Goal: Task Accomplishment & Management: Use online tool/utility

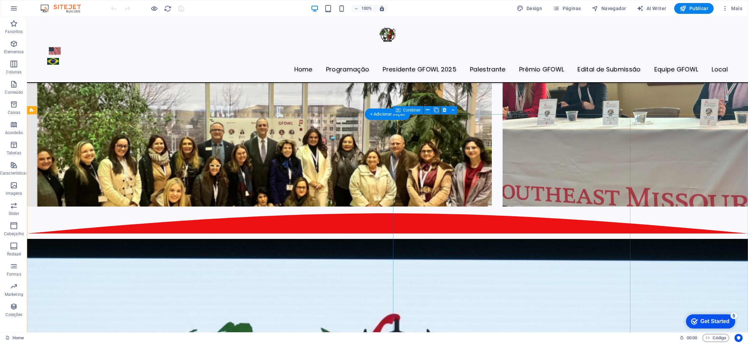
scroll to position [1591, 0]
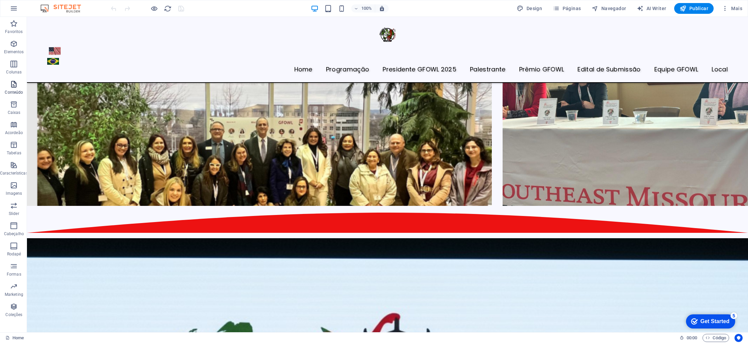
click at [13, 87] on icon "button" at bounding box center [14, 84] width 8 height 8
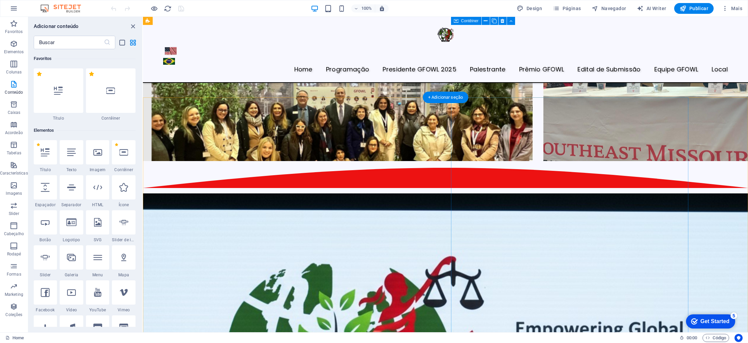
scroll to position [1434, 0]
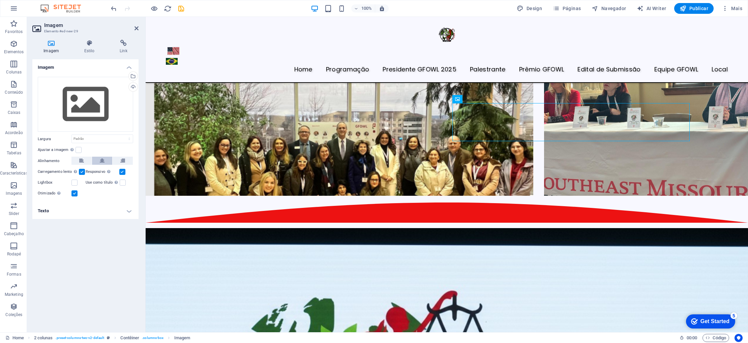
click at [100, 159] on icon at bounding box center [102, 161] width 5 height 8
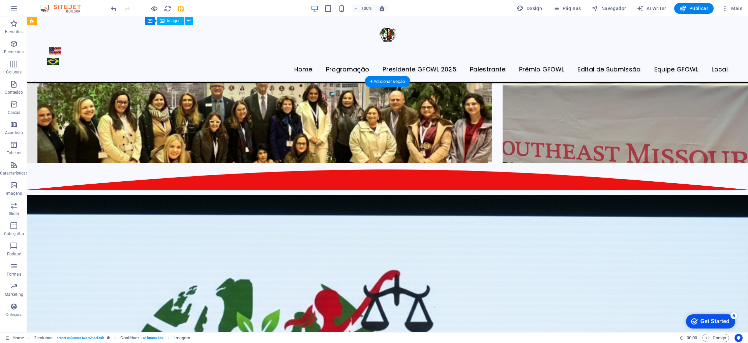
scroll to position [1617, 0]
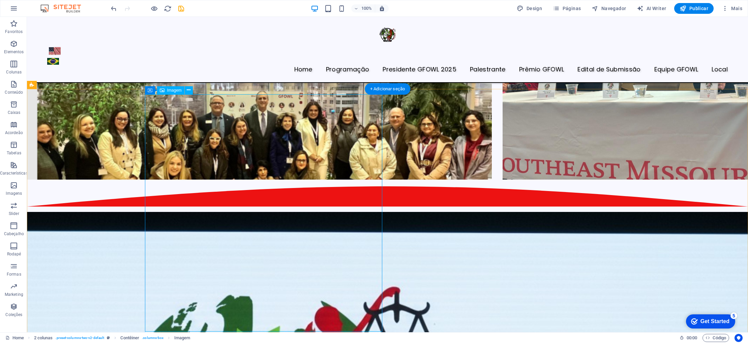
click at [187, 91] on icon at bounding box center [189, 90] width 4 height 7
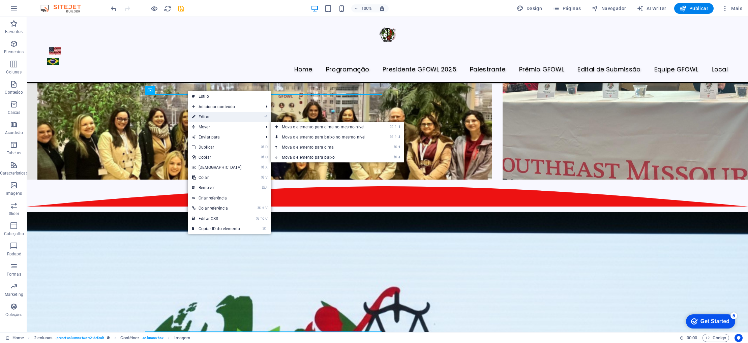
click at [208, 118] on link "⏎ Editar" at bounding box center [217, 117] width 58 height 10
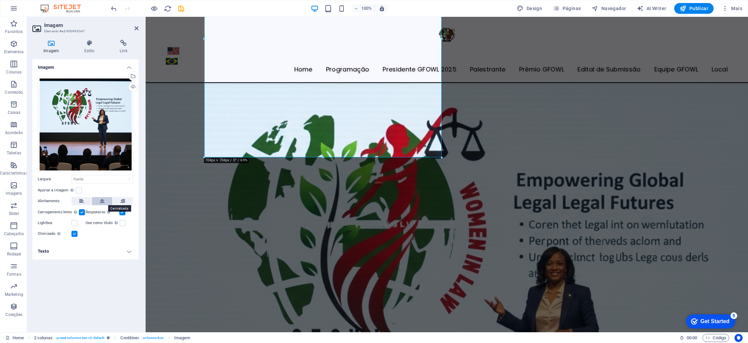
click at [100, 200] on icon at bounding box center [102, 201] width 5 height 8
click at [180, 11] on icon "save" at bounding box center [181, 9] width 8 height 8
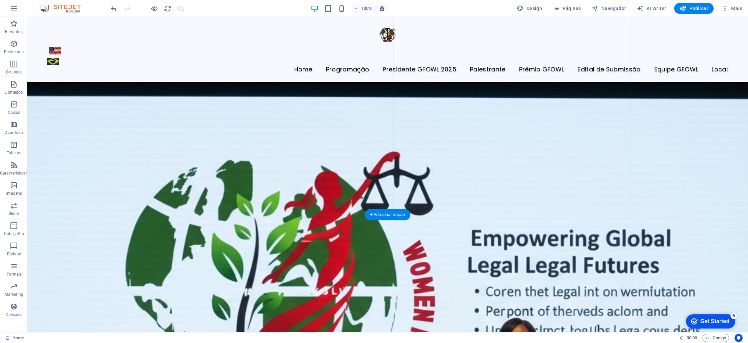
scroll to position [1753, 0]
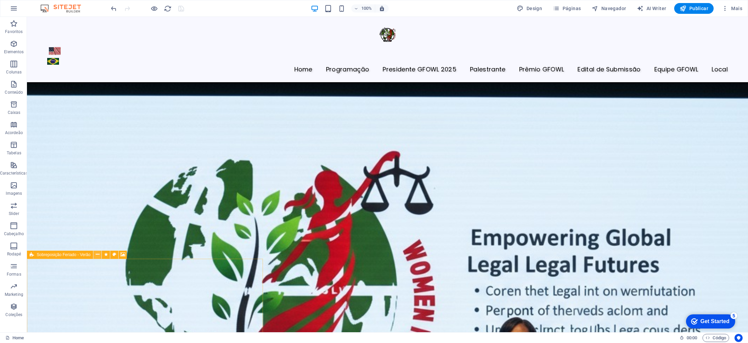
click at [97, 253] on icon at bounding box center [98, 254] width 4 height 7
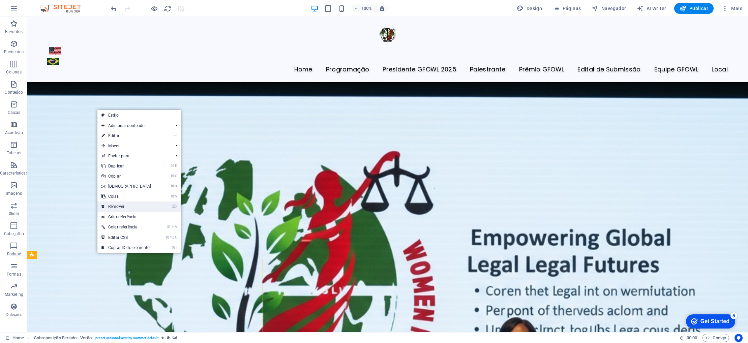
click at [123, 206] on link "⌦ Remover" at bounding box center [126, 207] width 58 height 10
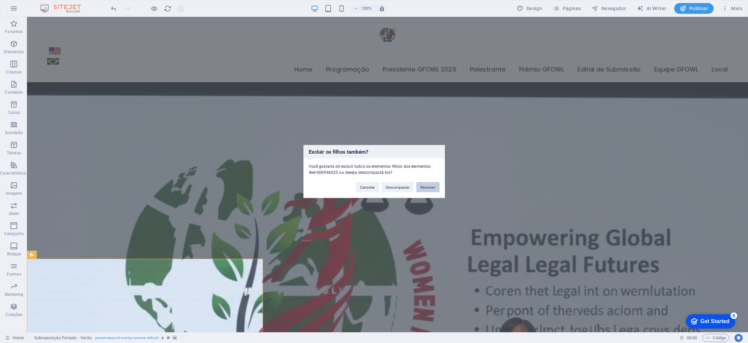
click at [429, 188] on button "Remover" at bounding box center [427, 187] width 23 height 10
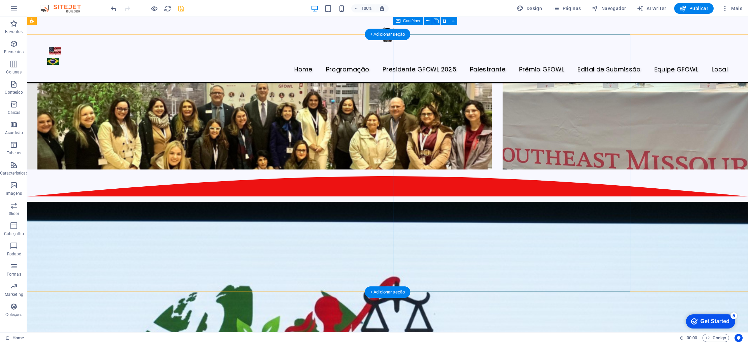
scroll to position [1604, 0]
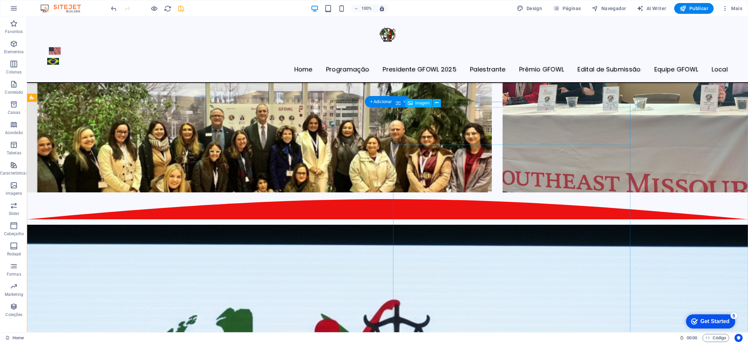
click at [438, 103] on icon at bounding box center [437, 102] width 4 height 7
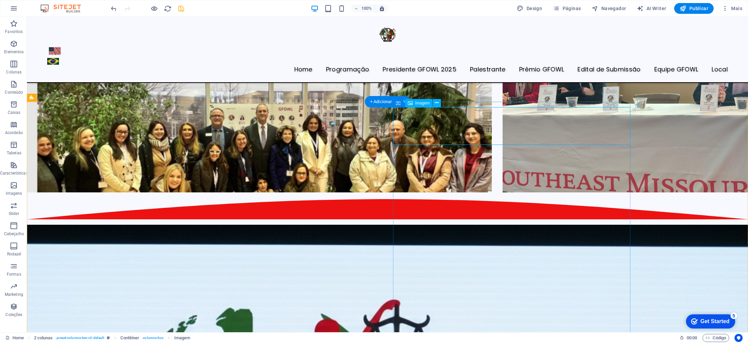
scroll to position [1382, 0]
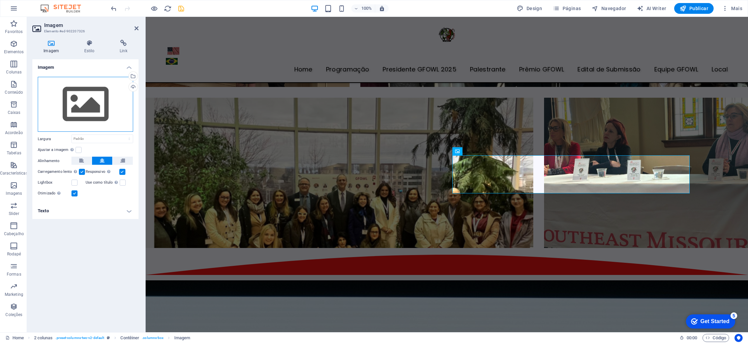
click at [72, 104] on div "Arraste os arquivos aqui, clique para escolher os arquivos ou selecione os arqu…" at bounding box center [85, 104] width 95 height 55
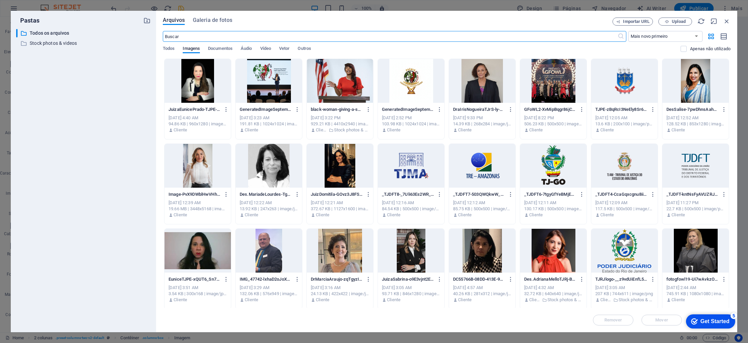
scroll to position [1151, 0]
click at [676, 22] on span "Upload" at bounding box center [679, 22] width 14 height 4
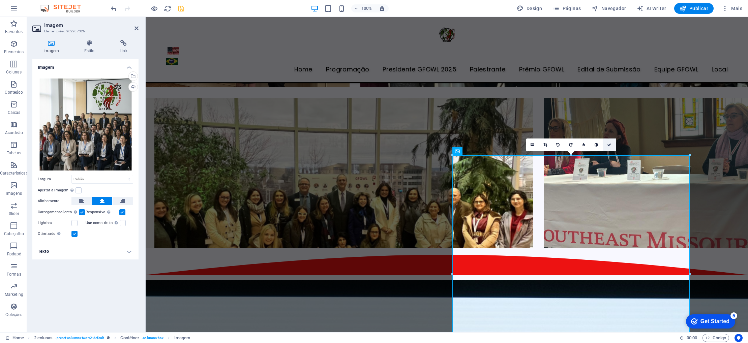
click at [610, 145] on icon at bounding box center [609, 145] width 4 height 4
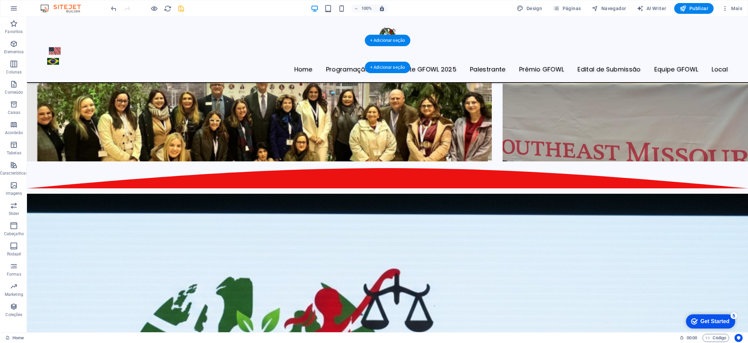
scroll to position [1630, 0]
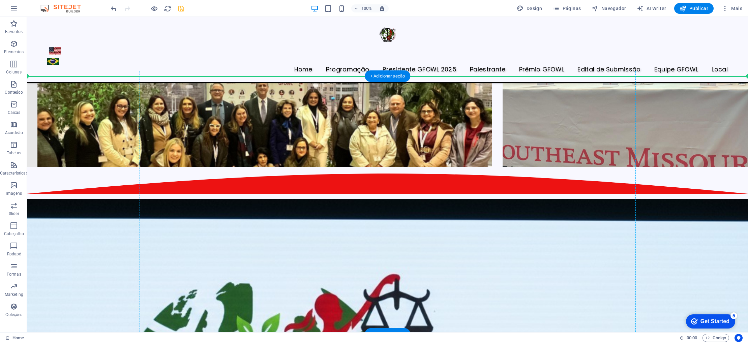
drag, startPoint x: 293, startPoint y: 293, endPoint x: 302, endPoint y: 77, distance: 215.9
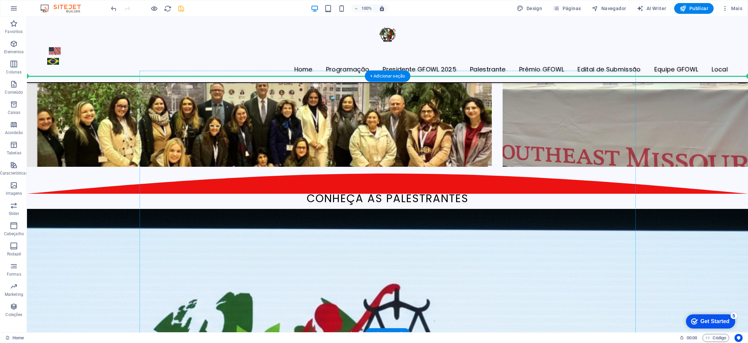
scroll to position [1631, 0]
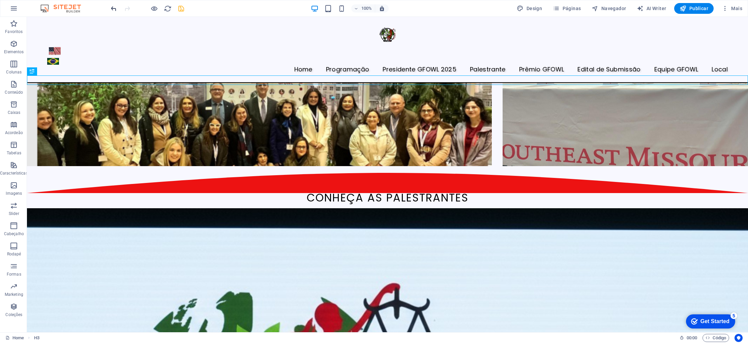
click at [117, 7] on span "undo" at bounding box center [114, 9] width 8 height 8
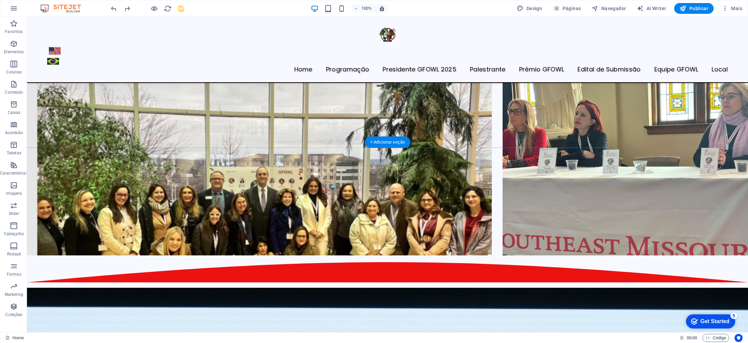
scroll to position [1537, 0]
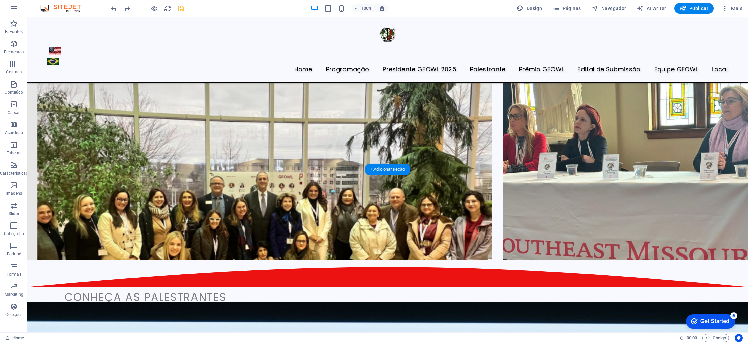
drag, startPoint x: 240, startPoint y: 323, endPoint x: 235, endPoint y: 186, distance: 137.3
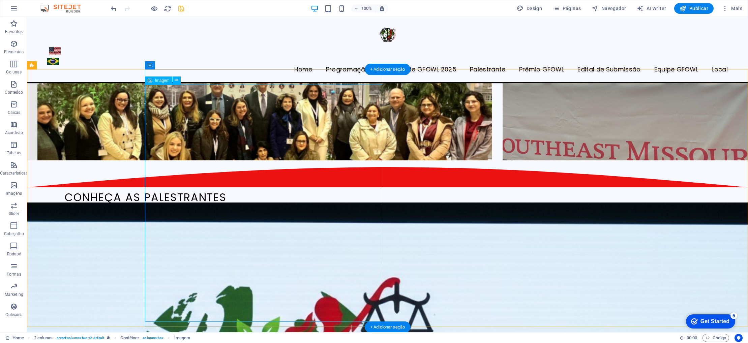
scroll to position [1637, 0]
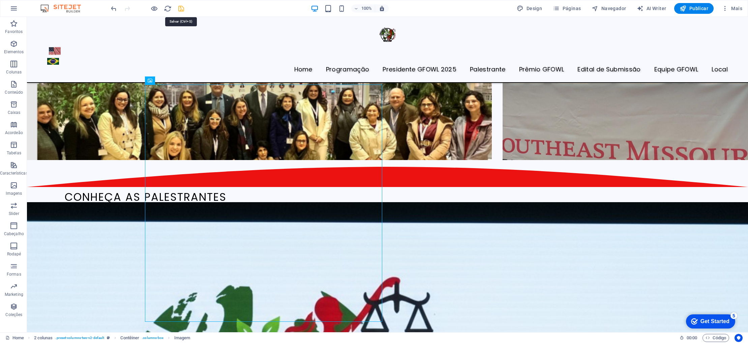
click at [181, 12] on icon "save" at bounding box center [181, 9] width 8 height 8
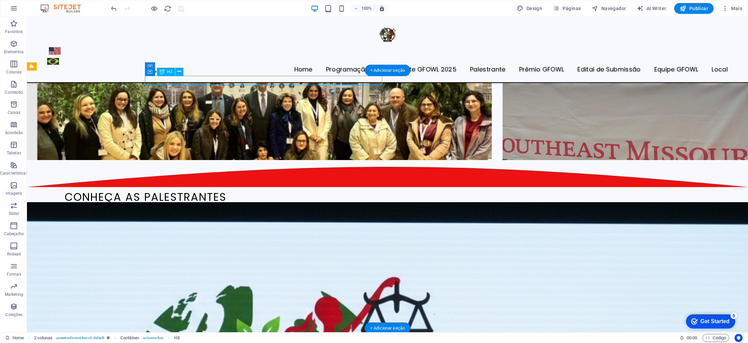
scroll to position [1636, 0]
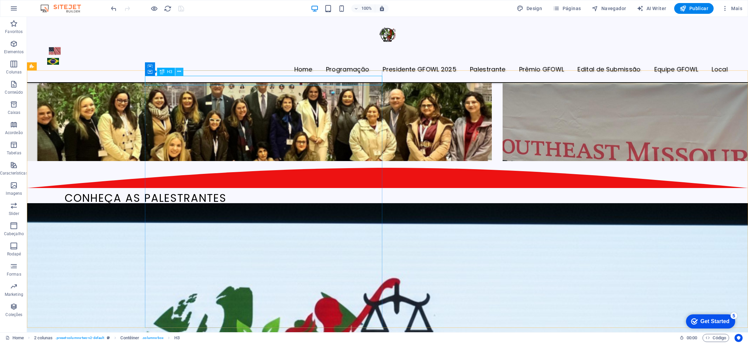
click at [181, 70] on button at bounding box center [179, 72] width 8 height 8
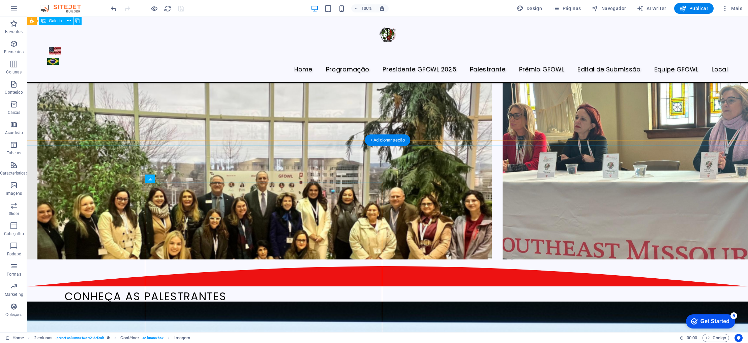
scroll to position [1537, 0]
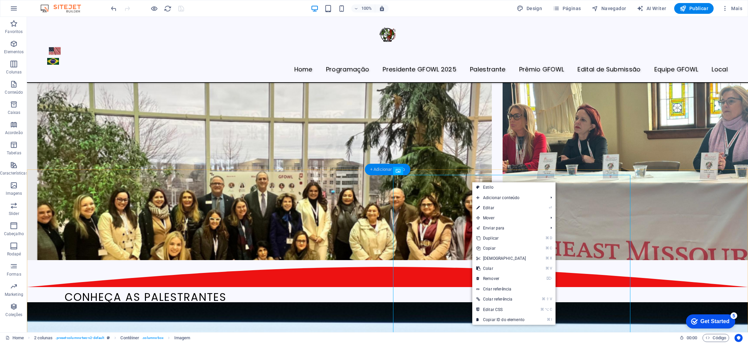
click at [377, 169] on div "+ Adicionar seção" at bounding box center [387, 169] width 45 height 11
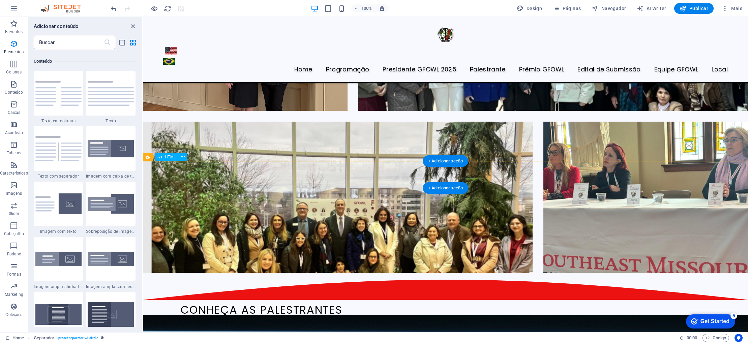
scroll to position [1179, 0]
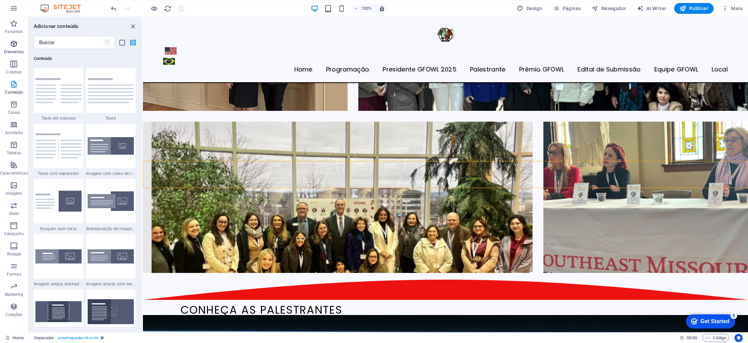
click at [16, 45] on icon "button" at bounding box center [14, 44] width 8 height 8
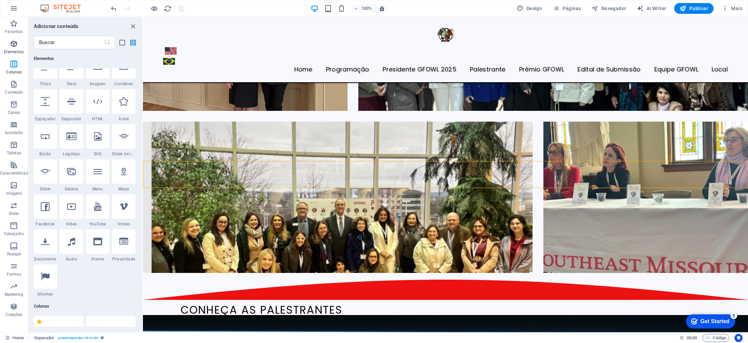
scroll to position [72, 0]
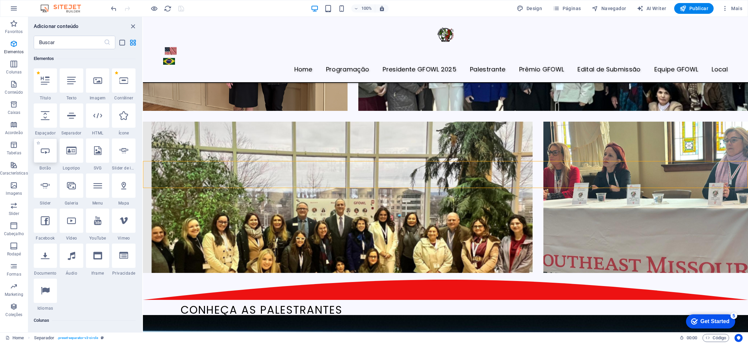
click at [50, 158] on div at bounding box center [46, 151] width 24 height 24
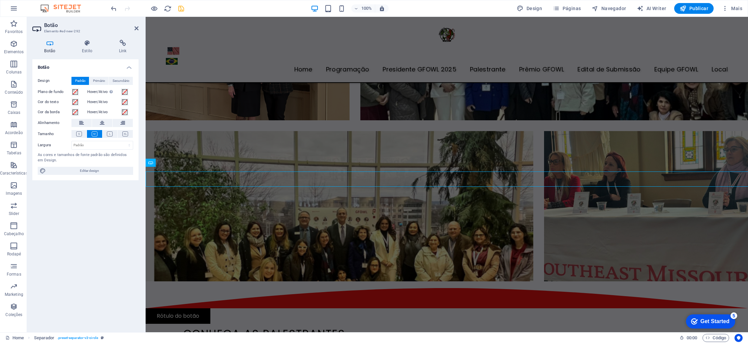
scroll to position [1365, 0]
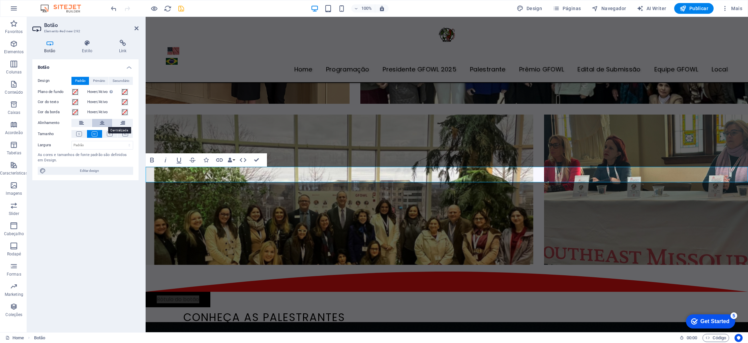
click at [102, 122] on icon at bounding box center [102, 123] width 5 height 8
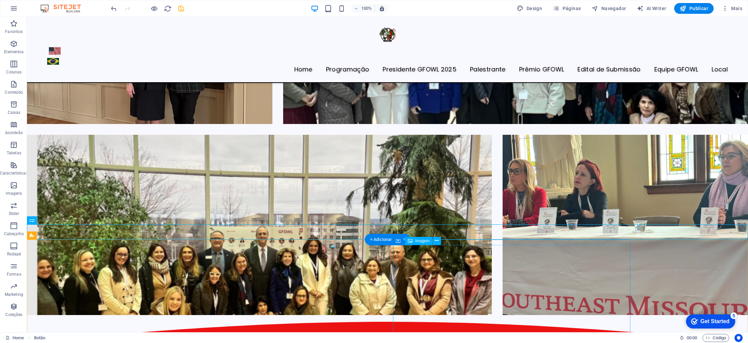
scroll to position [1530, 0]
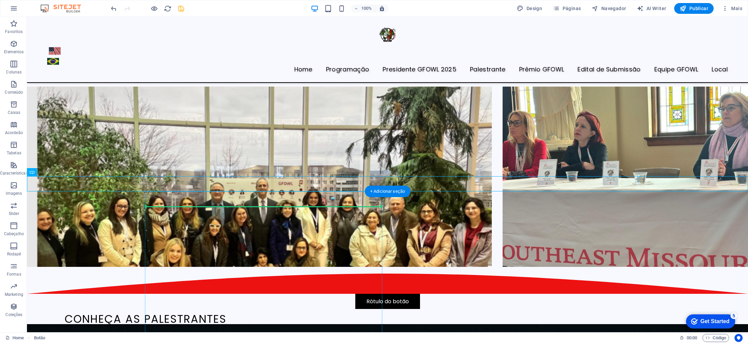
drag, startPoint x: 330, startPoint y: 186, endPoint x: 293, endPoint y: 234, distance: 60.0
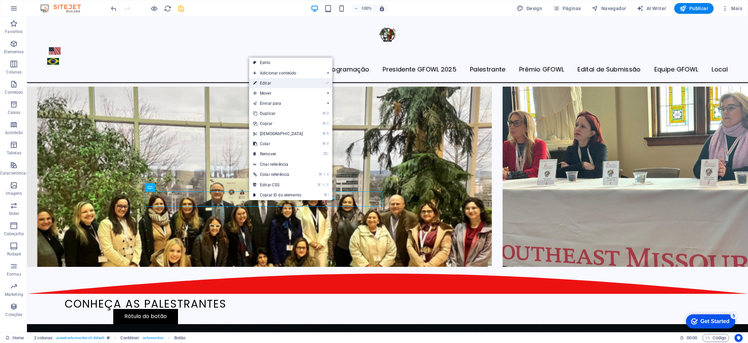
click at [280, 88] on link "⏎ Editar" at bounding box center [278, 83] width 58 height 10
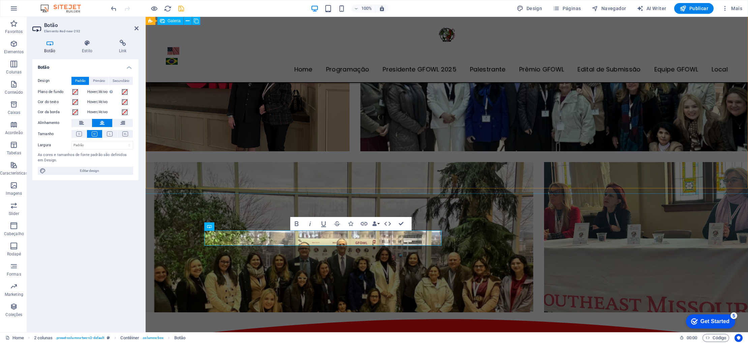
scroll to position [1316, 0]
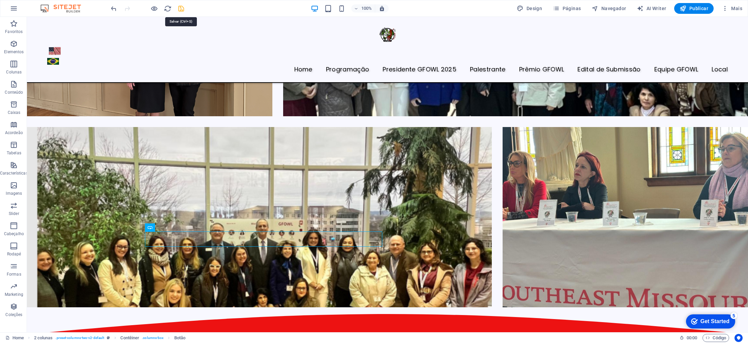
click at [178, 9] on icon "save" at bounding box center [181, 9] width 8 height 8
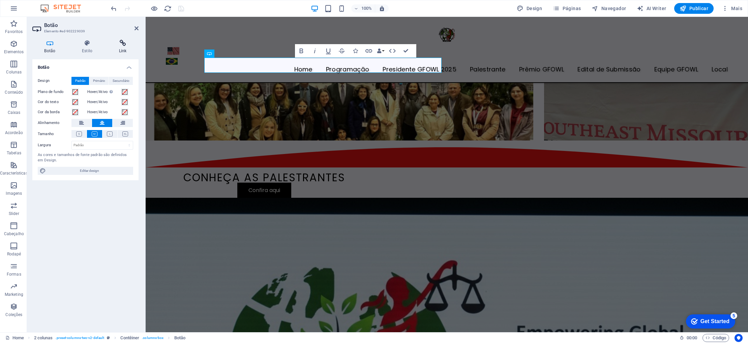
click at [125, 47] on h4 "Link" at bounding box center [123, 47] width 32 height 14
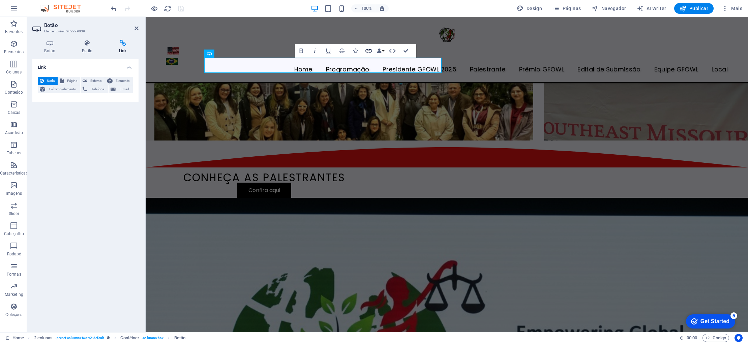
click at [367, 51] on icon "button" at bounding box center [369, 51] width 8 height 8
click at [88, 80] on button "Externo" at bounding box center [93, 81] width 24 height 8
select select "blank"
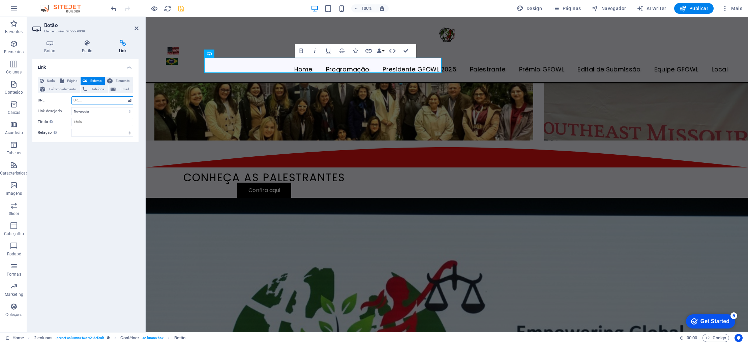
click at [125, 99] on input "URL" at bounding box center [102, 100] width 62 height 8
click at [129, 100] on icon at bounding box center [130, 100] width 4 height 7
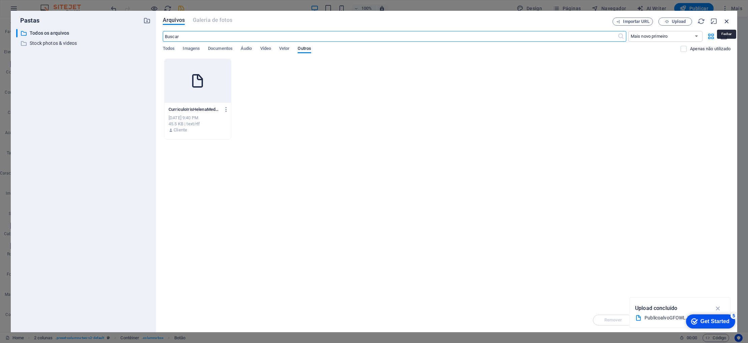
click at [726, 22] on icon "button" at bounding box center [726, 21] width 7 height 7
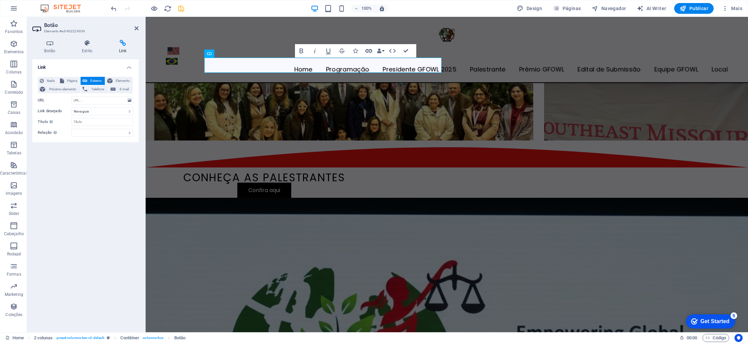
click at [369, 51] on icon "button" at bounding box center [368, 50] width 7 height 3
click at [68, 80] on span "Página" at bounding box center [72, 81] width 12 height 8
select select
click at [117, 101] on select "Home Programaçāo Presidente GFOWL 2025 Palestrantes Edital de Submissão Prêmio …" at bounding box center [102, 100] width 62 height 8
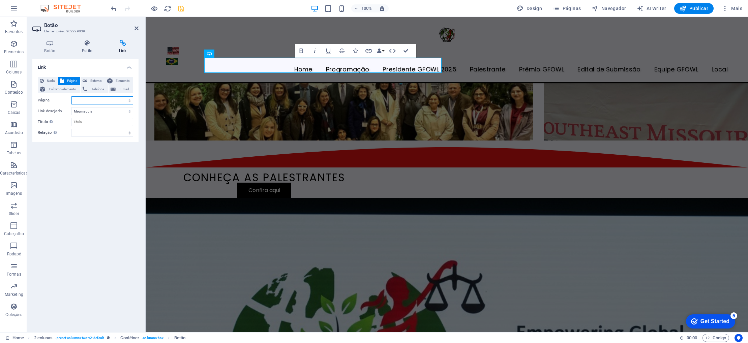
select select "3"
click at [71, 96] on select "Home Programaçāo Presidente GFOWL 2025 Palestrantes Edital de Submissão Prêmio …" at bounding box center [102, 100] width 62 height 8
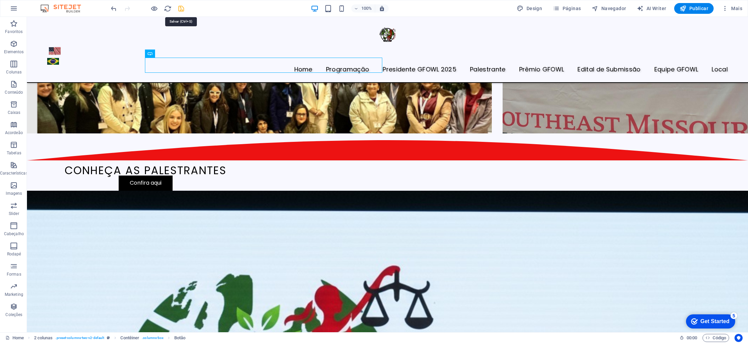
click at [183, 10] on icon "save" at bounding box center [181, 9] width 8 height 8
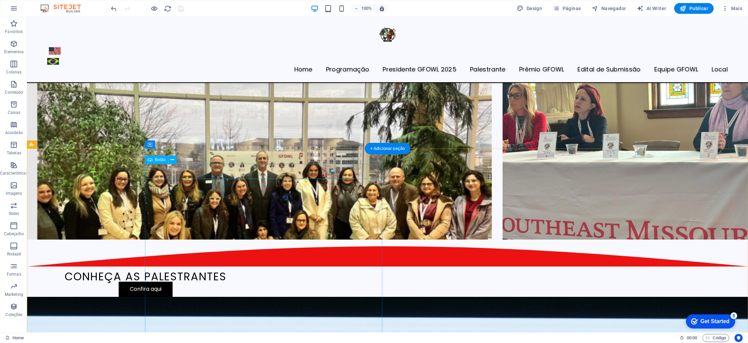
scroll to position [1558, 0]
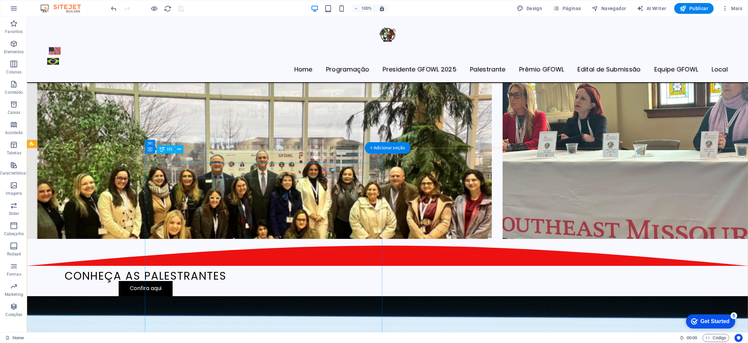
click at [175, 271] on div "CONHEÇA AS PALESTRANTES" at bounding box center [145, 276] width 237 height 10
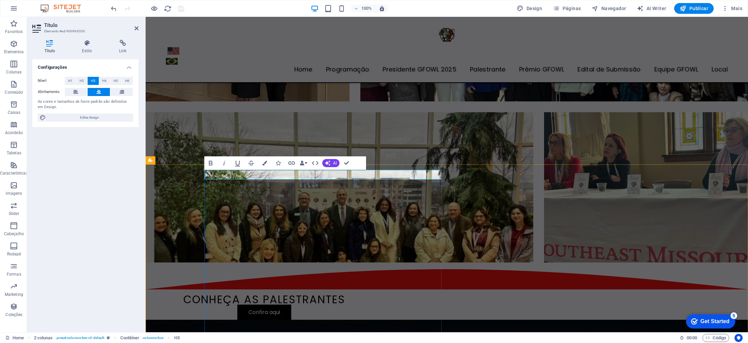
click at [232, 295] on h3 "CONHEÇA AS PALESTRANTES" at bounding box center [264, 300] width 237 height 10
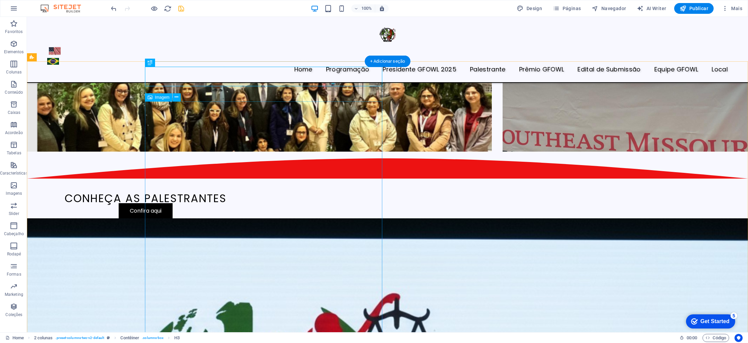
scroll to position [1646, 0]
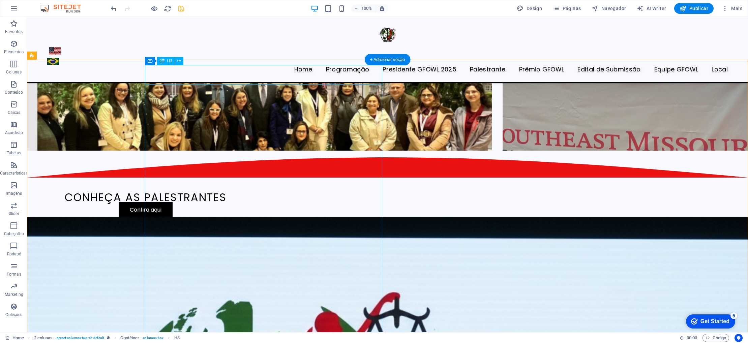
click at [264, 183] on div "CONHEÇA AS PALESTRANTES" at bounding box center [145, 193] width 237 height 20
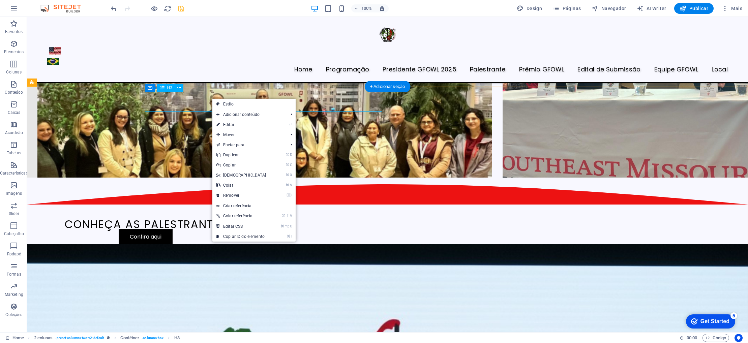
scroll to position [1618, 0]
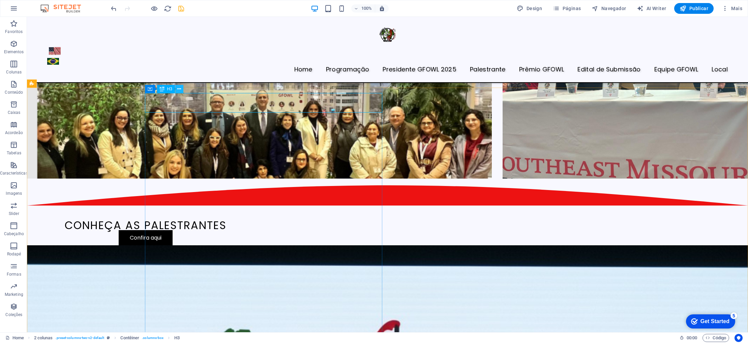
click at [181, 89] on icon at bounding box center [179, 89] width 4 height 7
click at [264, 211] on div "CONHEÇA AS PALESTRANTES" at bounding box center [145, 221] width 237 height 20
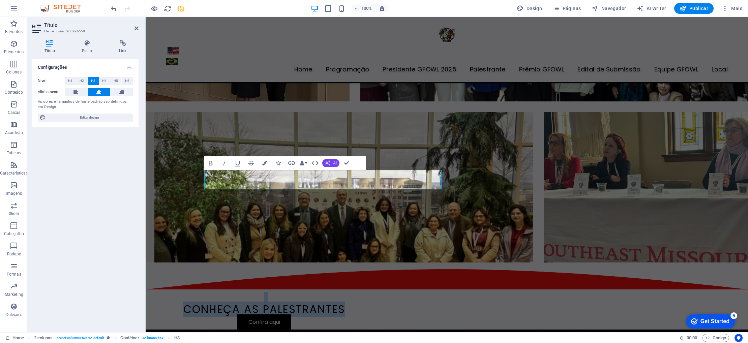
click at [331, 165] on button "AI" at bounding box center [330, 163] width 17 height 8
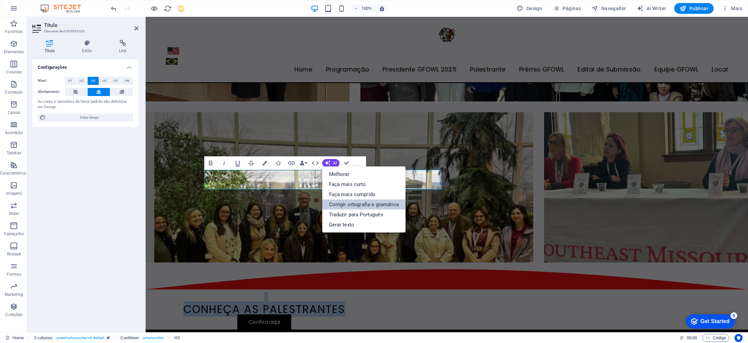
click at [349, 206] on link "Corrigir ortografia e gramática" at bounding box center [363, 204] width 83 height 10
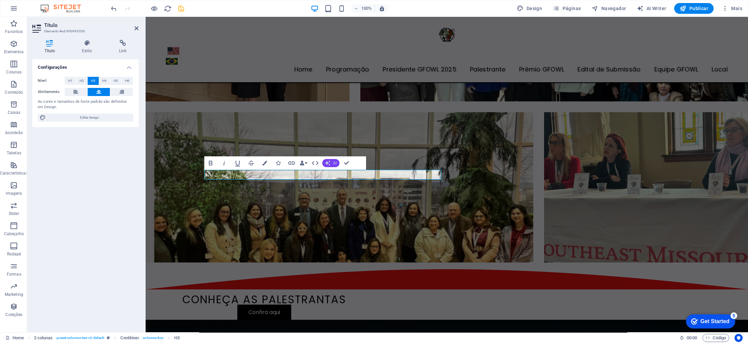
click at [332, 162] on button "AI" at bounding box center [330, 163] width 17 height 8
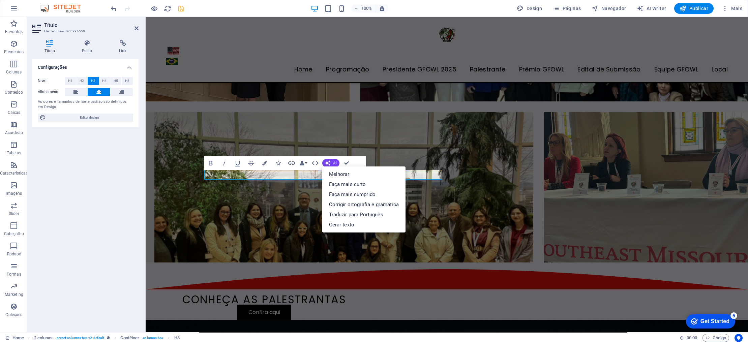
click at [332, 162] on button "AI" at bounding box center [330, 163] width 17 height 8
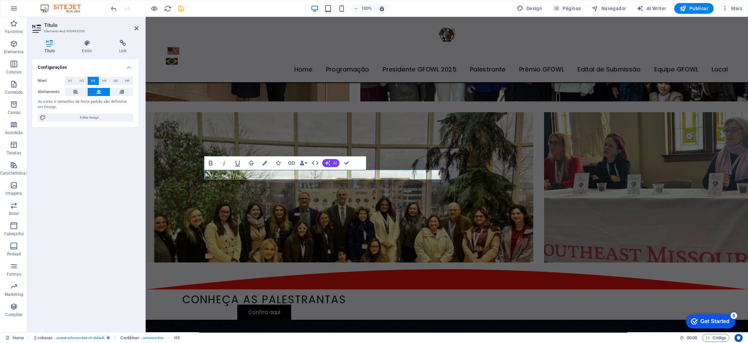
click at [332, 162] on button "AI" at bounding box center [330, 163] width 17 height 8
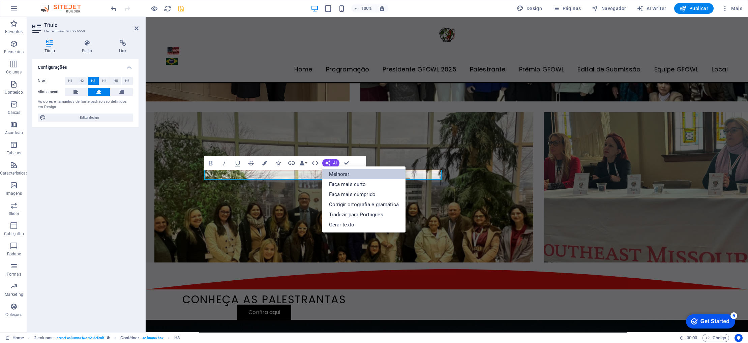
click at [334, 174] on link "Melhorar" at bounding box center [363, 174] width 83 height 10
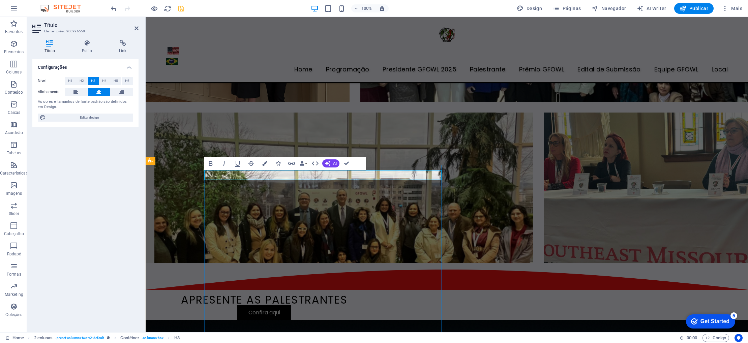
scroll to position [1368, 0]
drag, startPoint x: 300, startPoint y: 176, endPoint x: 233, endPoint y: 174, distance: 67.4
click at [233, 295] on h3 "APRESENTE AS PALESTRANTES" at bounding box center [264, 300] width 237 height 10
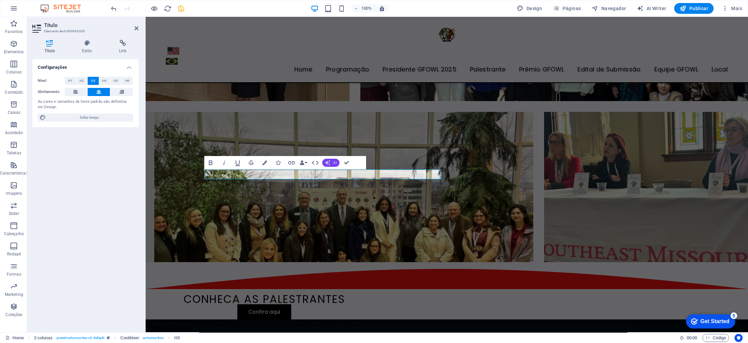
click at [329, 165] on button "AI" at bounding box center [330, 163] width 17 height 8
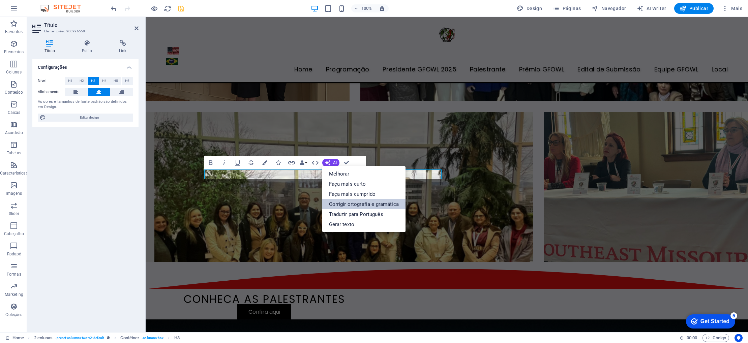
click at [354, 203] on link "Corrigir ortografia e gramática" at bounding box center [363, 204] width 83 height 10
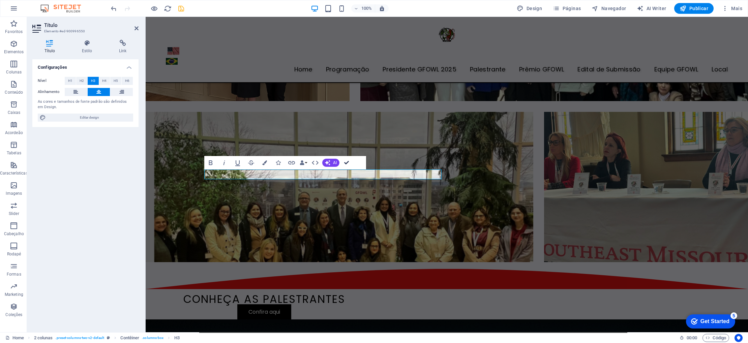
scroll to position [1542, 0]
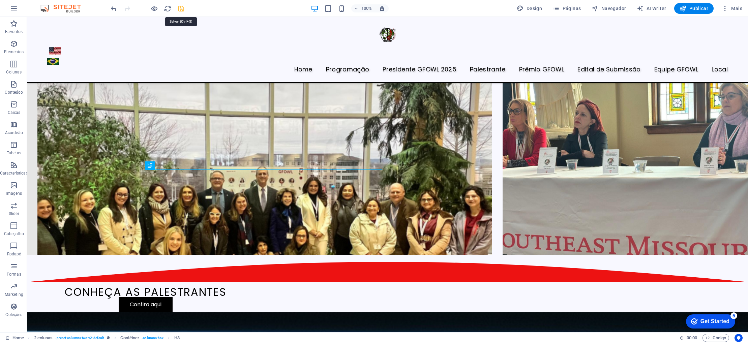
click at [183, 11] on icon "save" at bounding box center [181, 9] width 8 height 8
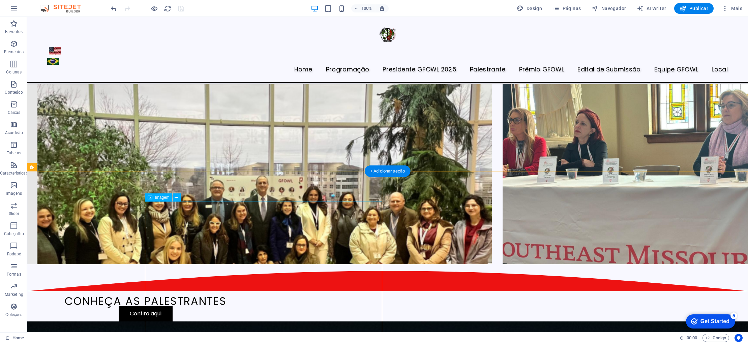
scroll to position [1531, 0]
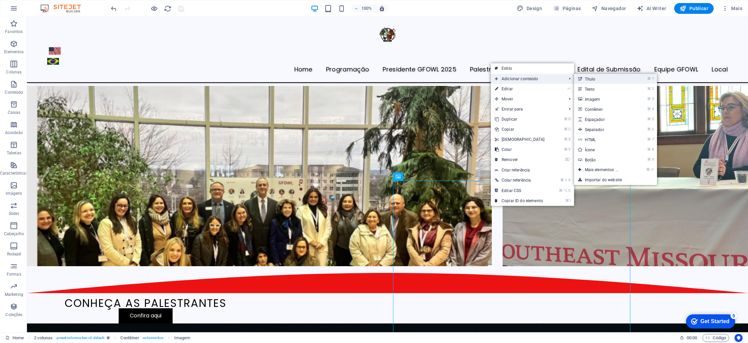
click at [587, 82] on link "⌘ 1 Título" at bounding box center [603, 79] width 58 height 10
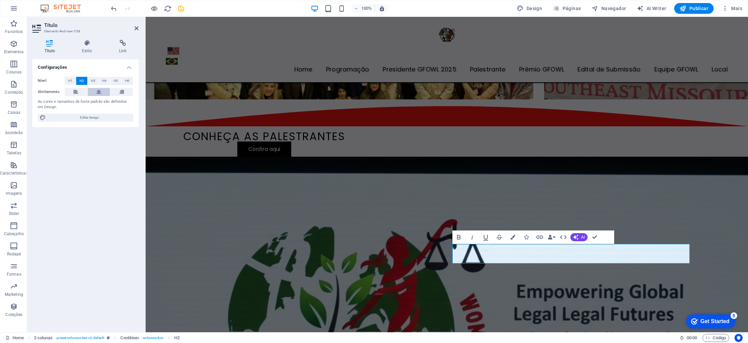
click at [101, 93] on button at bounding box center [99, 92] width 23 height 8
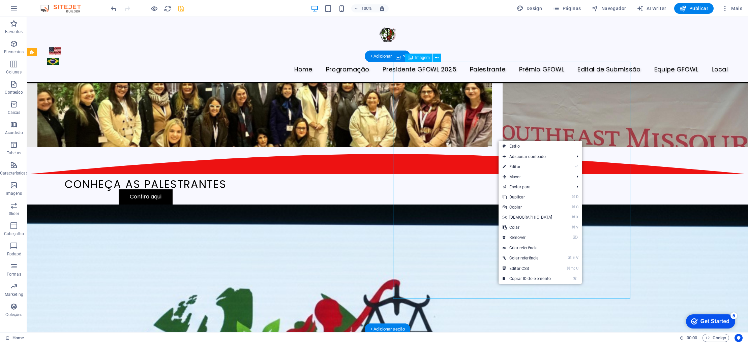
scroll to position [1649, 0]
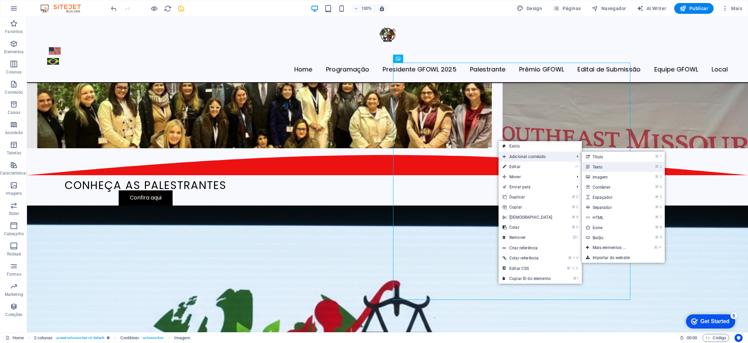
click at [589, 165] on link "⌘ 2 Texto" at bounding box center [611, 167] width 58 height 10
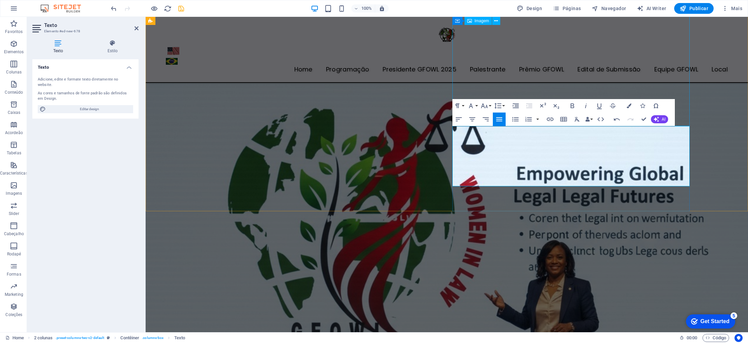
drag, startPoint x: 625, startPoint y: 183, endPoint x: 457, endPoint y: 123, distance: 179.0
click at [631, 106] on icon "button" at bounding box center [628, 105] width 5 height 5
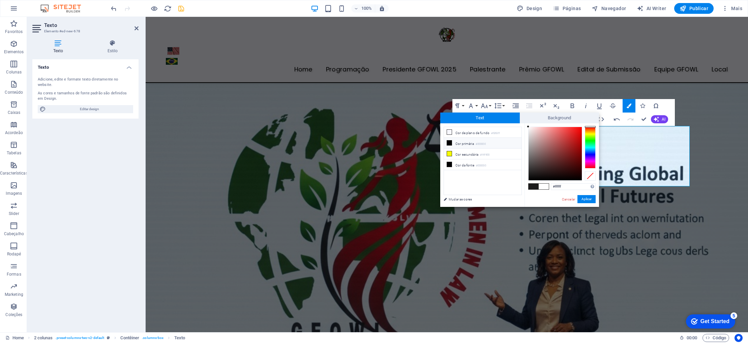
click at [473, 143] on li "Cor primária #000000" at bounding box center [483, 143] width 78 height 11
type input "#000000"
click at [585, 200] on button "Aplicar" at bounding box center [586, 199] width 18 height 8
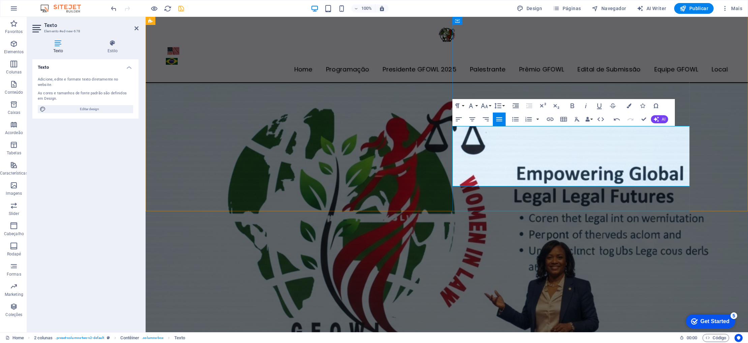
drag, startPoint x: 497, startPoint y: 182, endPoint x: 452, endPoint y: 130, distance: 68.8
click at [659, 117] on button "AI" at bounding box center [659, 119] width 17 height 8
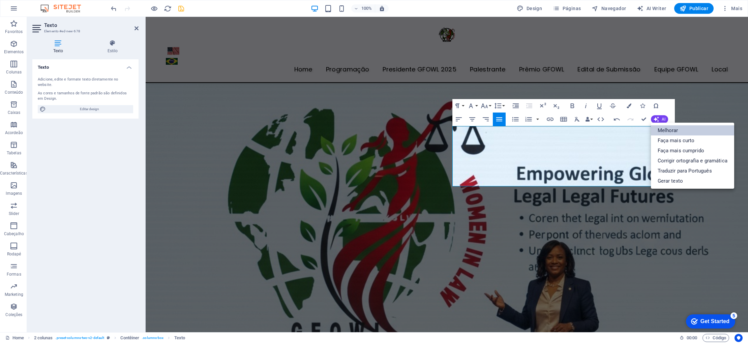
click at [663, 127] on link "Melhorar" at bounding box center [692, 130] width 83 height 10
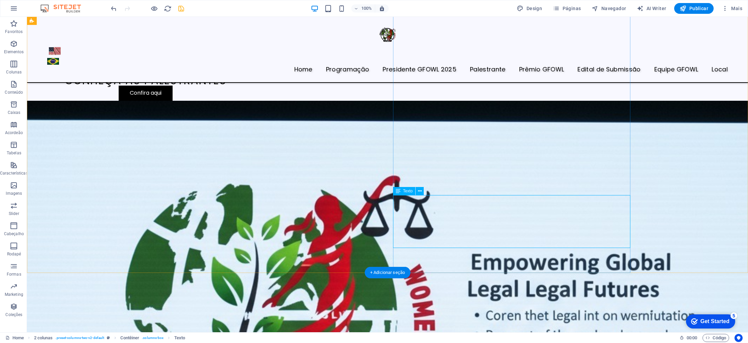
scroll to position [1755, 0]
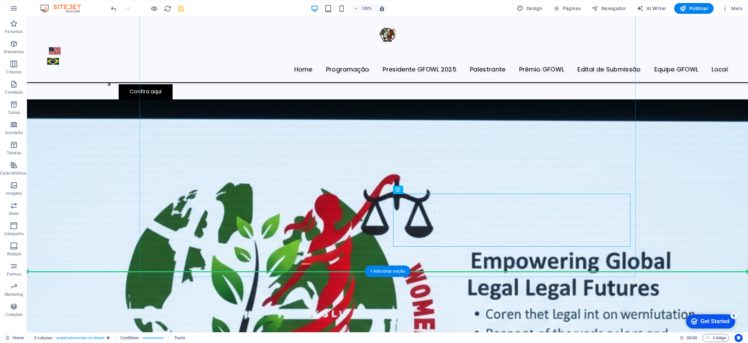
drag, startPoint x: 557, startPoint y: 210, endPoint x: 552, endPoint y: 270, distance: 60.5
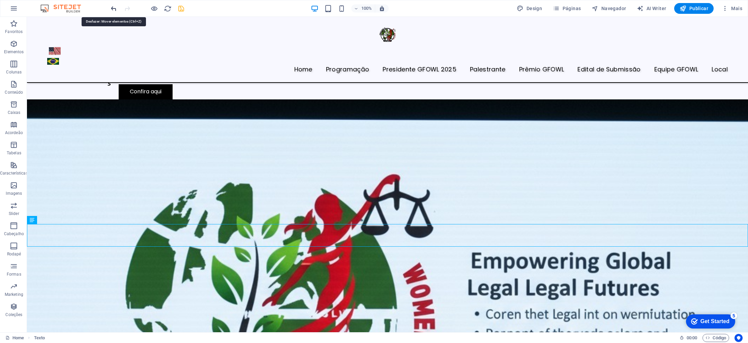
click at [113, 10] on icon "undo" at bounding box center [114, 9] width 8 height 8
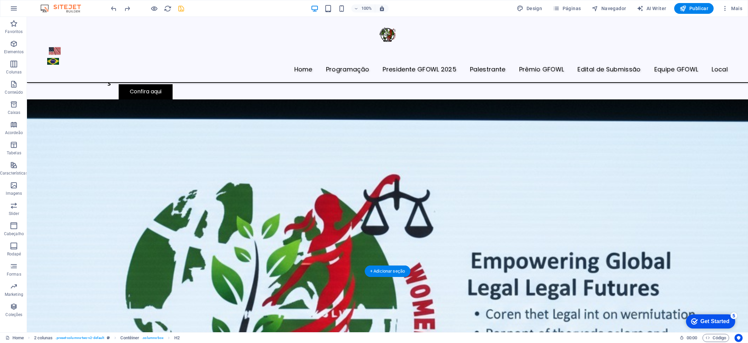
drag, startPoint x: 516, startPoint y: 256, endPoint x: 522, endPoint y: 209, distance: 47.2
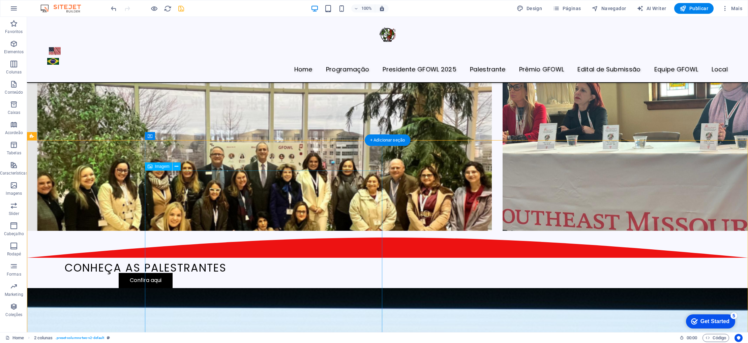
scroll to position [1566, 0]
click at [264, 264] on div "CONHEÇA AS PALESTRANTES" at bounding box center [145, 269] width 237 height 10
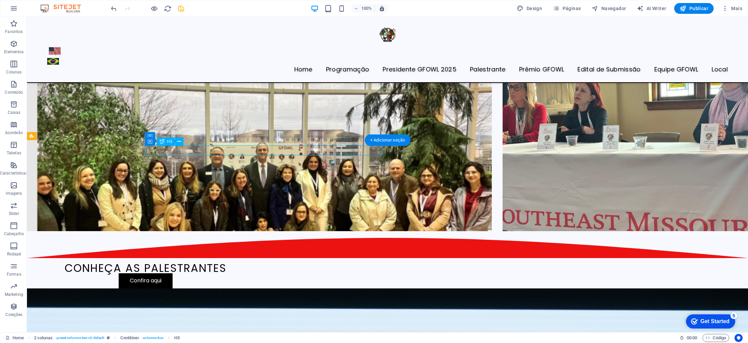
click at [264, 264] on div "CONHEÇA AS PALESTRANTES" at bounding box center [145, 269] width 237 height 10
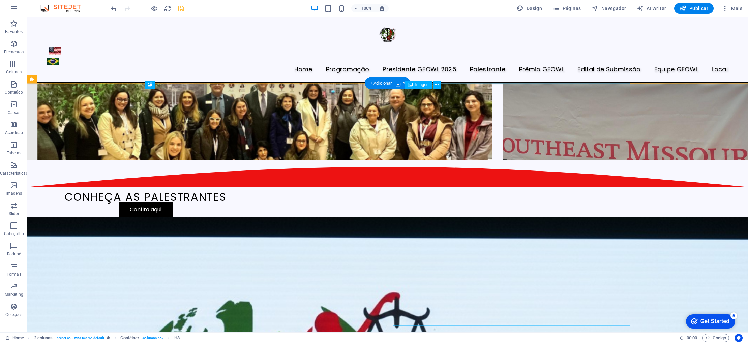
scroll to position [1642, 0]
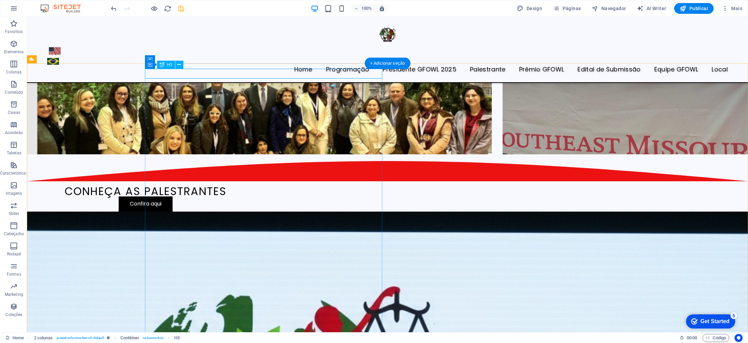
click at [218, 187] on div "CONHEÇA AS PALESTRANTES" at bounding box center [145, 192] width 237 height 10
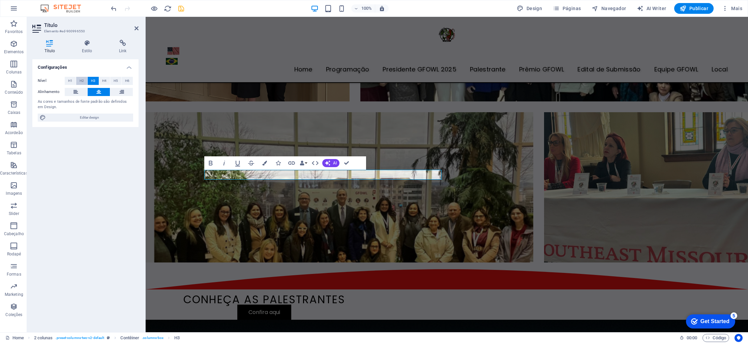
click at [79, 81] on button "H2" at bounding box center [81, 81] width 11 height 8
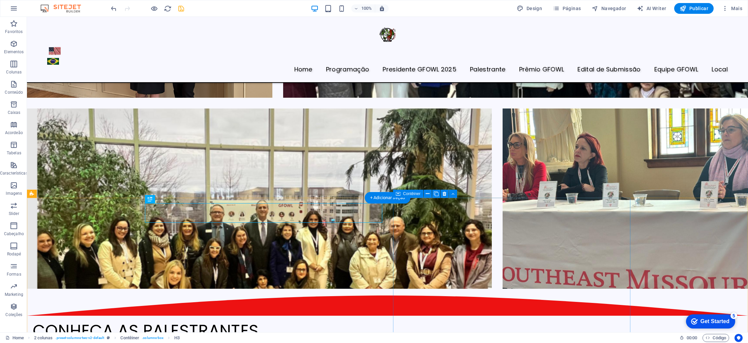
scroll to position [1516, 0]
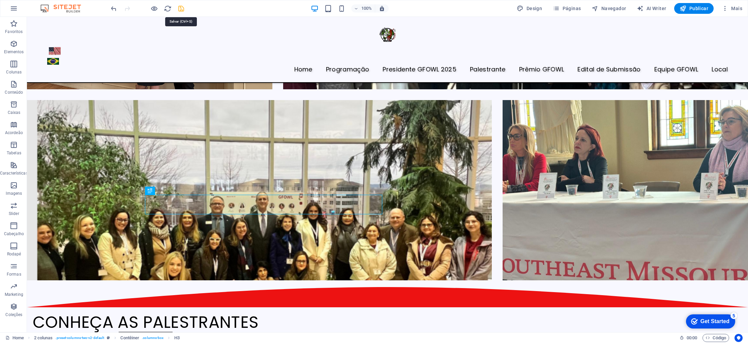
click at [179, 6] on icon "save" at bounding box center [181, 9] width 8 height 8
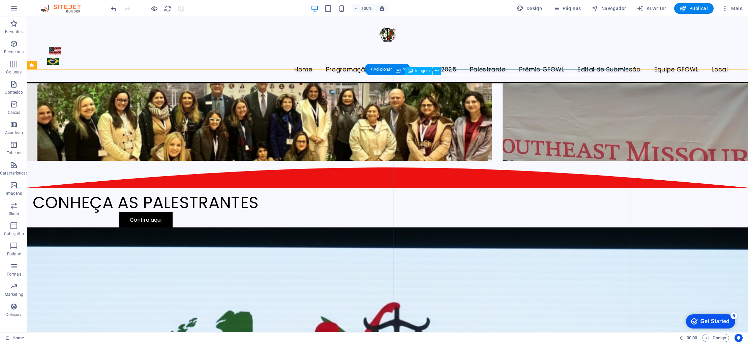
scroll to position [1635, 0]
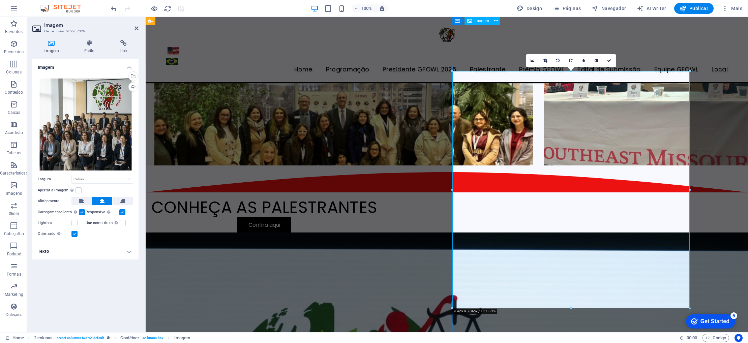
scroll to position [1464, 0]
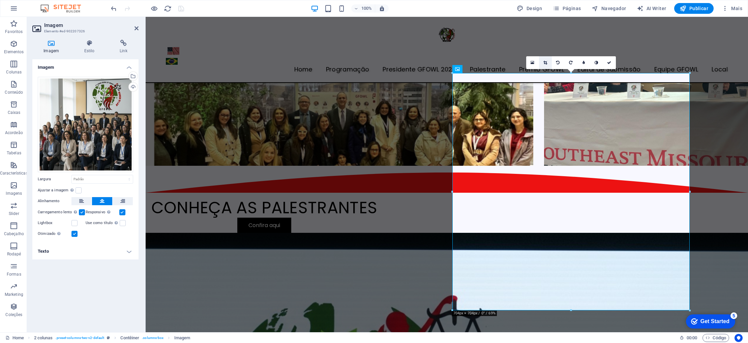
click at [544, 64] on icon at bounding box center [545, 63] width 4 height 4
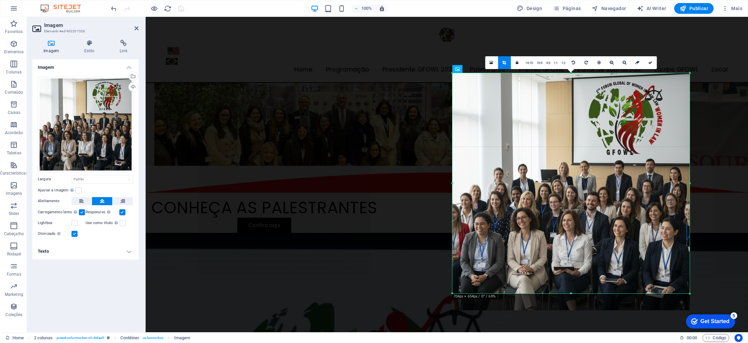
drag, startPoint x: 571, startPoint y: 309, endPoint x: 571, endPoint y: 293, distance: 16.9
click at [571, 293] on div at bounding box center [570, 294] width 237 height 2
click at [650, 66] on link at bounding box center [650, 62] width 13 height 13
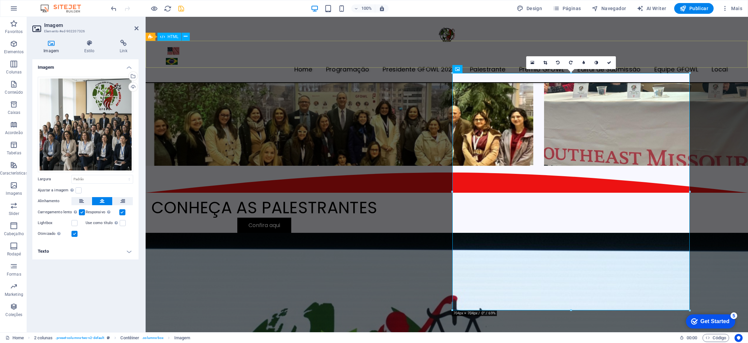
scroll to position [1467, 0]
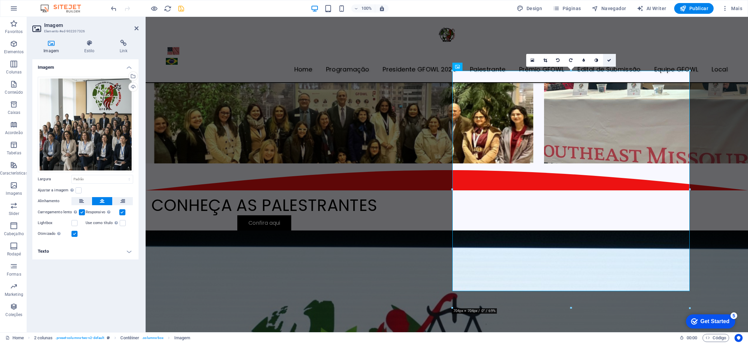
click at [607, 61] on link at bounding box center [609, 60] width 13 height 13
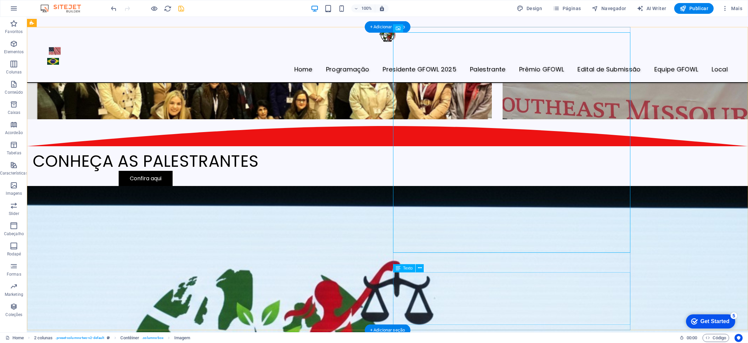
scroll to position [1680, 0]
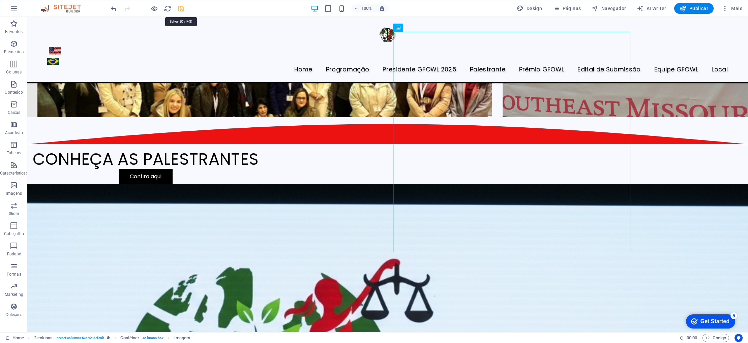
click at [184, 7] on icon "save" at bounding box center [181, 9] width 8 height 8
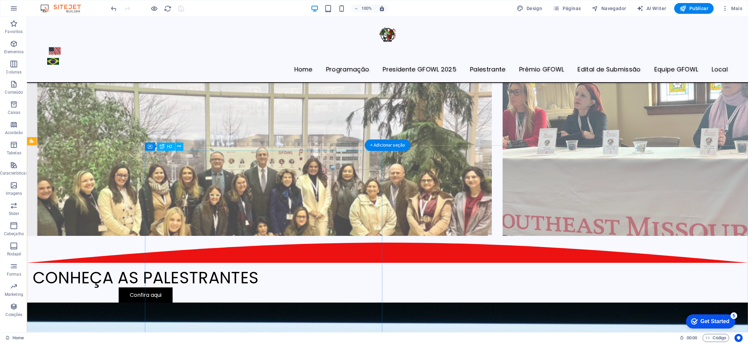
scroll to position [1556, 0]
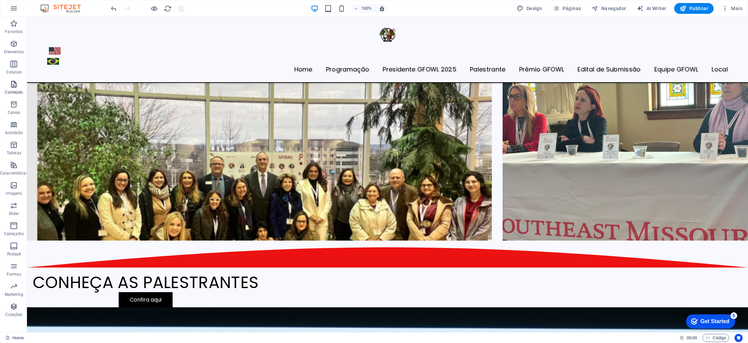
click at [17, 83] on icon "button" at bounding box center [14, 84] width 8 height 8
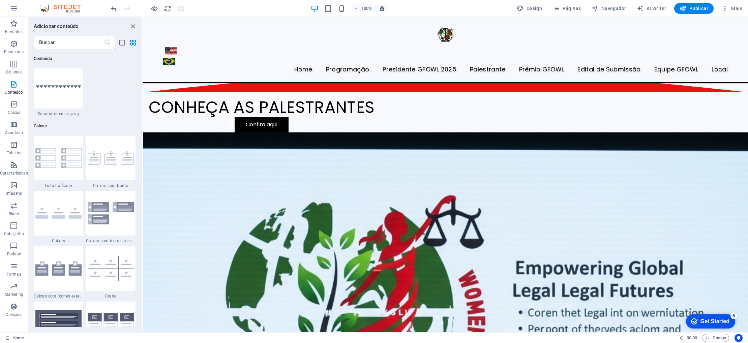
scroll to position [1832, 0]
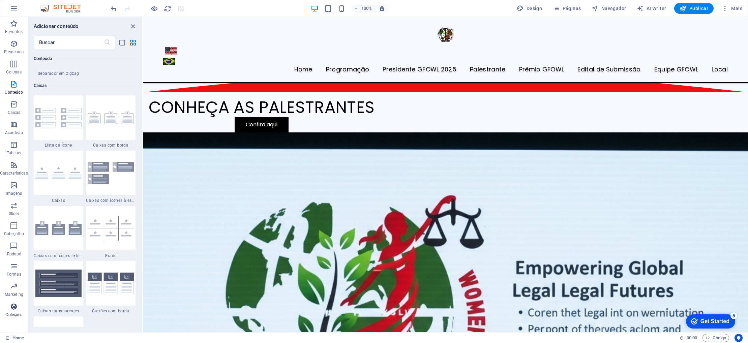
click at [17, 313] on p "Coleções" at bounding box center [13, 314] width 17 height 5
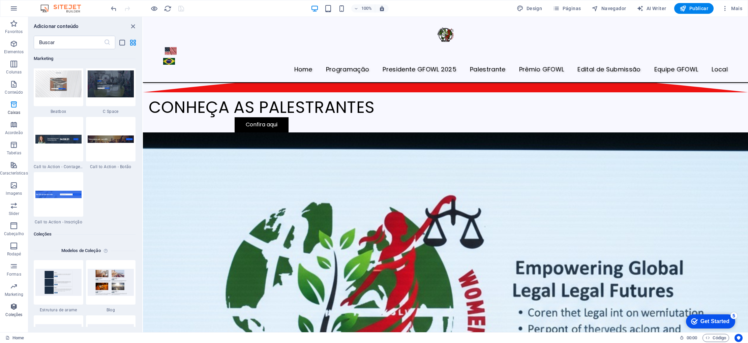
scroll to position [6169, 0]
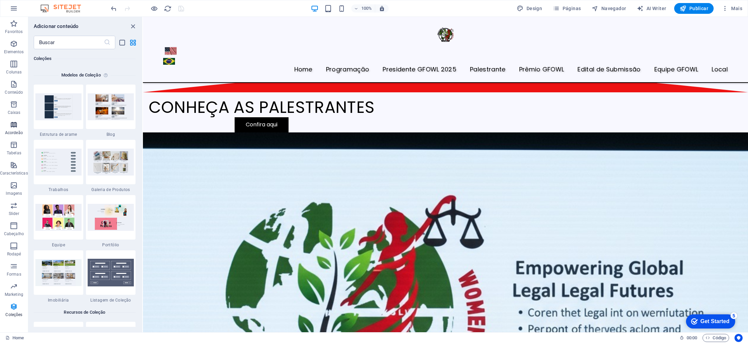
click at [12, 124] on icon "button" at bounding box center [14, 125] width 8 height 8
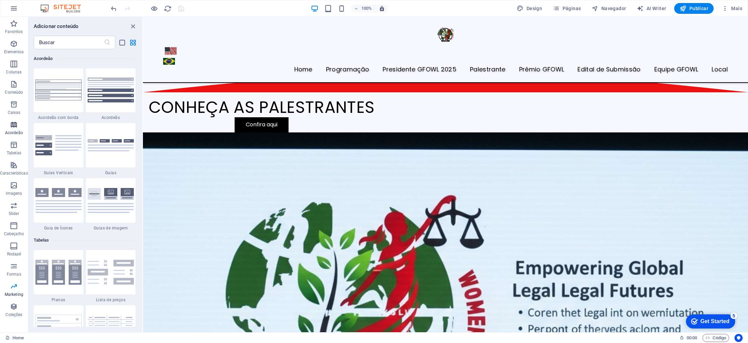
scroll to position [2152, 0]
click at [16, 108] on icon "button" at bounding box center [14, 104] width 8 height 8
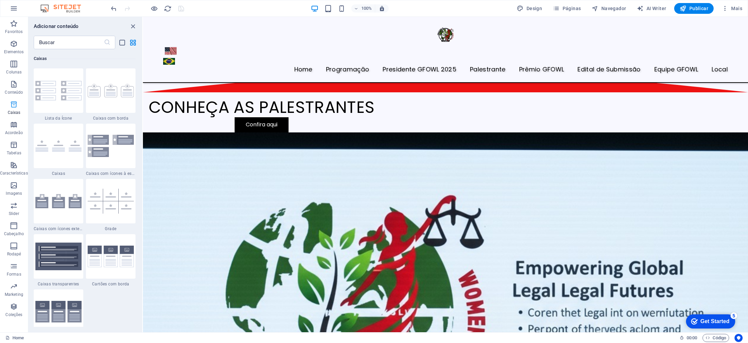
scroll to position [1859, 0]
click at [17, 91] on p "Conteúdo" at bounding box center [14, 92] width 18 height 5
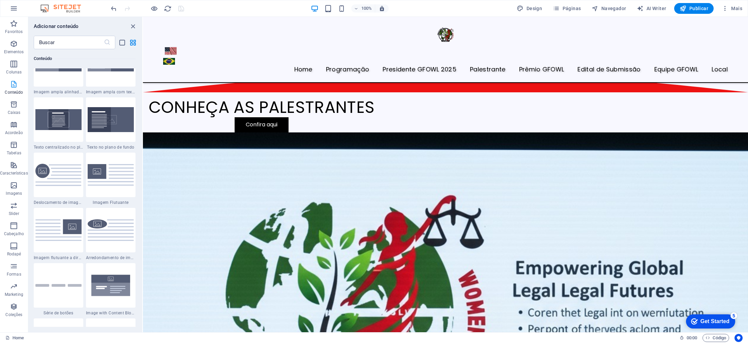
scroll to position [1179, 0]
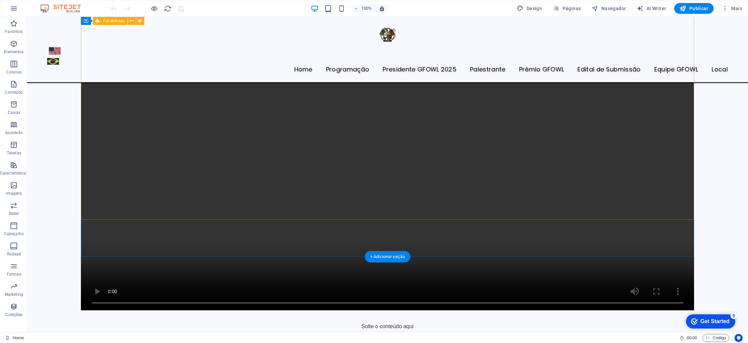
scroll to position [863, 0]
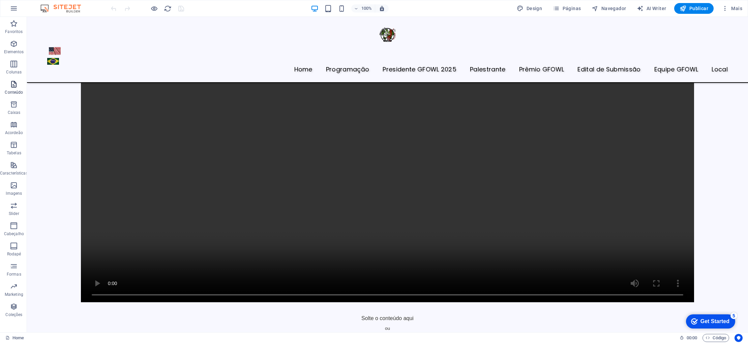
click at [12, 86] on icon "button" at bounding box center [14, 84] width 8 height 8
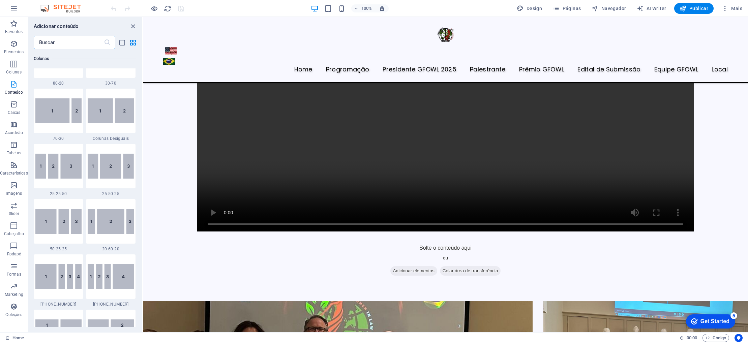
scroll to position [1179, 0]
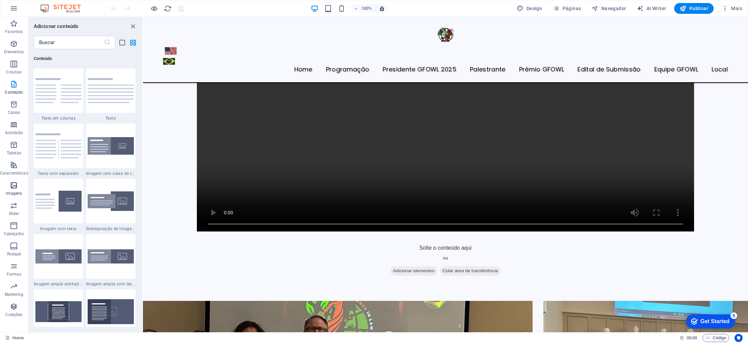
click at [14, 187] on icon "button" at bounding box center [14, 185] width 8 height 8
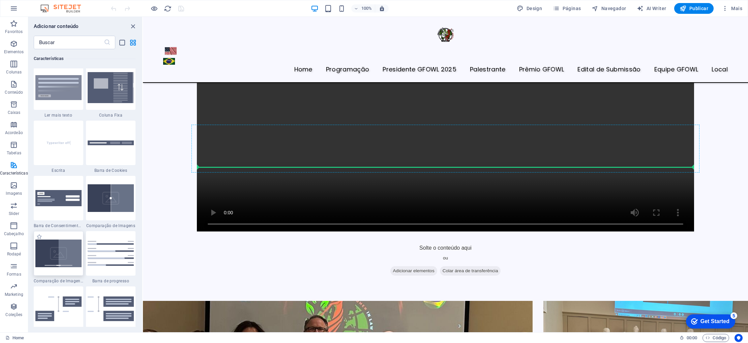
scroll to position [2632, 0]
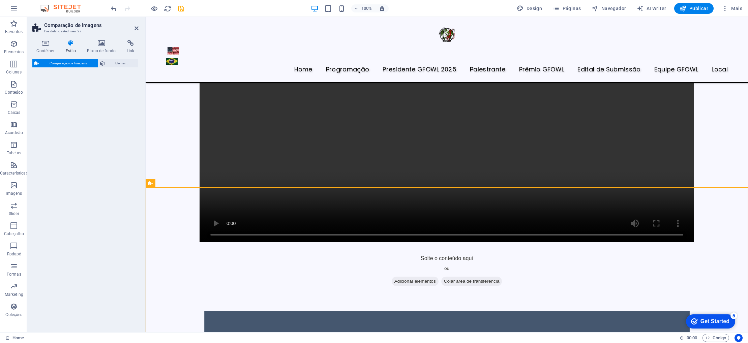
select select "rem"
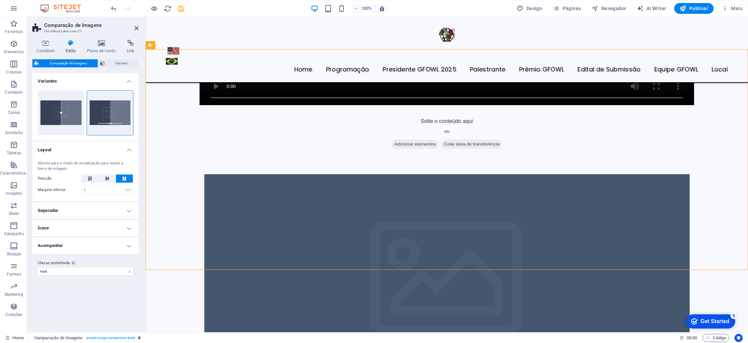
scroll to position [982, 0]
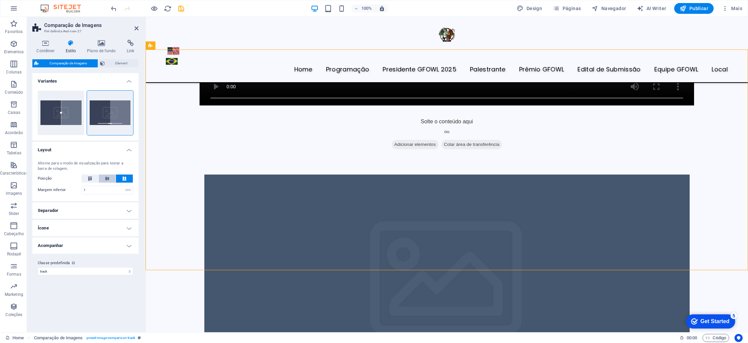
click at [107, 180] on icon at bounding box center [107, 179] width 8 height 4
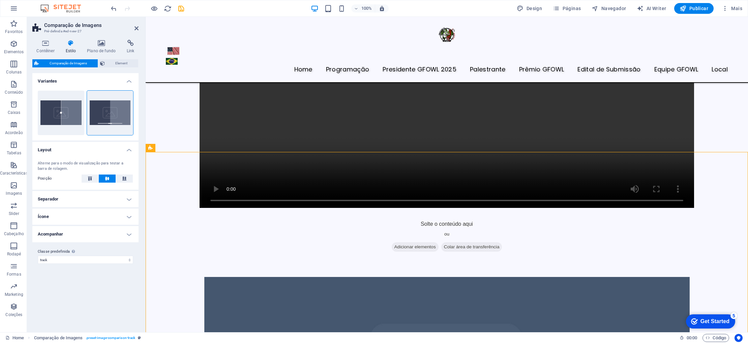
scroll to position [881, 0]
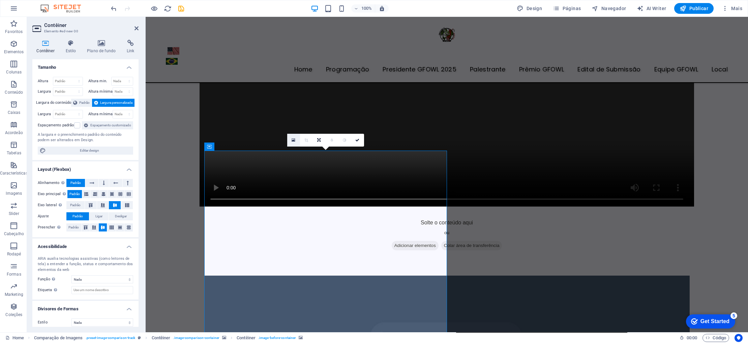
click at [290, 140] on link at bounding box center [293, 140] width 13 height 13
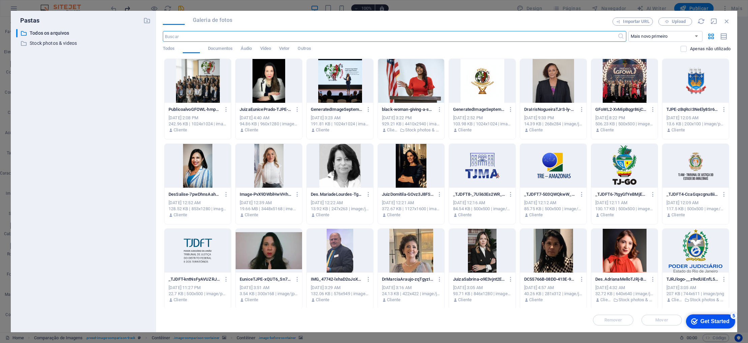
scroll to position [867, 0]
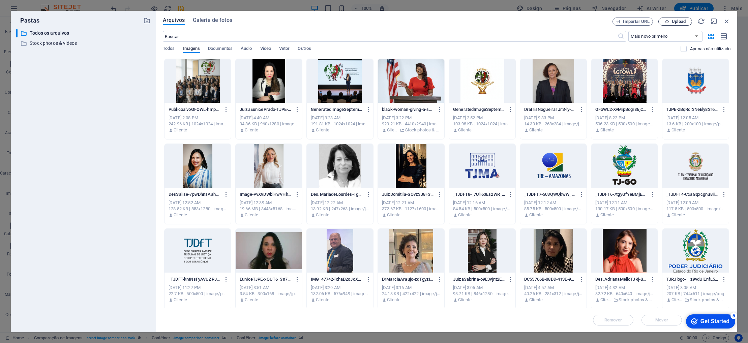
click at [685, 21] on span "Upload" at bounding box center [679, 22] width 14 height 4
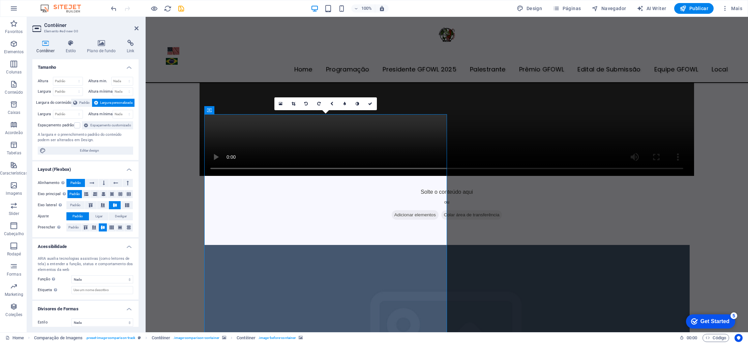
scroll to position [911, 0]
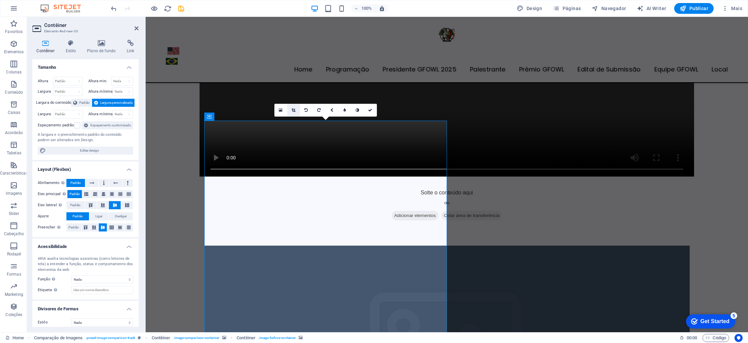
click at [293, 111] on icon at bounding box center [293, 110] width 4 height 4
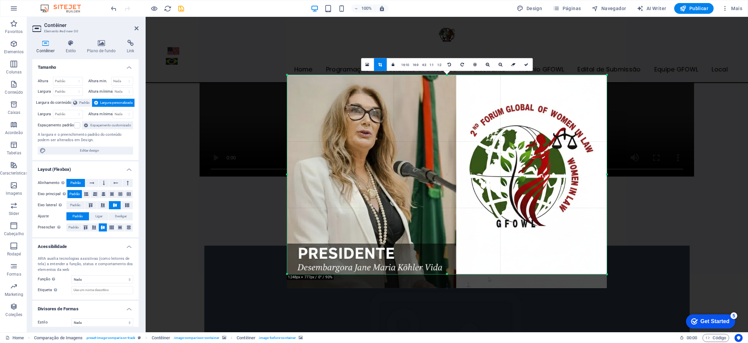
drag, startPoint x: 635, startPoint y: 301, endPoint x: 577, endPoint y: 248, distance: 78.5
click at [577, 248] on div "180 170 160 150 140 130 120 110 100 90 80 70 60 50 40 30 20 10 0 -10 -20 -30 -4…" at bounding box center [446, 174] width 319 height 199
click at [527, 65] on icon at bounding box center [526, 65] width 4 height 4
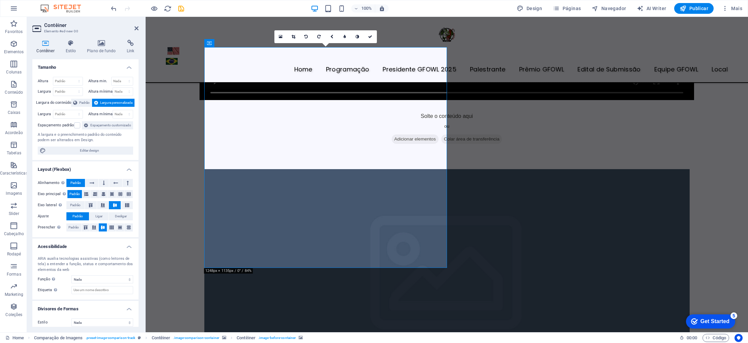
scroll to position [985, 0]
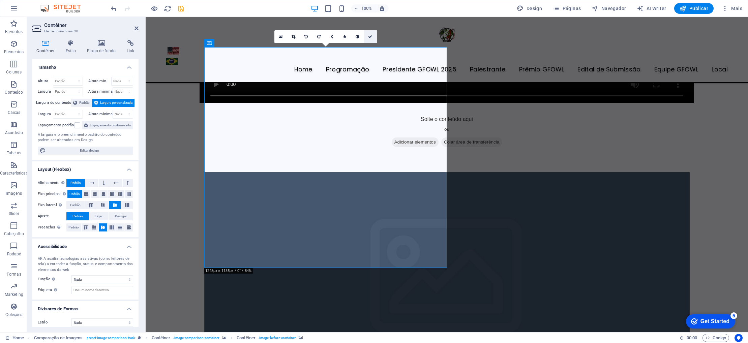
click at [371, 36] on icon at bounding box center [370, 37] width 4 height 4
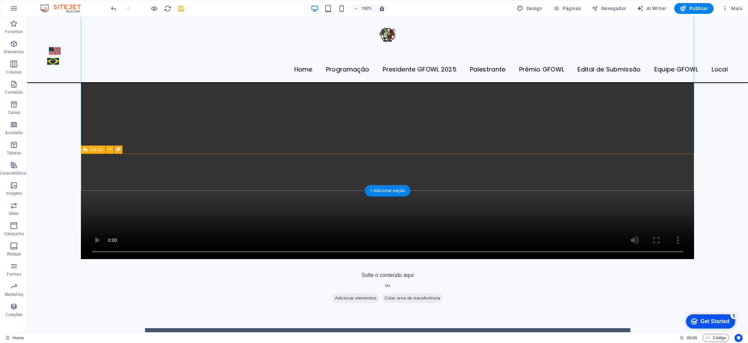
scroll to position [907, 0]
click at [15, 87] on icon "button" at bounding box center [14, 84] width 8 height 8
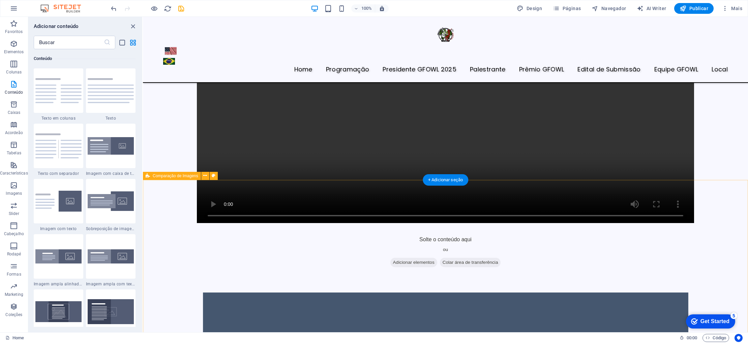
scroll to position [856, 0]
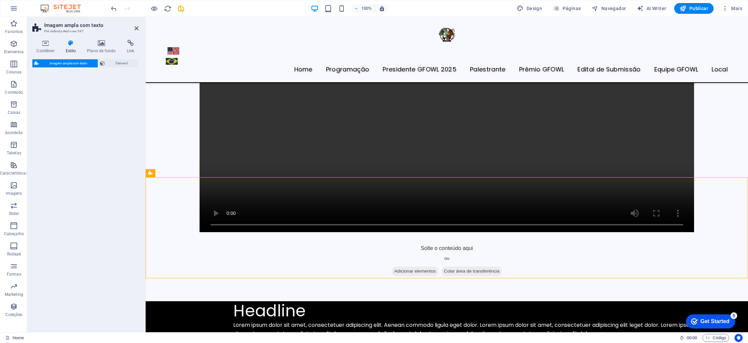
select select "%"
select select "preset-fullscreen-text-and-background-v3-alignments"
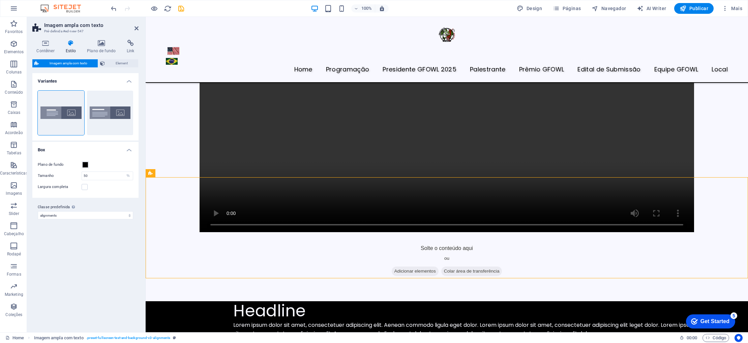
scroll to position [855, 0]
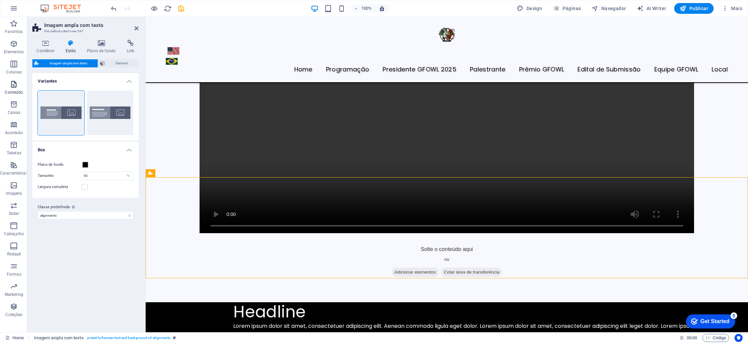
click at [17, 95] on p "Conteúdo" at bounding box center [14, 92] width 18 height 5
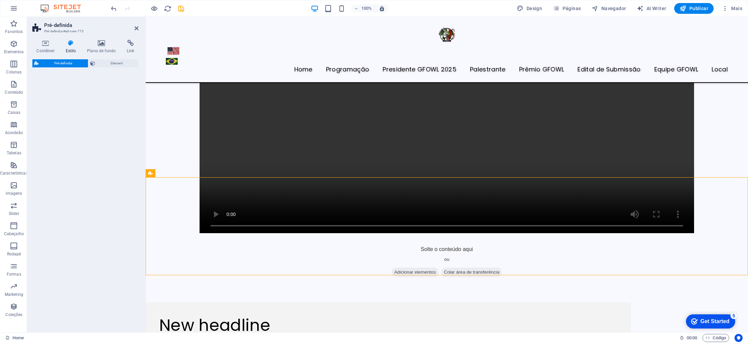
select select "rem"
select select "px"
select select "preset-text-with-image-v4-boxed"
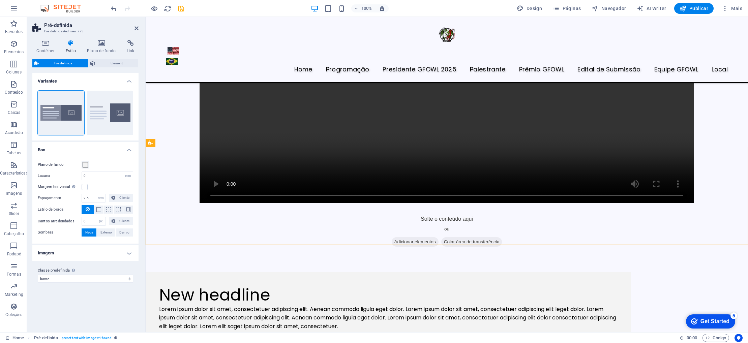
scroll to position [886, 0]
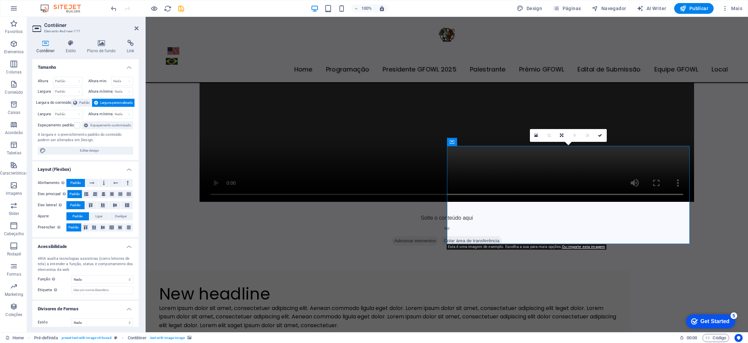
click at [17, 90] on p "Conteúdo" at bounding box center [14, 92] width 18 height 5
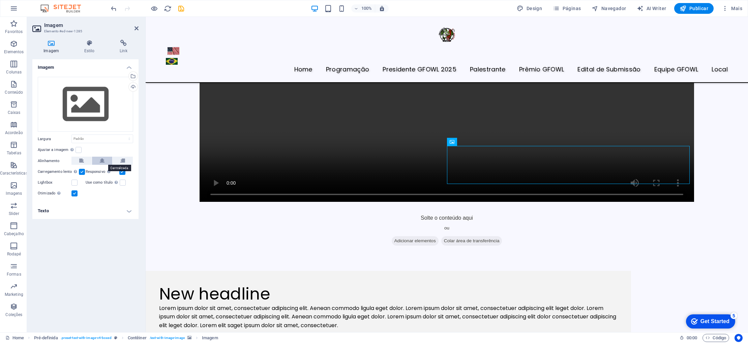
click at [104, 160] on icon at bounding box center [102, 161] width 5 height 8
click at [88, 108] on div "Arraste os arquivos aqui, clique para escolher os arquivos ou selecione os arqu…" at bounding box center [85, 104] width 95 height 55
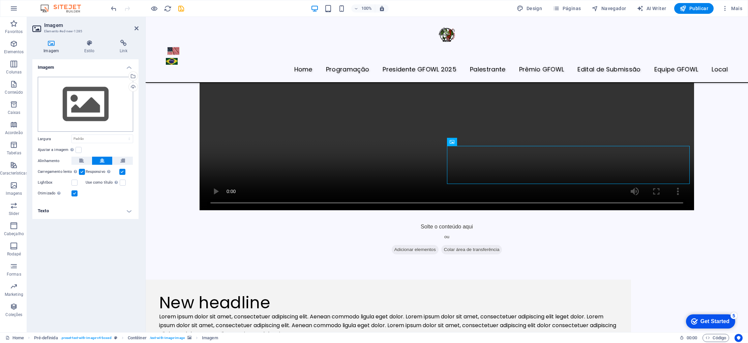
scroll to position [872, 0]
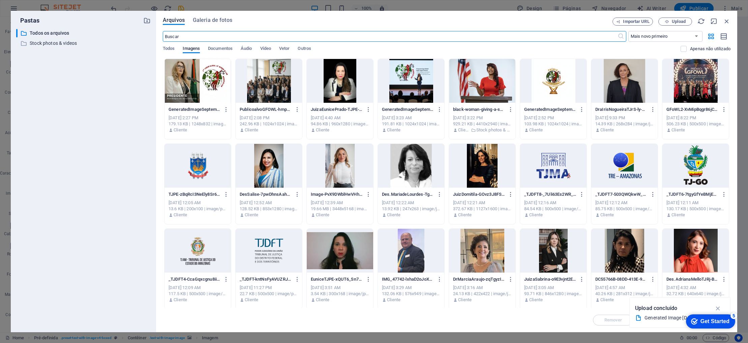
click at [205, 89] on div at bounding box center [197, 81] width 66 height 44
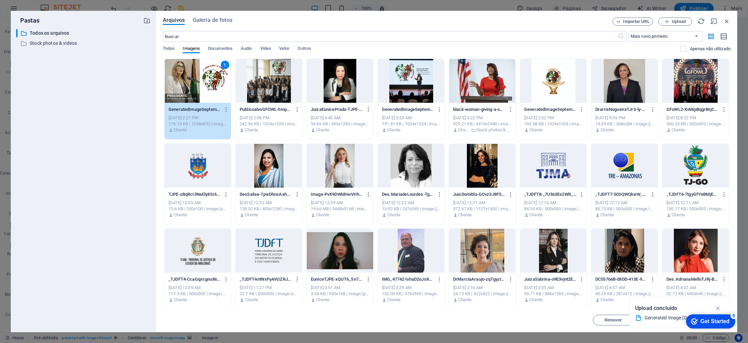
click at [205, 89] on div "1" at bounding box center [197, 81] width 66 height 44
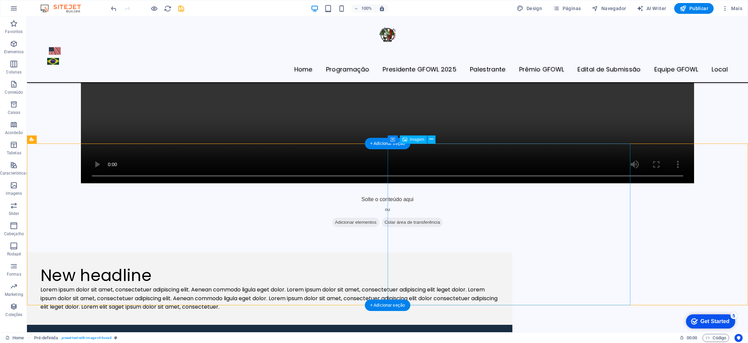
scroll to position [983, 0]
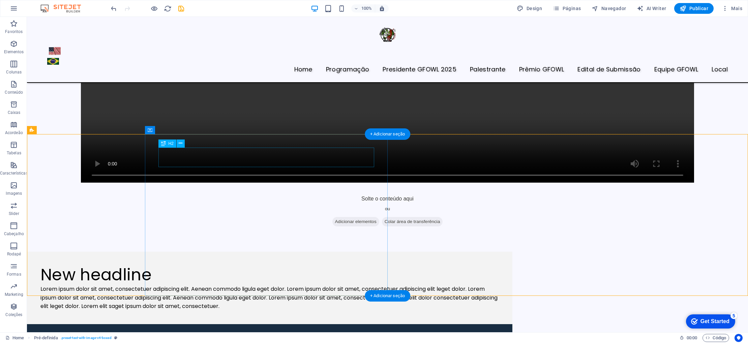
click at [275, 265] on div "New headline" at bounding box center [269, 275] width 458 height 20
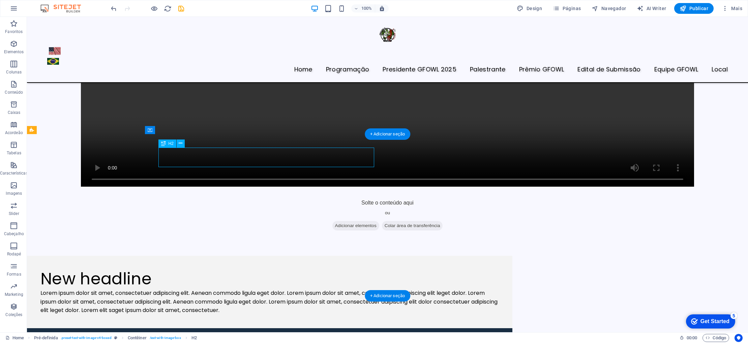
click at [275, 269] on div "New headline" at bounding box center [269, 279] width 458 height 20
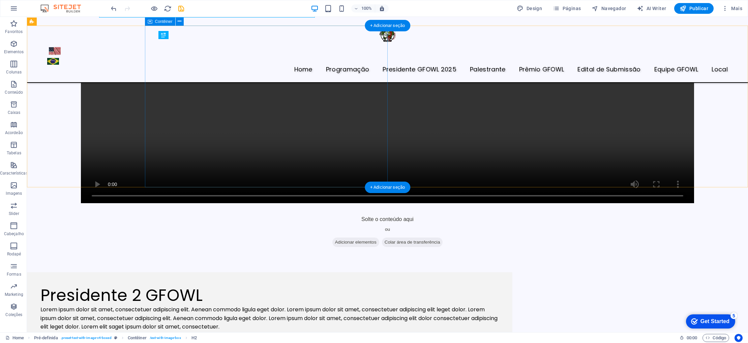
scroll to position [1047, 0]
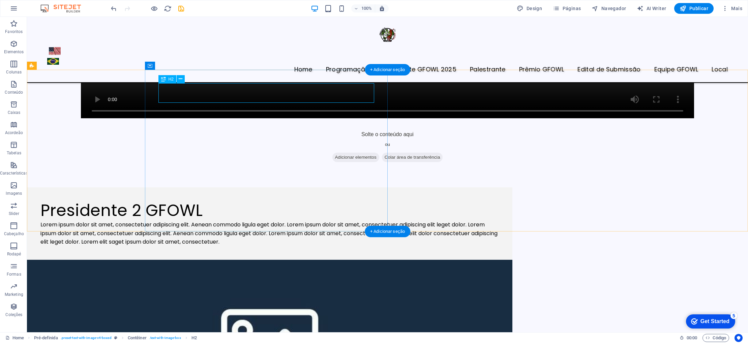
click at [337, 201] on div "Presidente 2 GFOWL" at bounding box center [269, 211] width 458 height 20
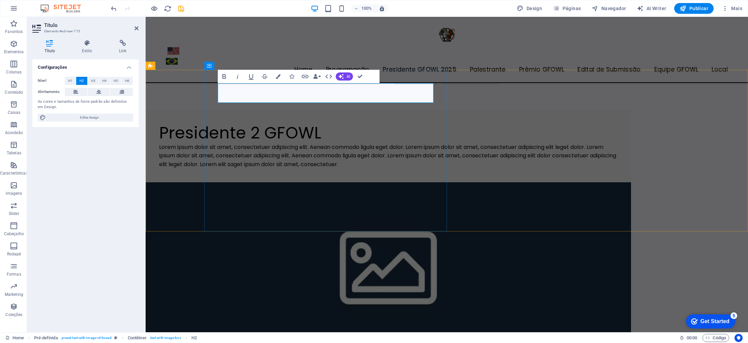
scroll to position [962, 0]
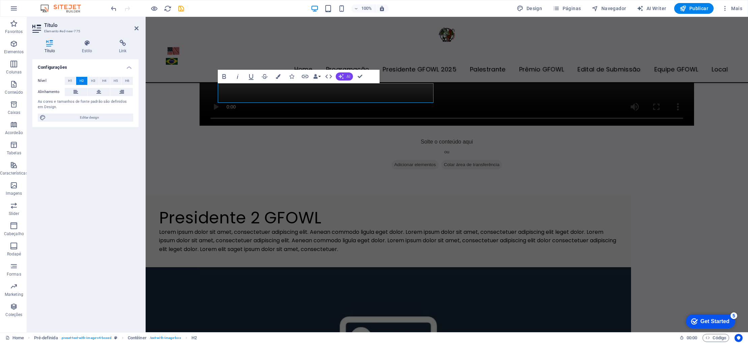
click at [346, 74] on span "AI" at bounding box center [348, 76] width 4 height 4
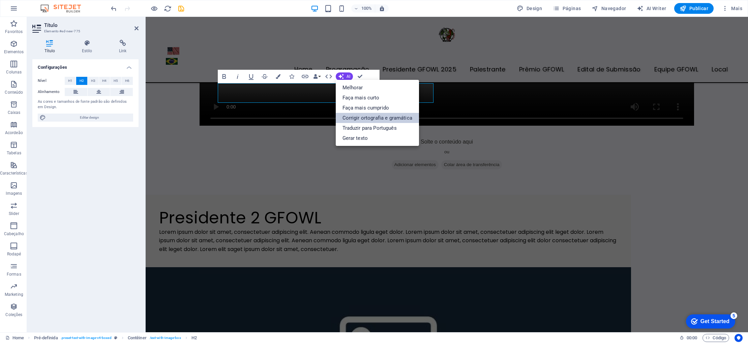
click at [372, 117] on link "Corrigir ortografia e gramática" at bounding box center [377, 118] width 83 height 10
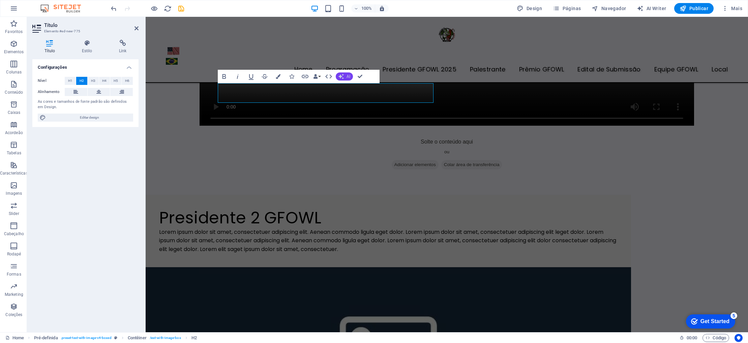
click at [345, 78] on button "AI" at bounding box center [344, 76] width 17 height 8
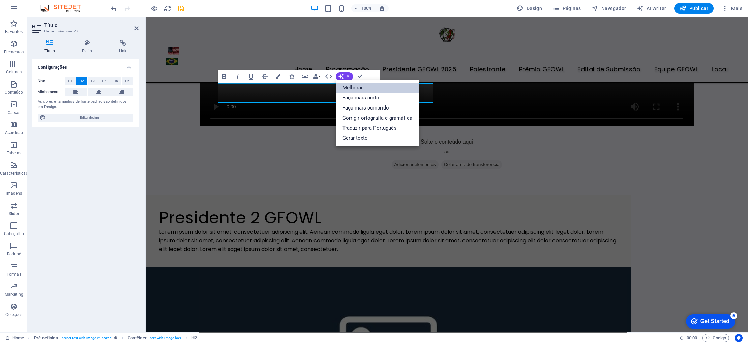
click at [353, 90] on link "Melhorar" at bounding box center [377, 88] width 83 height 10
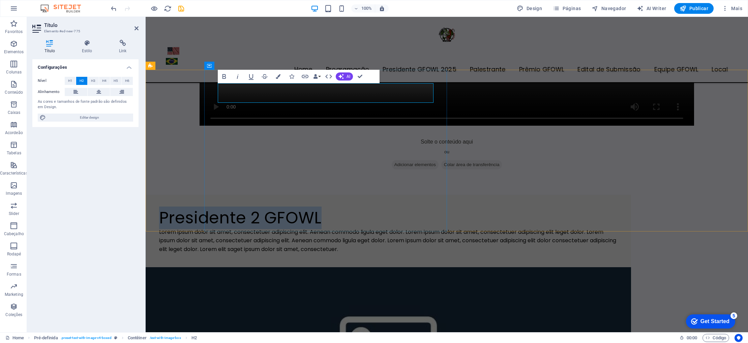
drag, startPoint x: 380, startPoint y: 94, endPoint x: 246, endPoint y: 88, distance: 134.2
click at [219, 208] on h2 "Presidente 2 GFOWL" at bounding box center [388, 218] width 458 height 20
click at [347, 76] on span "AI" at bounding box center [348, 76] width 4 height 4
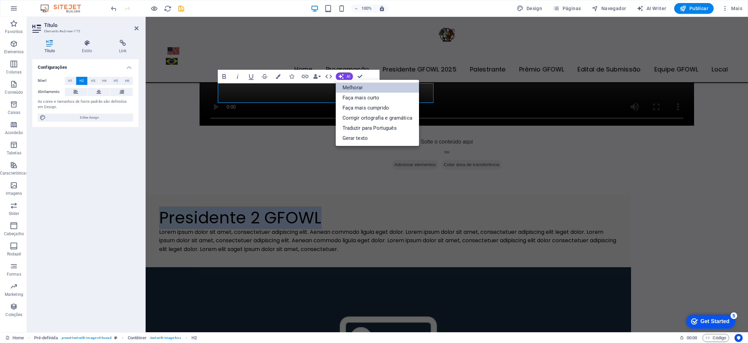
click at [356, 91] on link "Melhorar" at bounding box center [377, 88] width 83 height 10
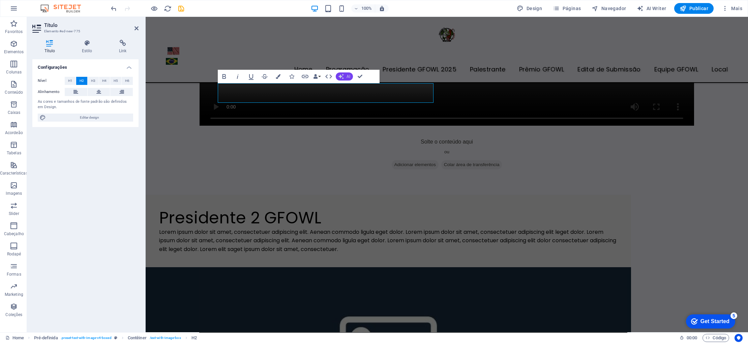
click at [346, 75] on span "AI" at bounding box center [348, 76] width 4 height 4
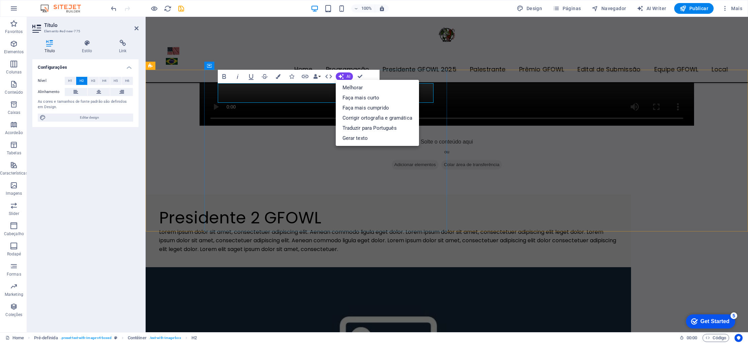
click at [301, 208] on h2 "Presidente 2 GFOWL" at bounding box center [388, 218] width 458 height 20
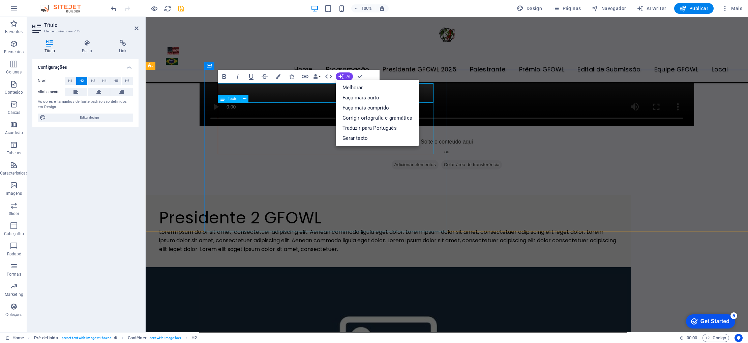
click at [293, 228] on div "Lorem ipsum dolor sit amet, consectetuer adipiscing elit. Aenean commodo ligula…" at bounding box center [388, 241] width 458 height 26
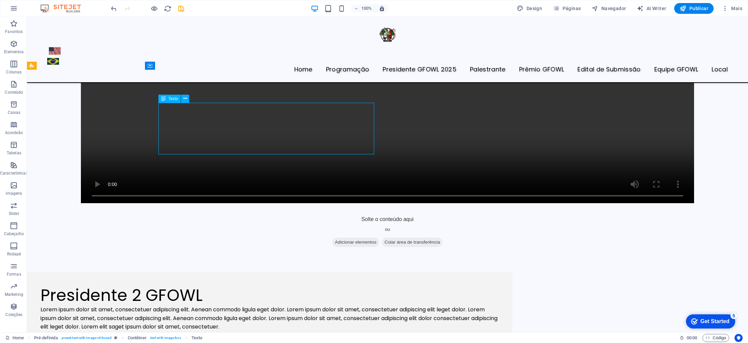
scroll to position [1047, 0]
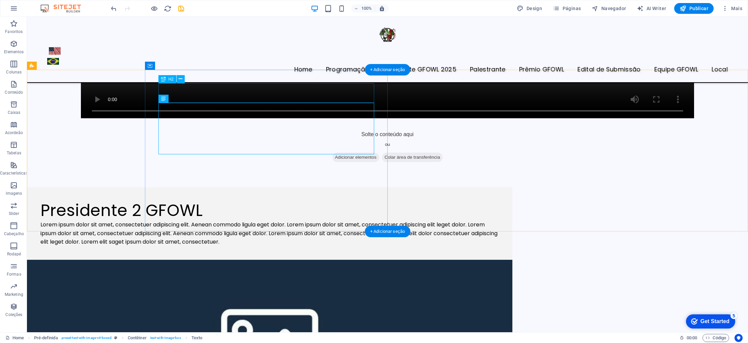
click at [320, 201] on div "Presidente 2 GFOWL" at bounding box center [269, 211] width 458 height 20
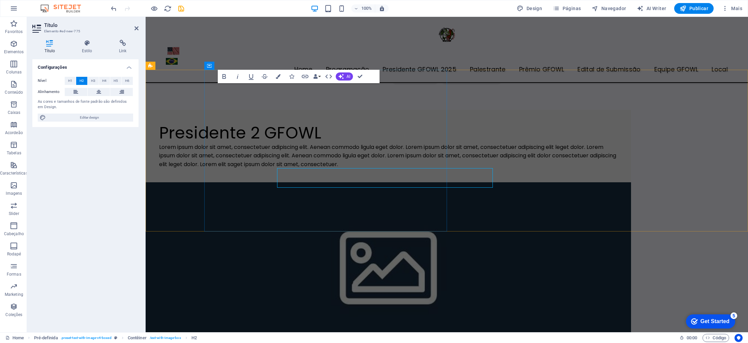
scroll to position [962, 0]
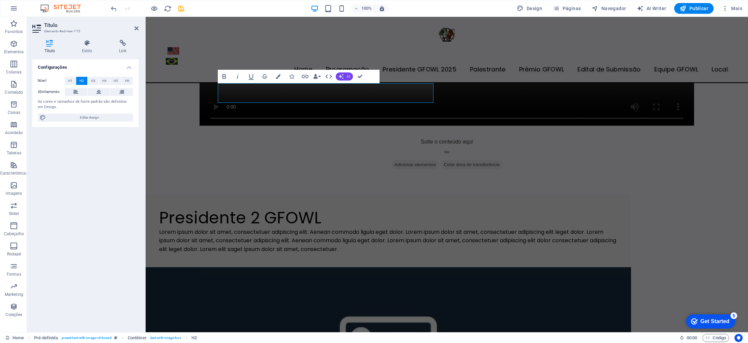
click at [340, 76] on icon "button" at bounding box center [340, 76] width 5 height 5
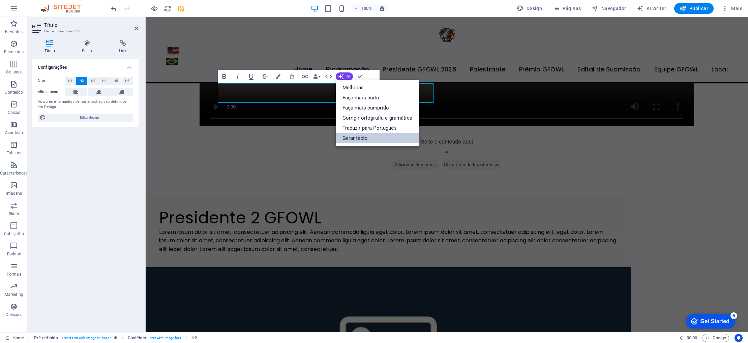
click at [363, 138] on link "Gerar texto" at bounding box center [377, 138] width 83 height 10
select select "English"
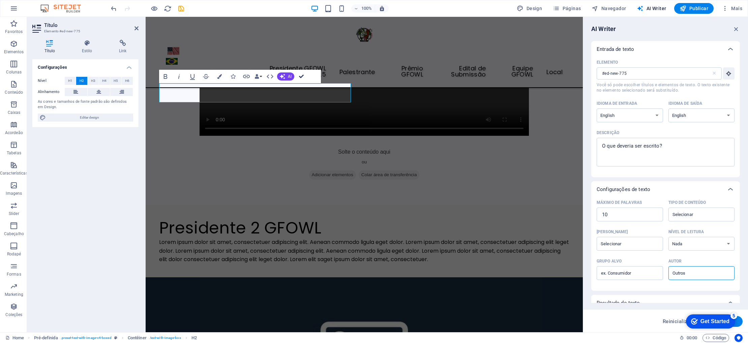
scroll to position [919, 0]
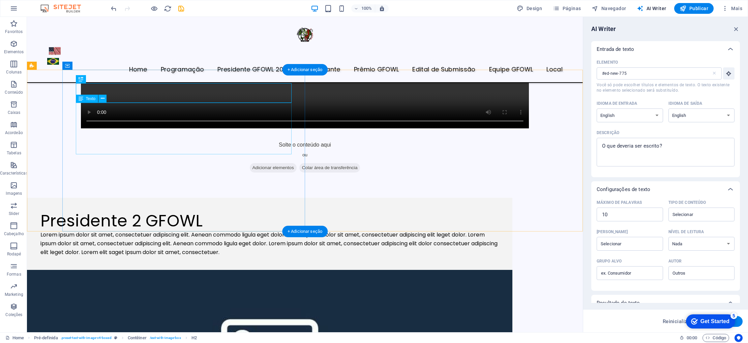
click at [266, 231] on div "Lorem ipsum dolor sit amet, consectetuer adipiscing elit. Aenean commodo ligula…" at bounding box center [269, 244] width 458 height 26
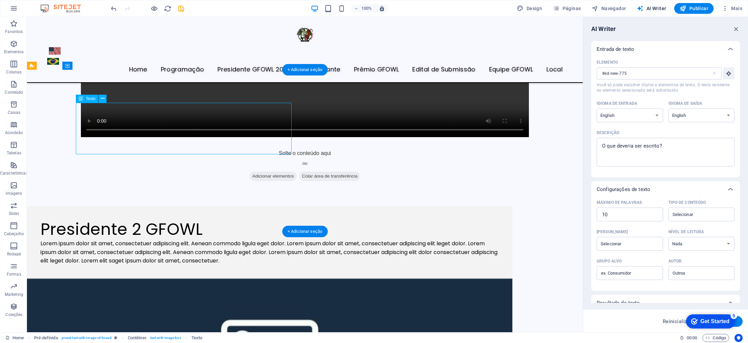
scroll to position [855, 0]
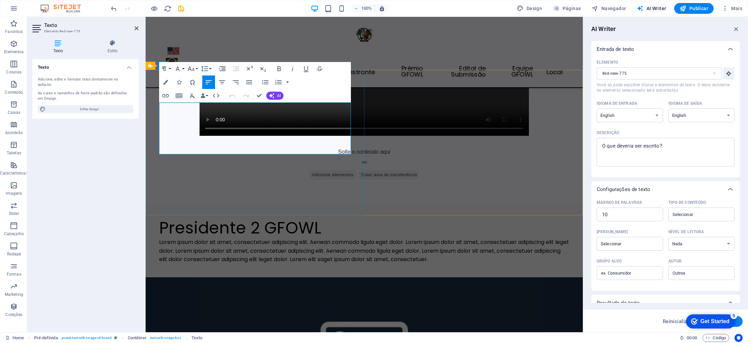
type input "#ed-new-776"
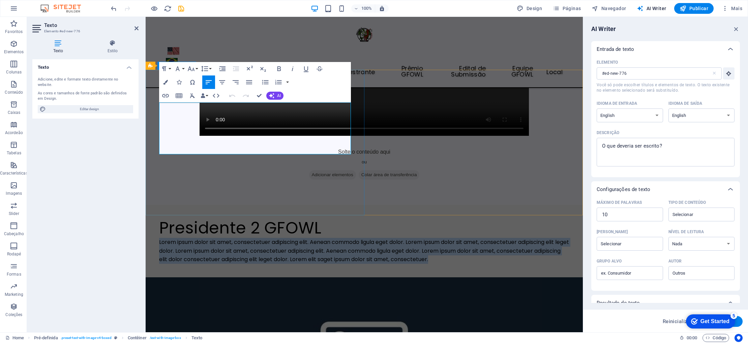
drag, startPoint x: 331, startPoint y: 150, endPoint x: 159, endPoint y: 105, distance: 177.5
click at [159, 205] on div "Presidente 2 GFOWL Lorem ipsum dolor sit amet, consectetuer adipiscing elit. Ae…" at bounding box center [364, 241] width 437 height 72
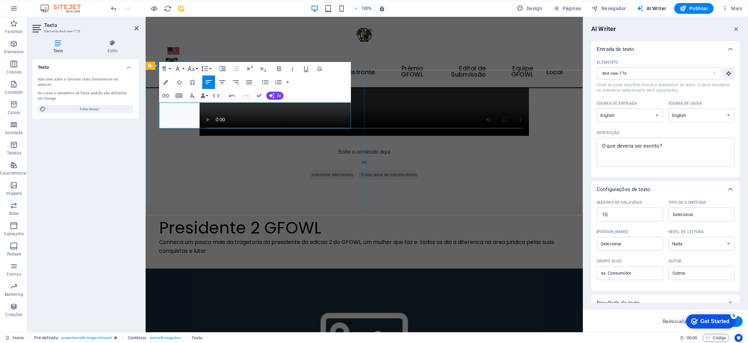
drag, startPoint x: 243, startPoint y: 121, endPoint x: 199, endPoint y: 106, distance: 47.1
click at [157, 205] on div "Presidente 2 GFOWL Conheca um pouco mais da tragetoria da presidente da edicao …" at bounding box center [364, 237] width 437 height 64
click at [276, 96] on button "AI" at bounding box center [274, 96] width 17 height 8
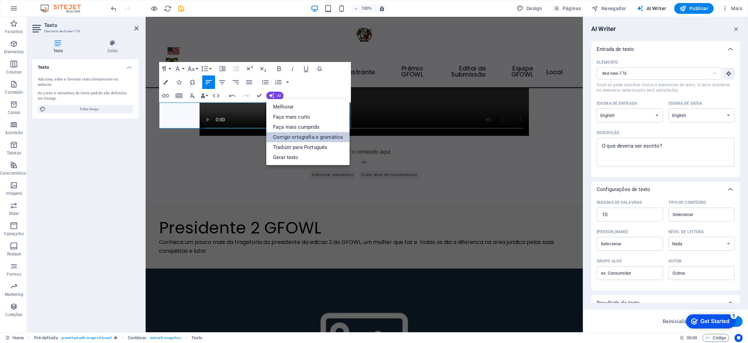
click at [296, 136] on link "Corrigir ortografia e gramática" at bounding box center [307, 137] width 83 height 10
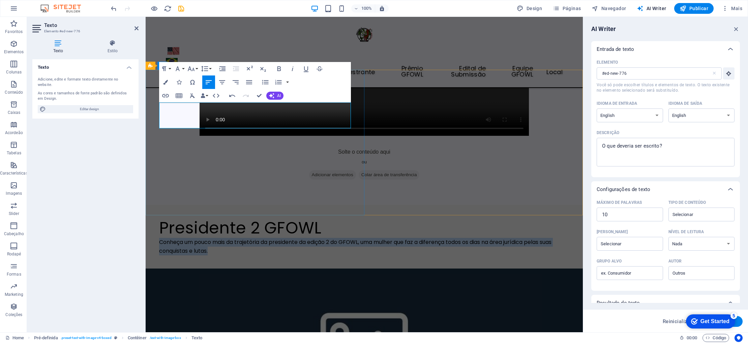
drag, startPoint x: 244, startPoint y: 124, endPoint x: 164, endPoint y: 107, distance: 81.6
click at [160, 238] on p "Conheça um pouco mais da trajetória da presidente da edição 2 do GFOWL, uma mul…" at bounding box center [364, 246] width 410 height 17
click at [276, 95] on button "AI" at bounding box center [274, 96] width 17 height 8
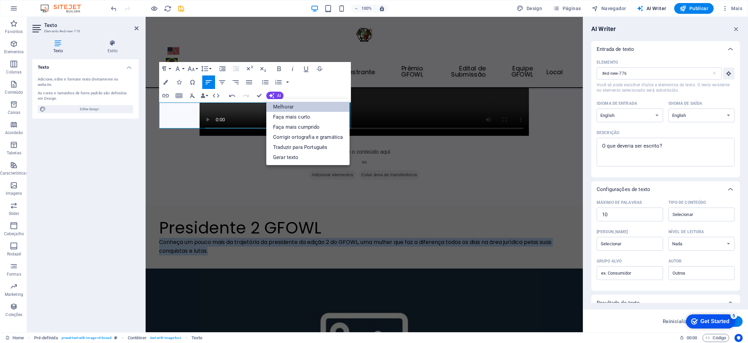
click at [285, 107] on link "Melhorar" at bounding box center [307, 107] width 83 height 10
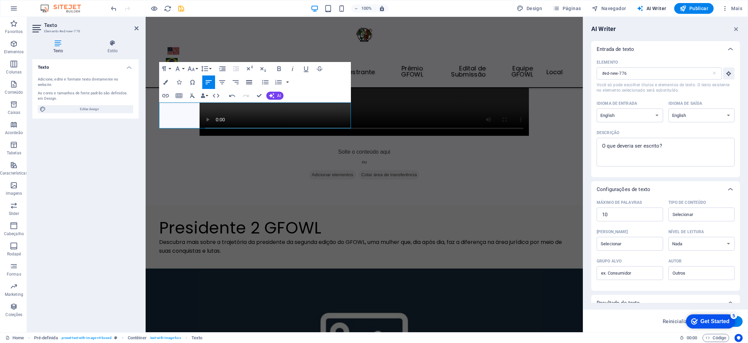
click at [250, 83] on icon "button" at bounding box center [249, 82] width 8 height 8
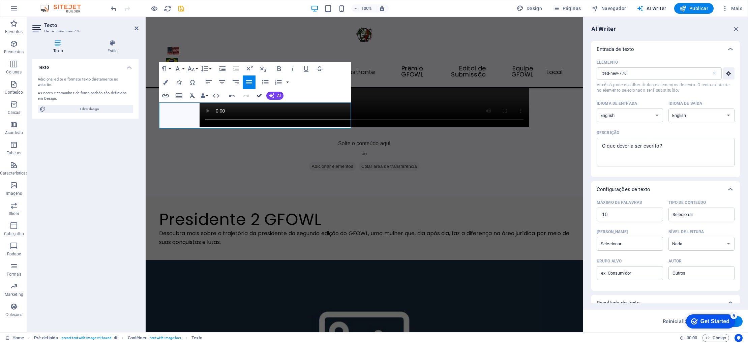
scroll to position [919, 0]
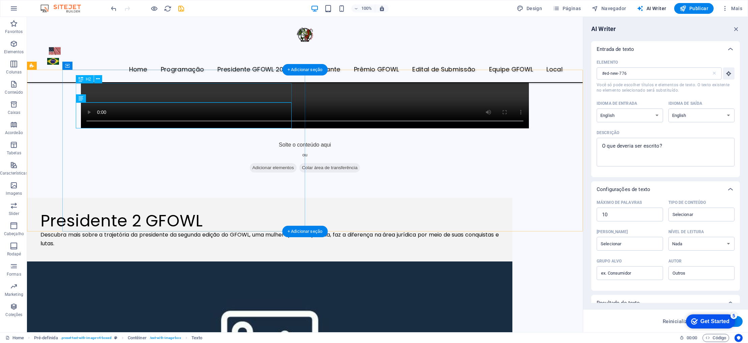
click at [179, 211] on div "Presidente 2 GFOWL" at bounding box center [269, 221] width 458 height 20
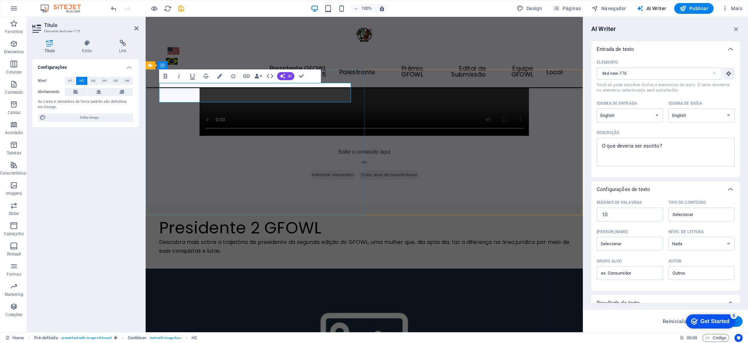
type input "#ed-new-775"
click at [263, 218] on h2 "Presidente 2 GFOWL" at bounding box center [364, 228] width 410 height 20
click at [257, 218] on h2 "Presidente 2 GFOWL" at bounding box center [364, 228] width 410 height 20
click at [289, 77] on span "AI" at bounding box center [290, 76] width 4 height 4
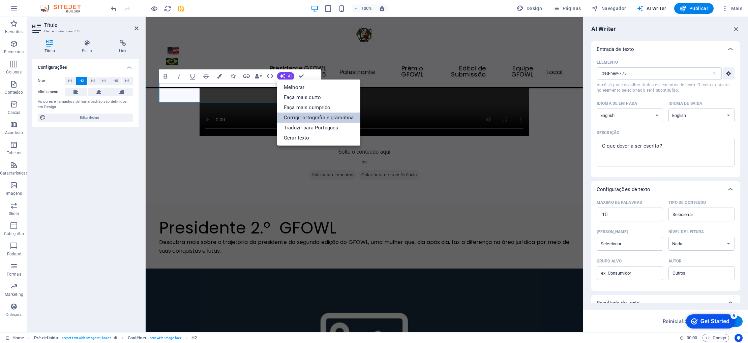
click at [302, 113] on link "Corrigir ortografia e gramática" at bounding box center [318, 118] width 83 height 10
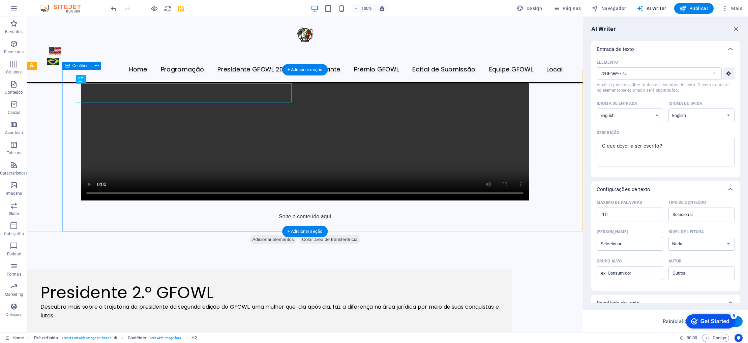
scroll to position [919, 0]
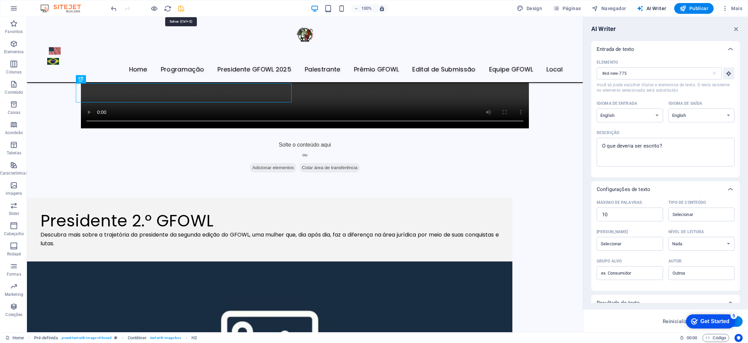
click at [179, 8] on icon "save" at bounding box center [181, 9] width 8 height 8
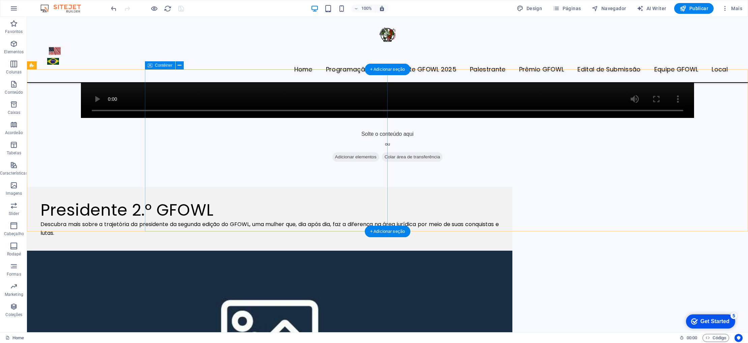
scroll to position [1048, 0]
click at [284, 187] on div "Presidente 2.º GFOWL Descubra mais sobre a trajetória da presidente da segunda …" at bounding box center [269, 219] width 485 height 64
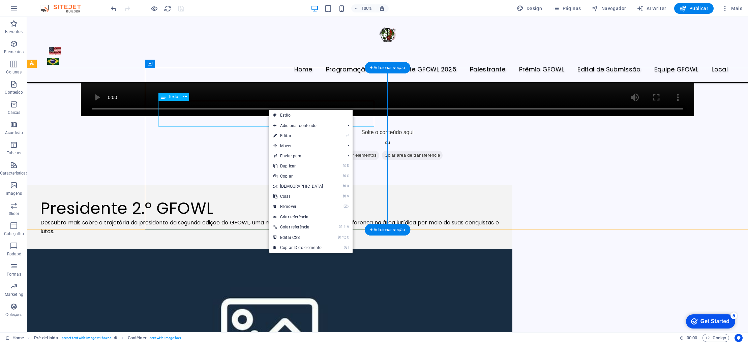
scroll to position [1050, 0]
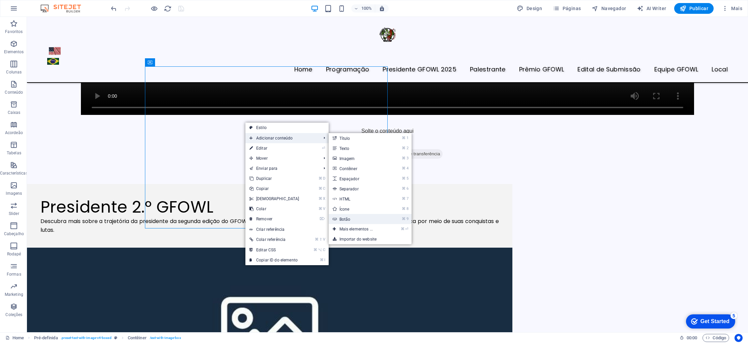
click at [342, 218] on link "⌘ 9 Botão" at bounding box center [358, 219] width 58 height 10
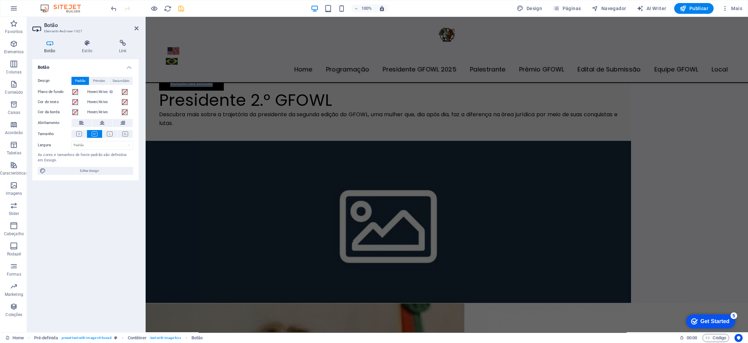
scroll to position [1094, 0]
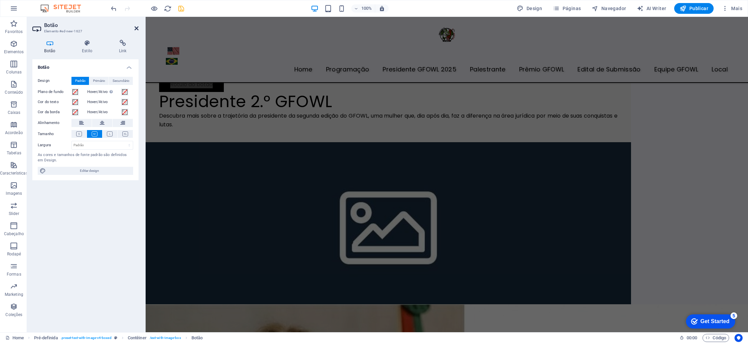
click at [136, 30] on icon at bounding box center [136, 28] width 4 height 5
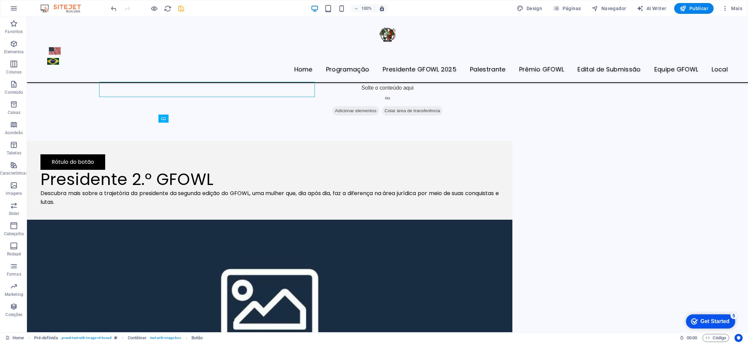
scroll to position [963, 0]
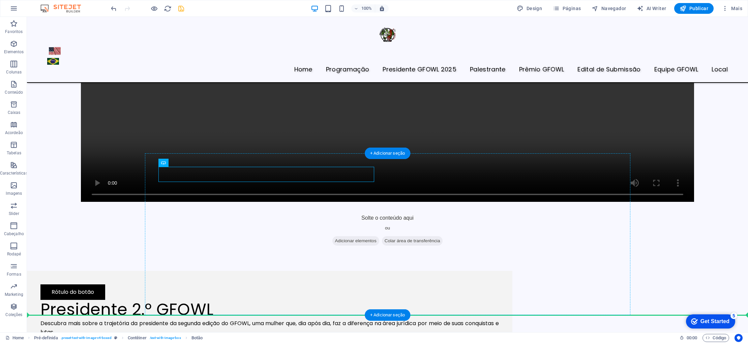
drag, startPoint x: 266, startPoint y: 175, endPoint x: 264, endPoint y: 239, distance: 64.1
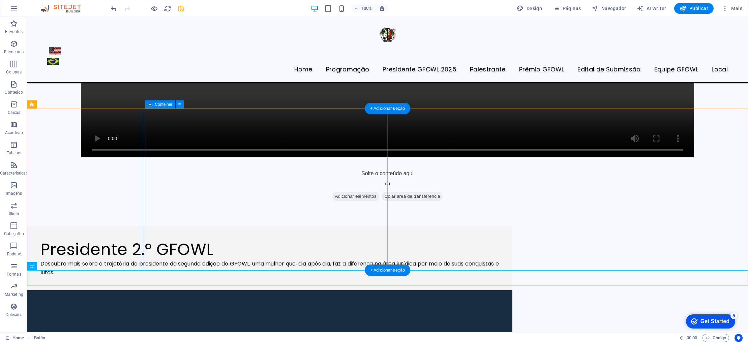
scroll to position [1010, 0]
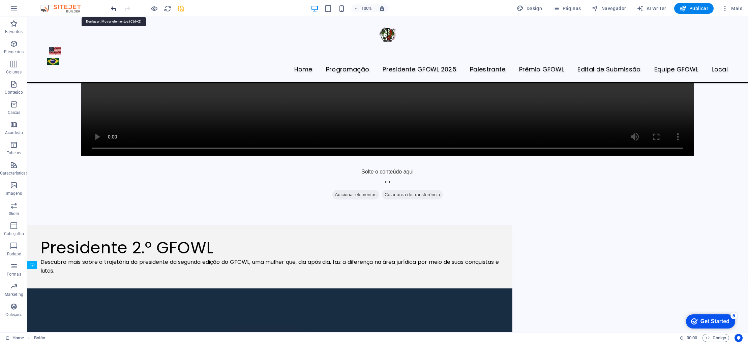
click at [112, 8] on icon "undo" at bounding box center [114, 9] width 8 height 8
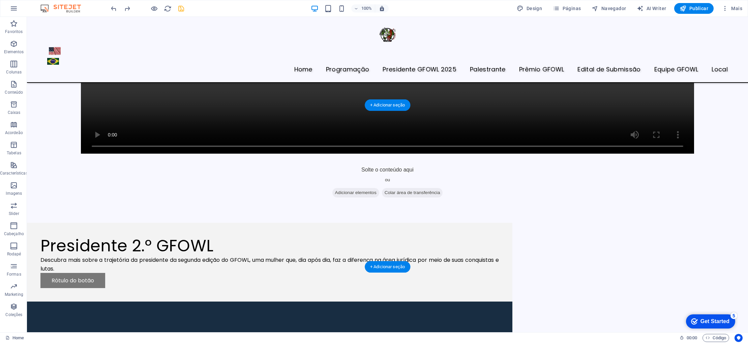
scroll to position [1012, 0]
drag, startPoint x: 280, startPoint y: 127, endPoint x: 279, endPoint y: 176, distance: 49.2
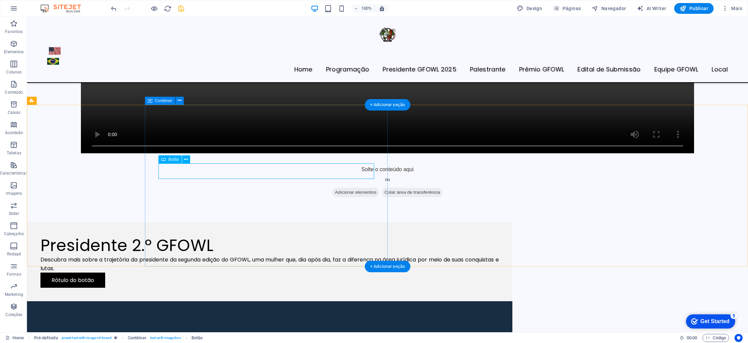
click at [244, 273] on div "Rótulo do botão" at bounding box center [269, 280] width 458 height 15
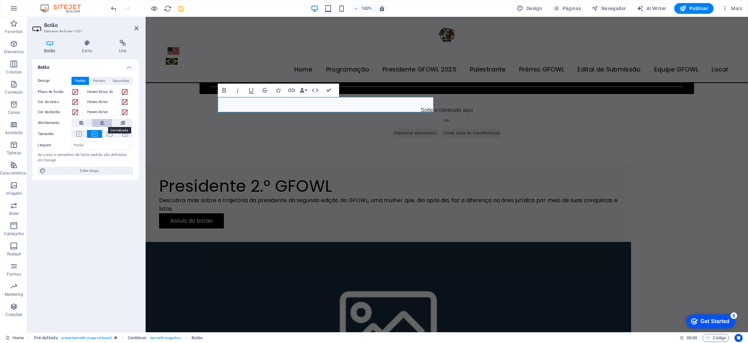
click at [101, 122] on icon at bounding box center [102, 123] width 5 height 8
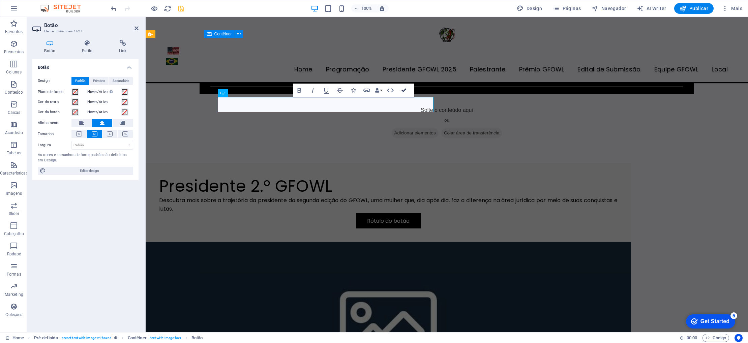
scroll to position [1079, 0]
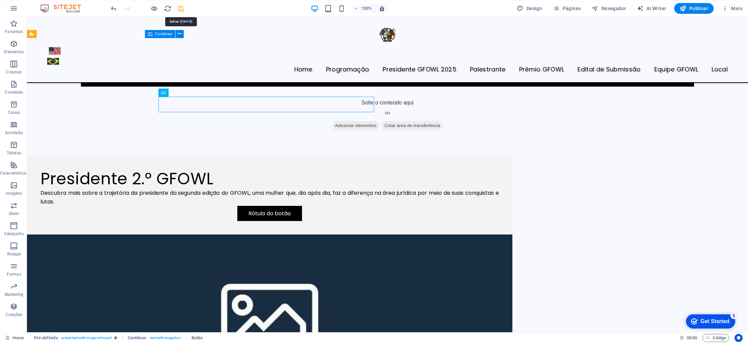
click at [180, 8] on icon "save" at bounding box center [181, 9] width 8 height 8
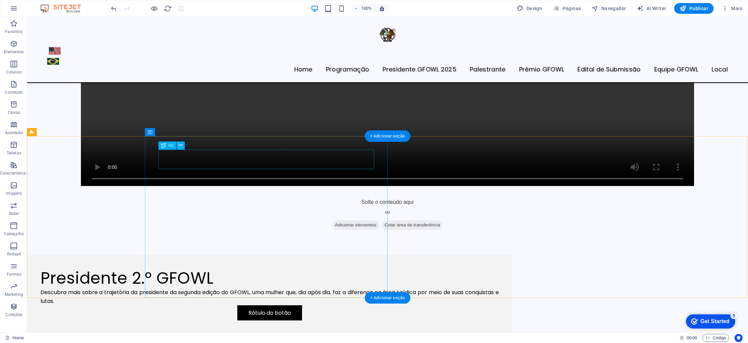
scroll to position [978, 0]
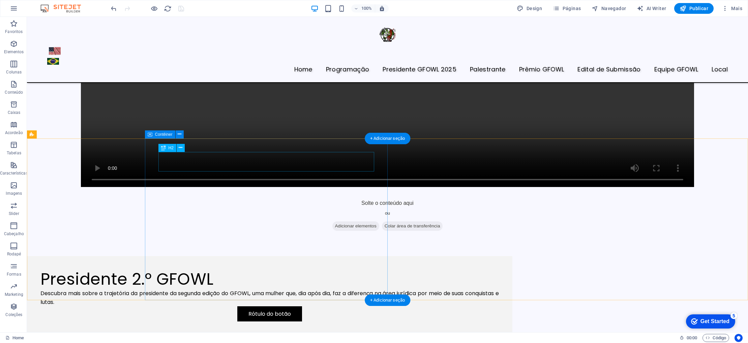
click at [331, 270] on div "Presidente 2.º GFOWL" at bounding box center [269, 280] width 458 height 20
click at [309, 289] on div "Descubra mais sobre a trajetória da presidente da segunda edição do GFOWL, uma …" at bounding box center [269, 297] width 458 height 17
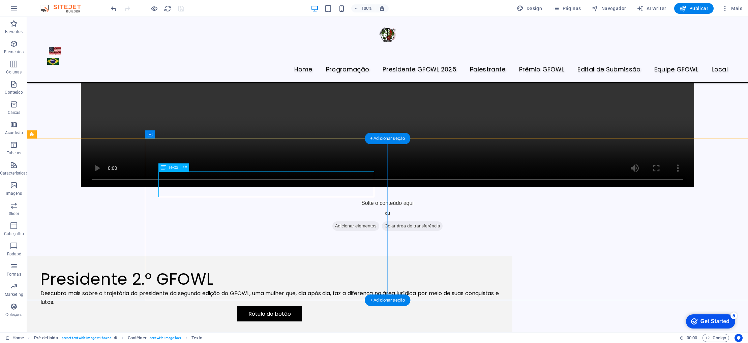
click at [162, 289] on div "Descubra mais sobre a trajetória da presidente da segunda edição do GFOWL, uma …" at bounding box center [269, 297] width 458 height 17
click at [163, 289] on div "Descubra mais sobre a trajetória da presidente da segunda edição do GFOWL, uma …" at bounding box center [269, 297] width 458 height 17
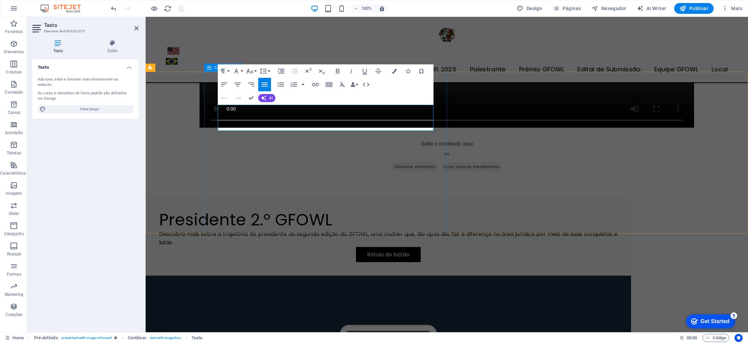
click at [218, 230] on p "Descubra mais sobre a trajetória da presidente da segunda edição do GFOWL, uma …" at bounding box center [388, 238] width 458 height 17
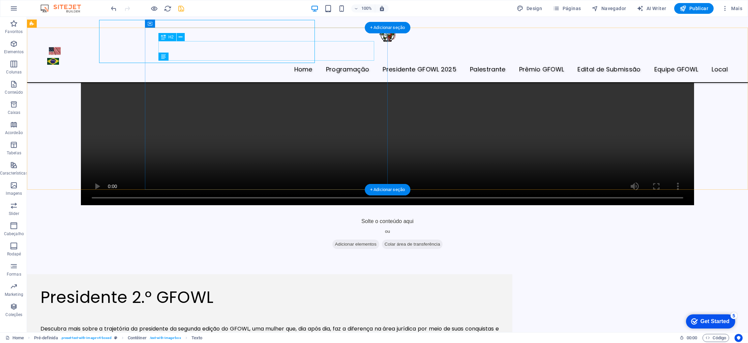
scroll to position [1045, 0]
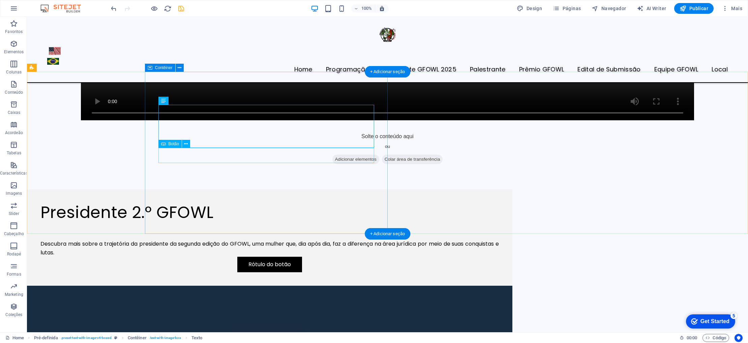
click at [319, 257] on div "Rótulo do botão" at bounding box center [269, 264] width 458 height 15
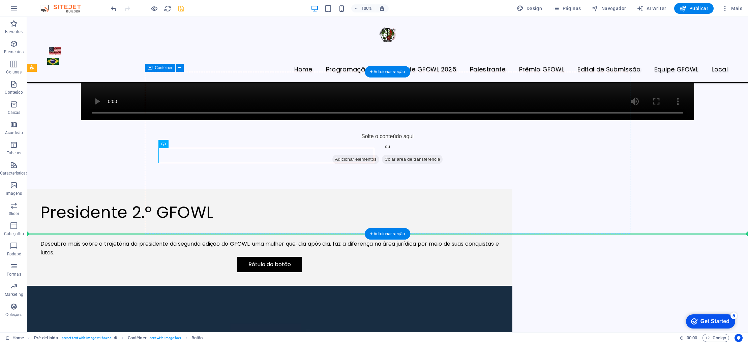
drag, startPoint x: 225, startPoint y: 155, endPoint x: 225, endPoint y: 167, distance: 11.5
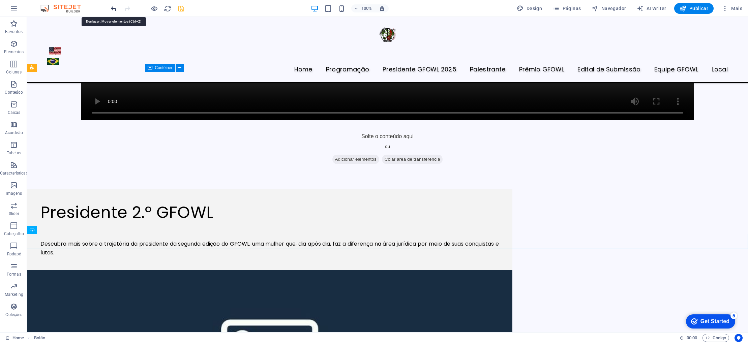
click at [113, 8] on icon "undo" at bounding box center [114, 9] width 8 height 8
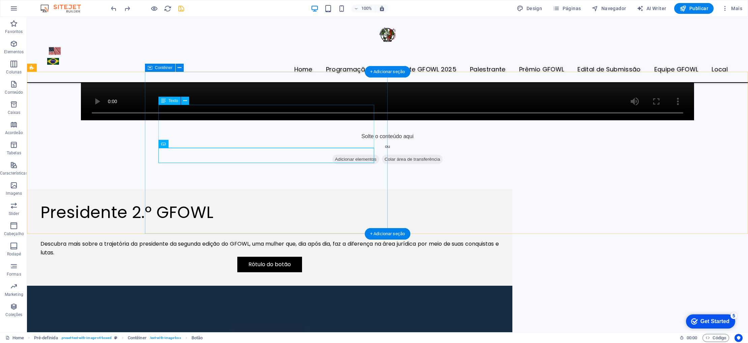
click at [235, 222] on div "Descubra mais sobre a trajetória da presidente da segunda edição do GFOWL, uma …" at bounding box center [269, 239] width 458 height 34
click at [224, 222] on div "Descubra mais sobre a trajetória da presidente da segunda edição do GFOWL, uma …" at bounding box center [269, 239] width 458 height 34
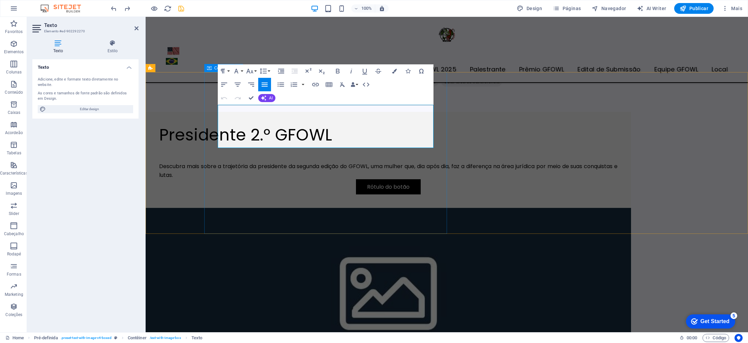
scroll to position [960, 0]
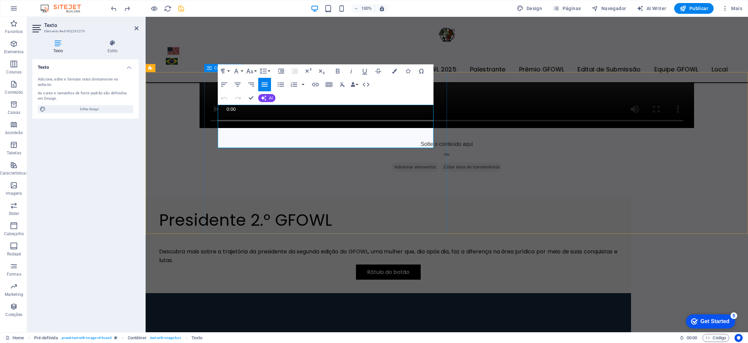
click at [295, 247] on p "Descubra mais sobre a trajetória da presidente da segunda edição do GFOWL, uma …" at bounding box center [388, 255] width 458 height 17
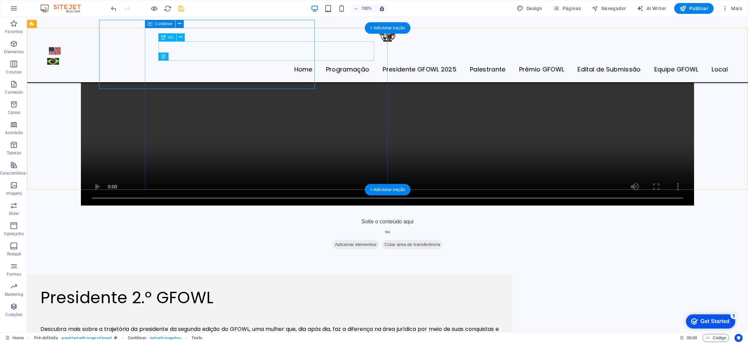
scroll to position [1045, 0]
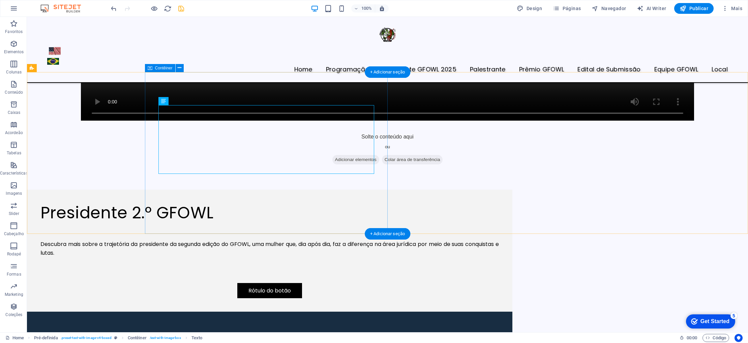
click at [339, 195] on div "Presidente 2.º GFOWL Descubra mais sobre a trajetória da presidente da segunda …" at bounding box center [269, 251] width 485 height 122
click at [223, 223] on div "Descubra mais sobre a trajetória da presidente da segunda edição do GFOWL, uma …" at bounding box center [269, 253] width 458 height 60
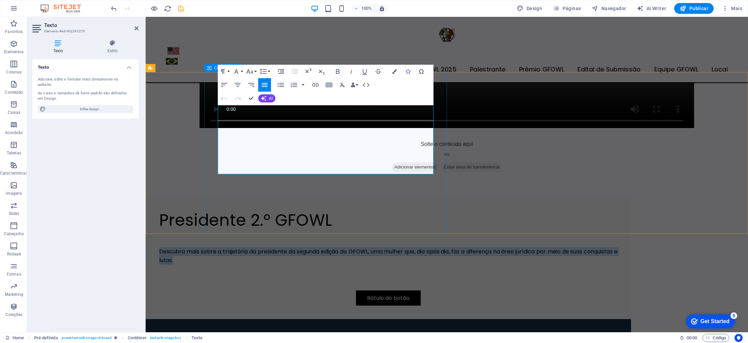
drag, startPoint x: 294, startPoint y: 148, endPoint x: 218, endPoint y: 127, distance: 78.3
click at [218, 247] on p "Descubra mais sobre a trajetória da presidente da segunda edição do GFOWL, uma …" at bounding box center [388, 255] width 458 height 17
copy p "Descubra mais sobre a trajetória da presidente da segunda edição do GFOWL, uma …"
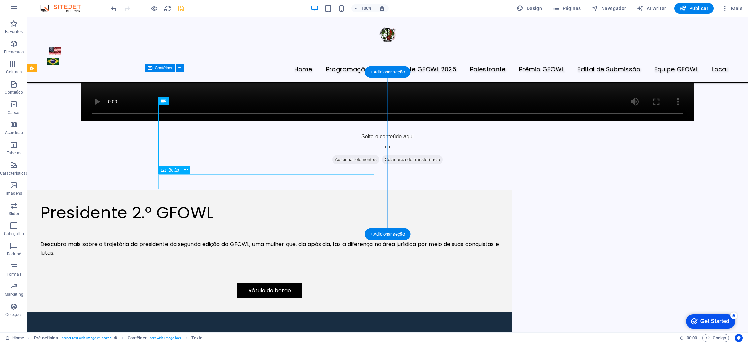
click at [277, 283] on div "Rótulo do botão" at bounding box center [269, 290] width 458 height 15
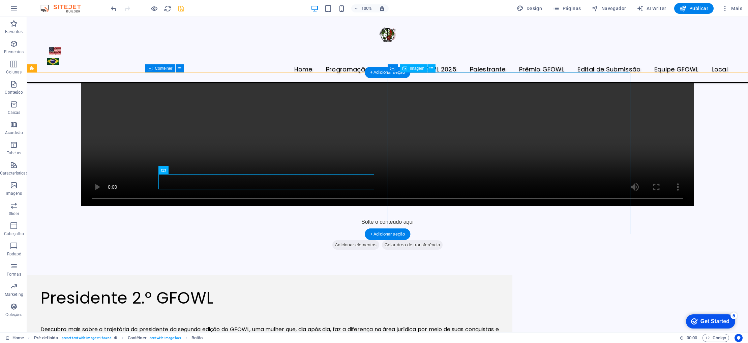
scroll to position [1044, 0]
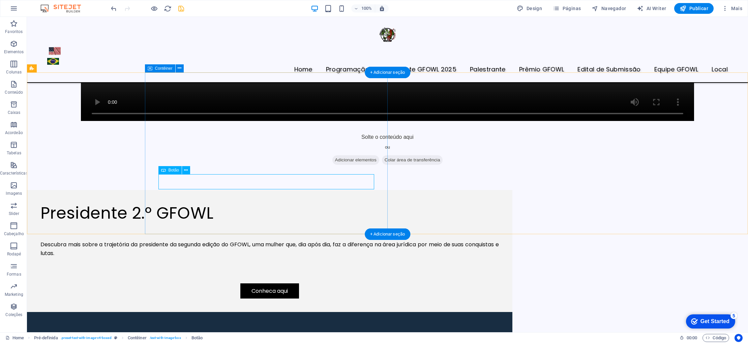
click at [278, 283] on div "Conheca aqui" at bounding box center [269, 290] width 458 height 15
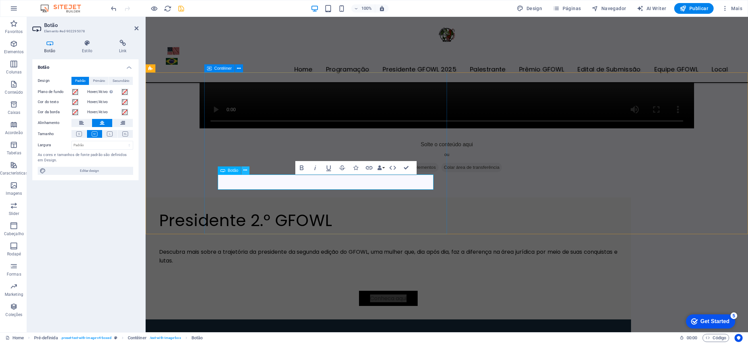
click at [245, 171] on icon at bounding box center [245, 170] width 4 height 7
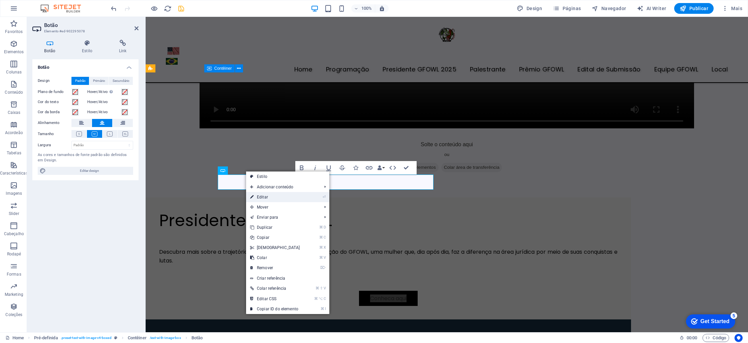
click at [262, 196] on link "⏎ Editar" at bounding box center [275, 197] width 58 height 10
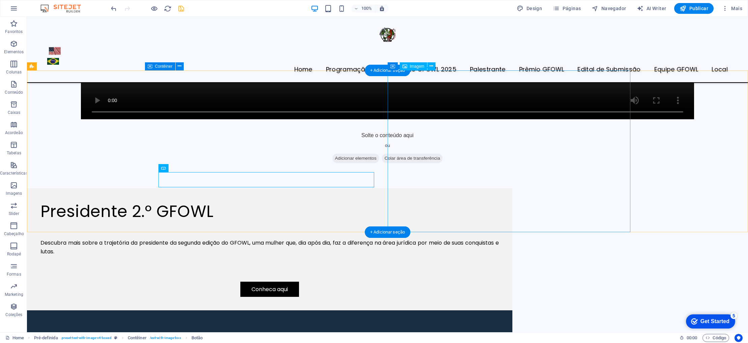
scroll to position [1046, 0]
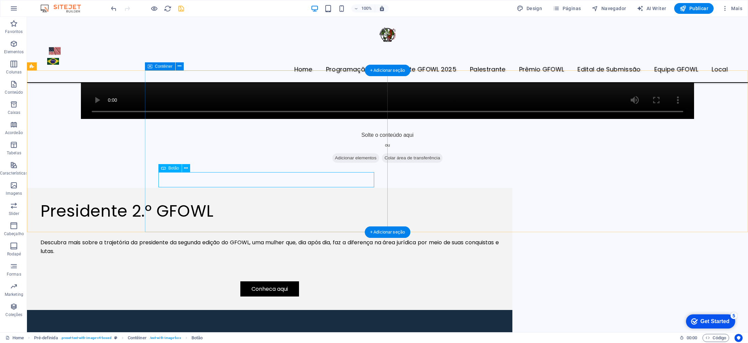
click at [270, 281] on div "Conheca aqui" at bounding box center [269, 288] width 458 height 15
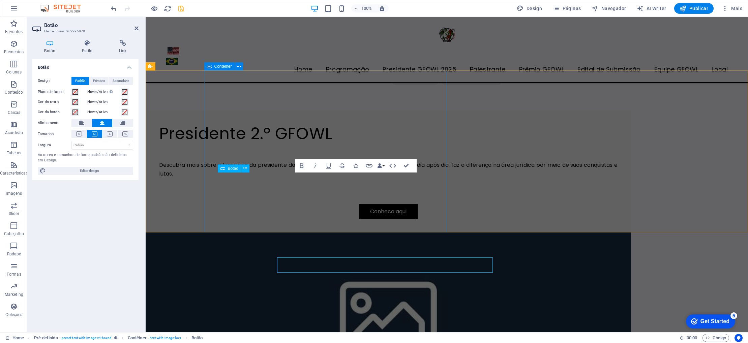
scroll to position [961, 0]
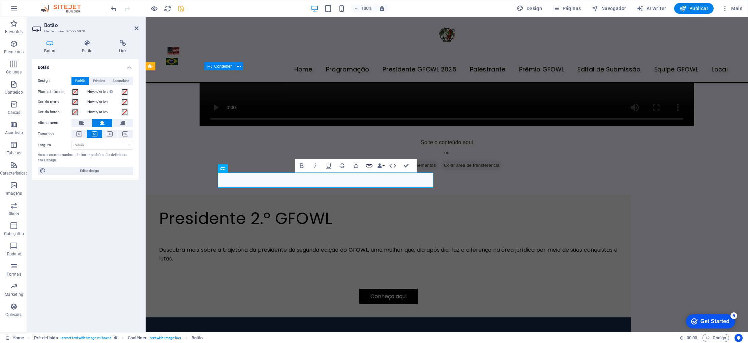
click at [369, 165] on icon "button" at bounding box center [369, 165] width 7 height 3
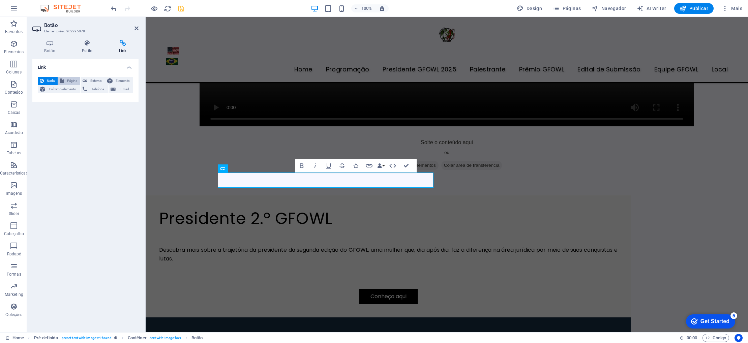
click at [73, 80] on span "Página" at bounding box center [72, 81] width 12 height 8
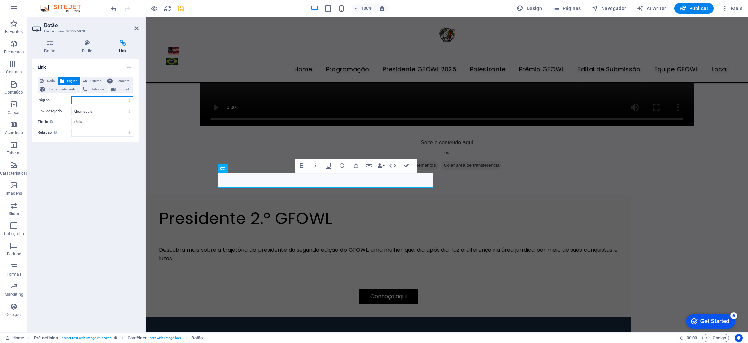
click at [91, 101] on select "Home Programaçāo Presidente GFOWL 2025 Palestrantes Edital de Submissão Prêmio …" at bounding box center [102, 100] width 62 height 8
select select "2"
click at [71, 96] on select "Home Programaçāo Presidente GFOWL 2025 Palestrantes Edital de Submissão Prêmio …" at bounding box center [102, 100] width 62 height 8
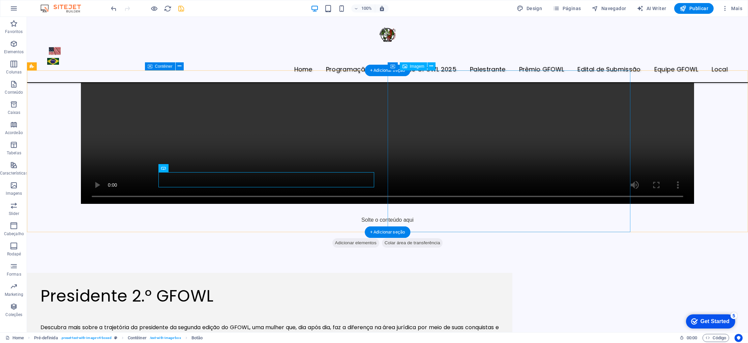
scroll to position [1046, 0]
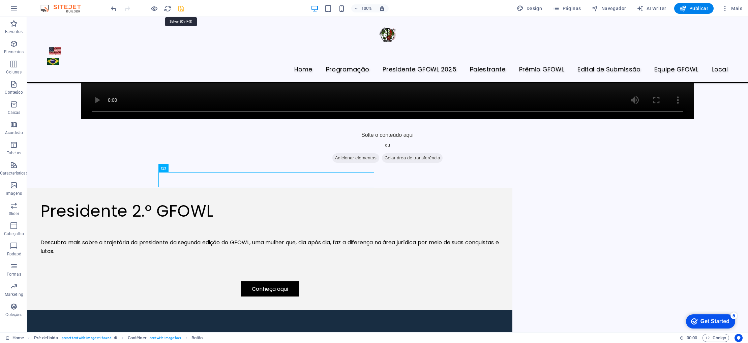
click at [183, 8] on icon "save" at bounding box center [181, 9] width 8 height 8
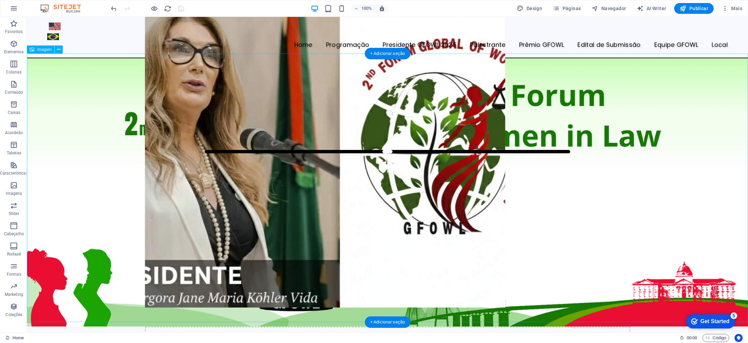
scroll to position [0, 0]
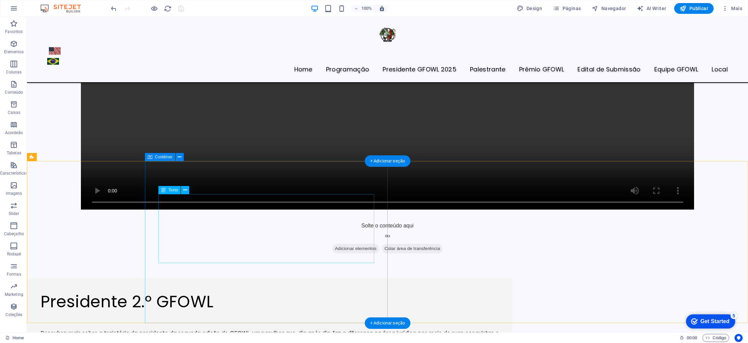
click at [291, 312] on div "Descubra mais sobre a trajetória da presidente da segunda edição do GFOWL, uma …" at bounding box center [269, 342] width 458 height 60
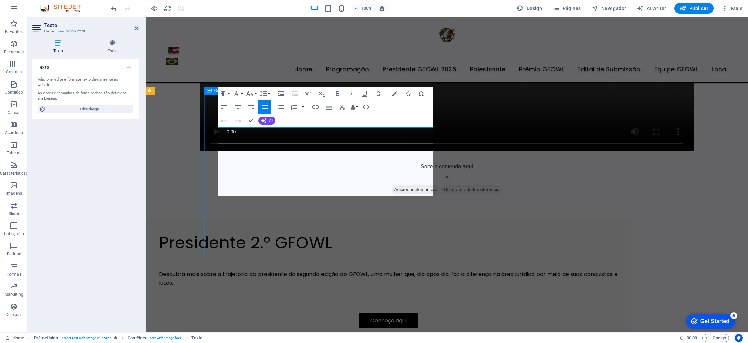
click at [219, 270] on p "Descubra mais sobre a trajetória da presidente da segunda edição do GFOWL, uma …" at bounding box center [388, 278] width 458 height 17
click at [220, 261] on p at bounding box center [388, 265] width 458 height 9
click at [219, 270] on p "Descubra mais sobre a trajetória da presidente da segunda edição do GFOWL, uma …" at bounding box center [388, 278] width 458 height 17
drag, startPoint x: 291, startPoint y: 158, endPoint x: 218, endPoint y: 158, distance: 73.1
click at [218, 270] on p "Quem ira comandar a Descubra mais sobre a trajetória da presidente da segunda e…" at bounding box center [388, 278] width 458 height 17
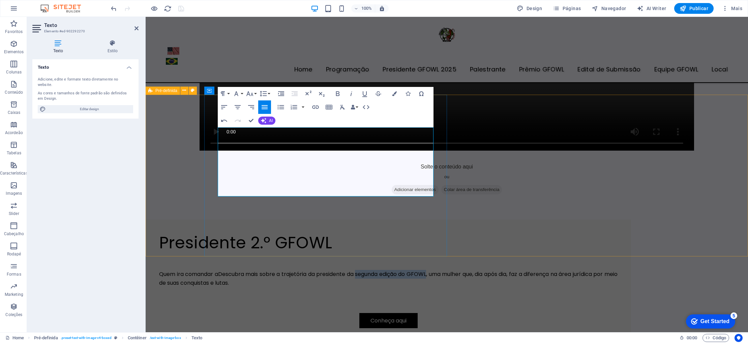
copy p "segunda edição do GFOWL"
click at [285, 270] on p "Quem ira comandar a Descubra mais sobre a trajetória da presidente da segunda e…" at bounding box center [388, 278] width 458 height 17
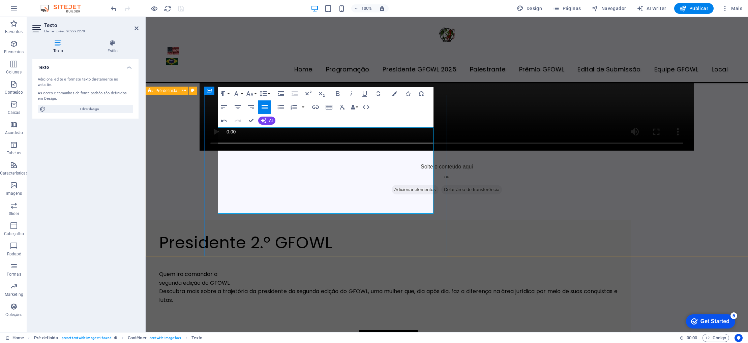
click at [282, 270] on p "Quem ira comandar a" at bounding box center [388, 274] width 458 height 9
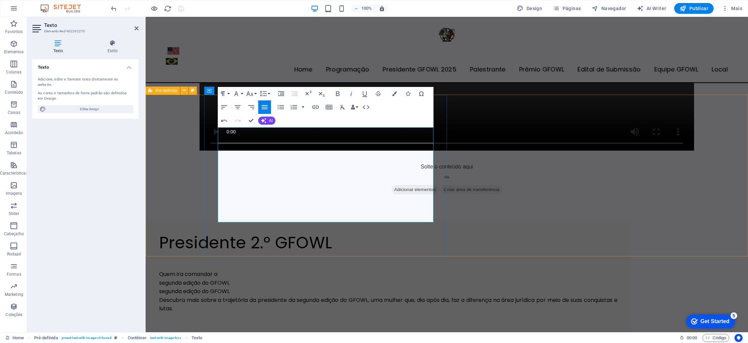
click at [218, 279] on p "segunda edição do GFOWL" at bounding box center [388, 283] width 458 height 9
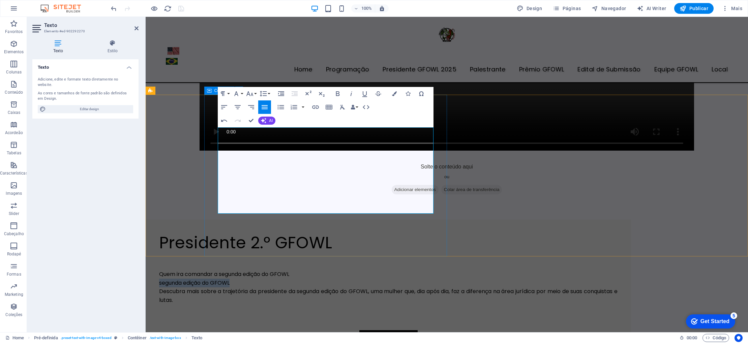
drag, startPoint x: 300, startPoint y: 156, endPoint x: 215, endPoint y: 157, distance: 85.6
click at [215, 220] on div "Presidente 2.º GFOWL Quem ira comandar a segunda edição do GFOWL segunda edição…" at bounding box center [388, 289] width 485 height 139
click at [224, 279] on p at bounding box center [388, 283] width 458 height 9
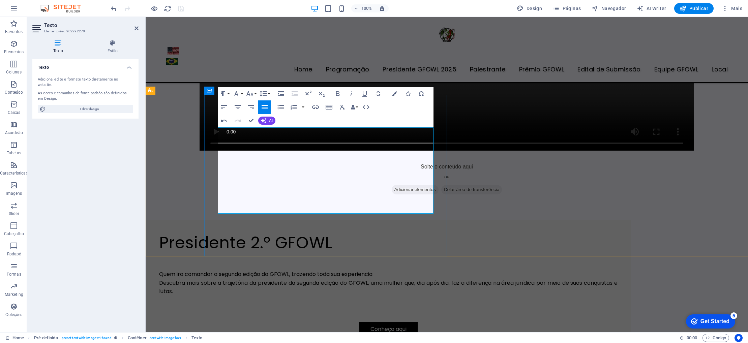
click at [226, 261] on p at bounding box center [388, 265] width 458 height 9
click at [255, 270] on p "Quem ira comandar a segunda edição do GFOWL, trazendo toda sua experiencia" at bounding box center [388, 274] width 458 height 9
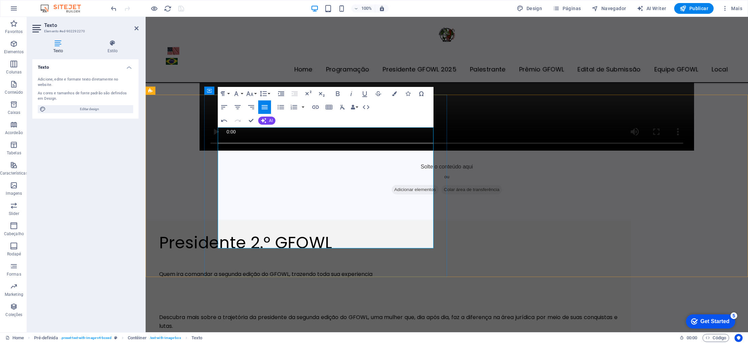
click at [264, 270] on p "Quem ira comandar a segunda edição do GFOWL, trazendo toda sua experiencia" at bounding box center [388, 274] width 458 height 9
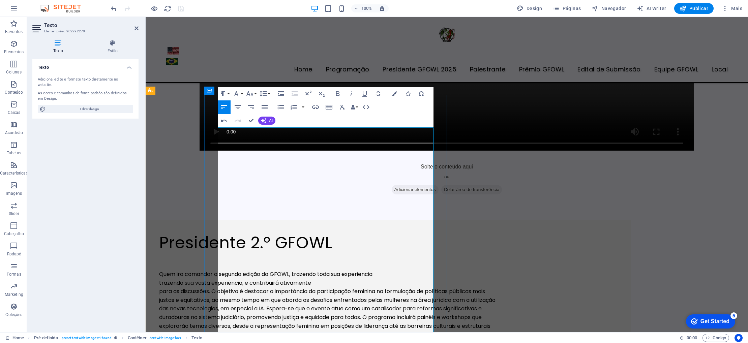
click at [218, 279] on p "trazendo sua vasta experiência, e contribuirá ativamente" at bounding box center [388, 283] width 458 height 9
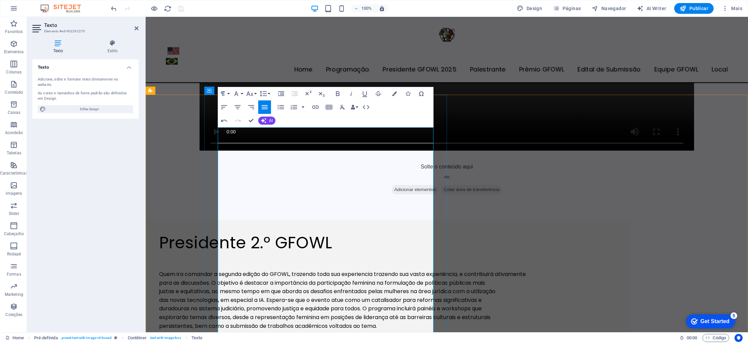
click at [229, 253] on p at bounding box center [388, 257] width 458 height 9
click at [226, 261] on p at bounding box center [388, 265] width 458 height 9
click at [219, 270] on p "Quem ira comandar a segunda edição do GFOWL, trazendo toda sua experiencia traz…" at bounding box center [388, 274] width 458 height 9
click at [275, 270] on p "Conheca quem ira comandar a segunda edição do GFOWL, trazendo toda sua experien…" at bounding box center [388, 274] width 458 height 9
click at [298, 279] on p "para as discussões. O objetivo é destacar a importância da participação feminin…" at bounding box center [388, 283] width 458 height 9
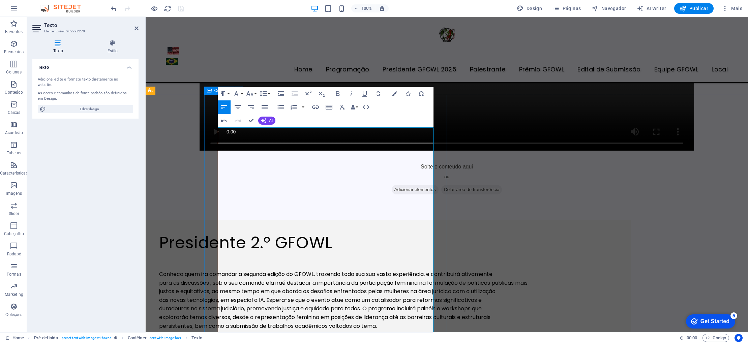
click at [354, 279] on p "para as discussões , sob o seu comando ela ira é destacar a importância da part…" at bounding box center [388, 283] width 458 height 9
click at [303, 287] on p "justas e equitativas, ao mesmo tempo em que aborda os desafios enfrentados pela…" at bounding box center [388, 291] width 458 height 9
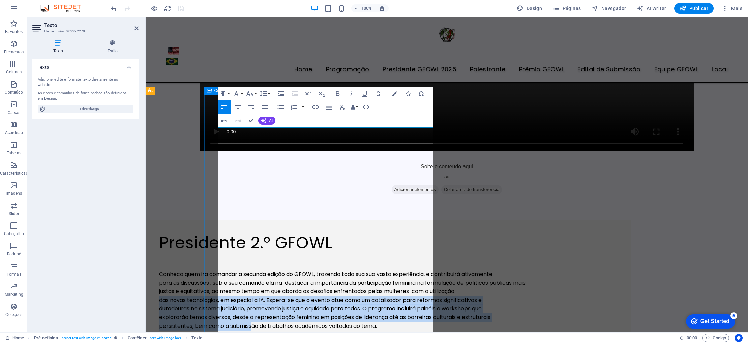
drag, startPoint x: 219, startPoint y: 202, endPoint x: 311, endPoint y: 257, distance: 107.4
click at [311, 257] on div "Conheca quem ira comandar a segunda edição do GFOWL, trazendo toda sua sua vast…" at bounding box center [388, 330] width 458 height 155
click at [311, 322] on p "persistentes, bem como a submissão de trabalhos acadêmicos voltados ao tema." at bounding box center [388, 326] width 458 height 9
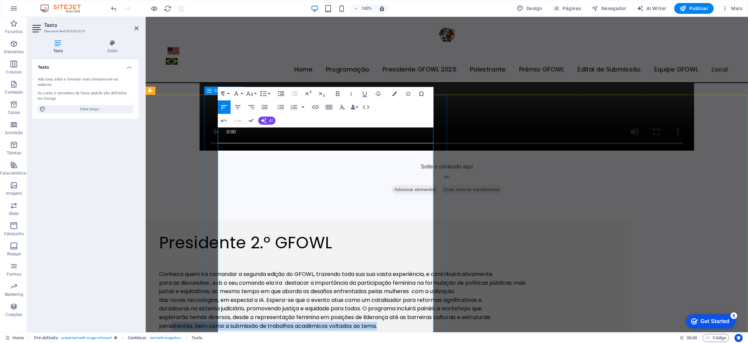
drag, startPoint x: 235, startPoint y: 263, endPoint x: 232, endPoint y: 250, distance: 12.9
click at [232, 322] on p "persistentes, bem como a submissão de trabalhos acadêmicos voltados ao tema." at bounding box center [388, 326] width 458 height 9
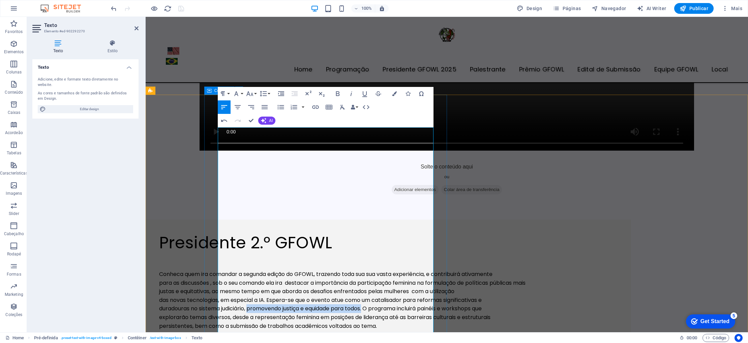
drag, startPoint x: 309, startPoint y: 218, endPoint x: 428, endPoint y: 222, distance: 119.0
click at [428, 304] on p "duradouras no sistema judiciário, promovendo justiça e equidade para todos. O p…" at bounding box center [388, 308] width 458 height 9
copy p "promovendo justiça e equidade para todos."
click at [315, 287] on p "justas e equitativas, ao mesmo tempo em que aborda os desafios enfrentados pela…" at bounding box center [388, 291] width 458 height 9
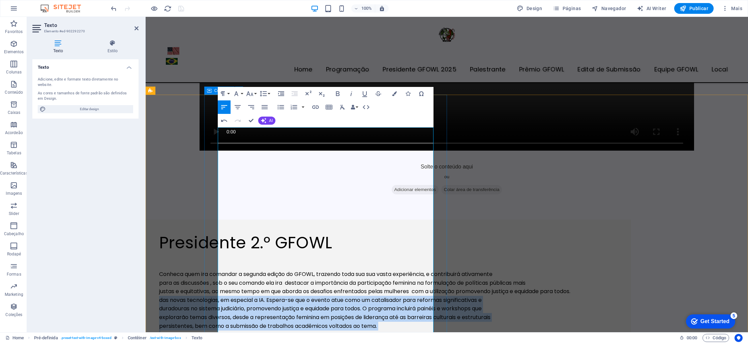
drag, startPoint x: 219, startPoint y: 202, endPoint x: 308, endPoint y: 295, distance: 129.0
click at [308, 295] on div "Conheca quem ira comandar a segunda edição do GFOWL, trazendo toda sua sua vast…" at bounding box center [388, 330] width 458 height 155
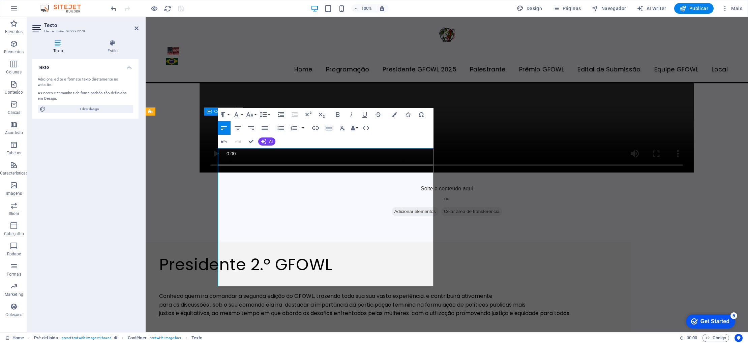
scroll to position [918, 0]
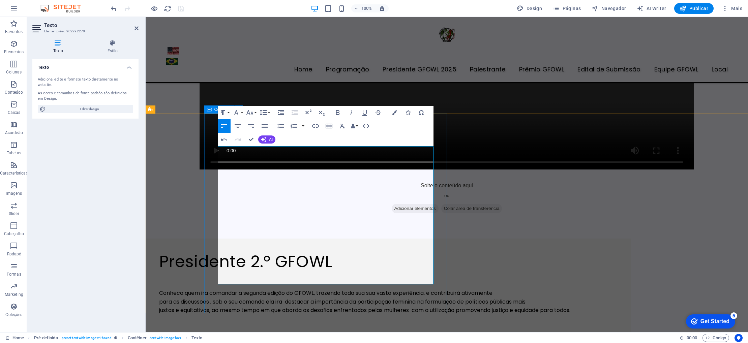
click at [244, 323] on p at bounding box center [388, 327] width 458 height 9
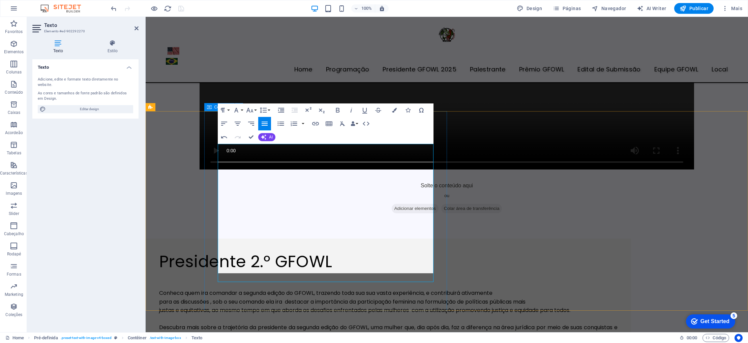
scroll to position [921, 0]
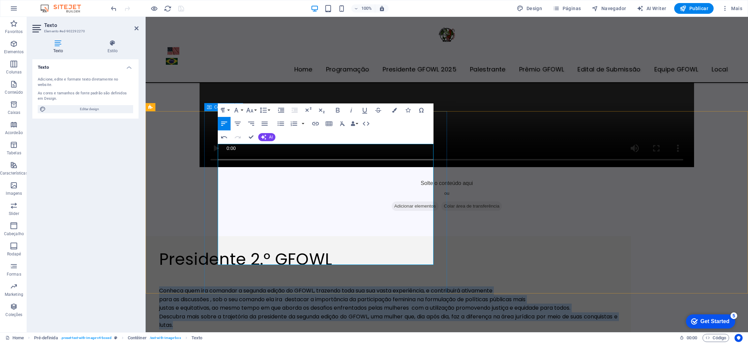
drag, startPoint x: 286, startPoint y: 238, endPoint x: 217, endPoint y: 166, distance: 99.6
click at [217, 269] on div "Conheca quem ira comandar a segunda edição do GFOWL, trazendo toda sua sua vast…" at bounding box center [388, 312] width 458 height 86
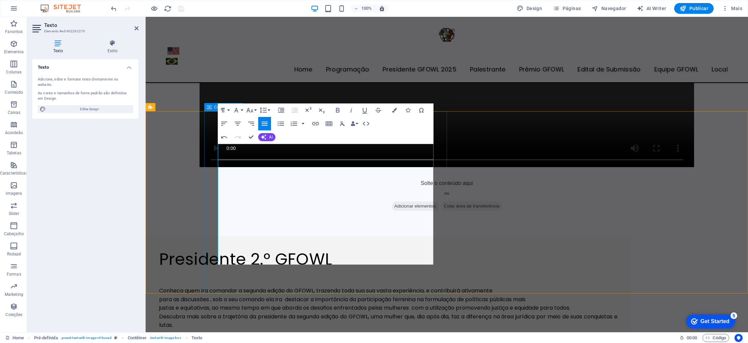
click at [231, 269] on p at bounding box center [388, 273] width 458 height 9
click at [230, 278] on p at bounding box center [388, 282] width 458 height 9
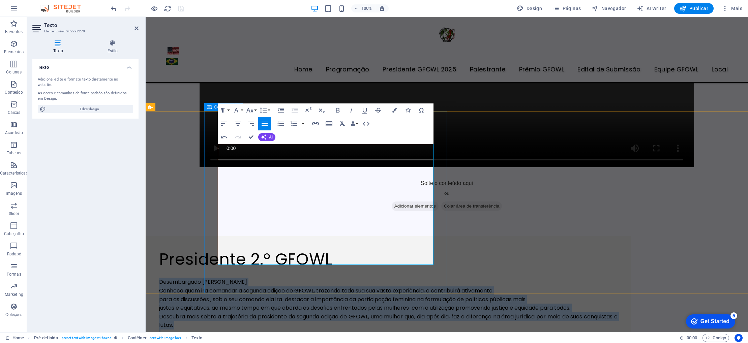
drag, startPoint x: 306, startPoint y: 248, endPoint x: 240, endPoint y: 151, distance: 116.5
click at [218, 269] on div "Desembargado Jane Maria Conheca quem ira comandar a segunda edição do GFOWL, tr…" at bounding box center [388, 312] width 458 height 86
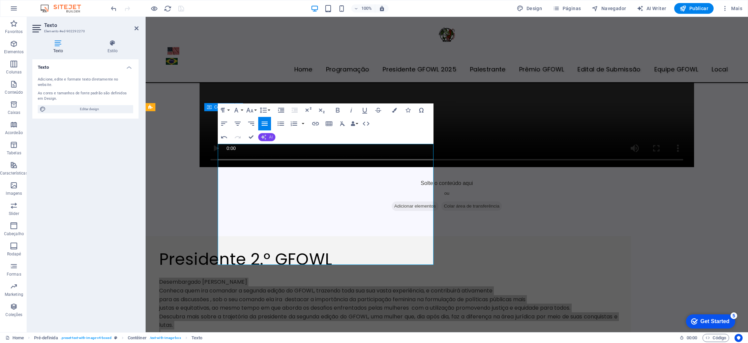
click at [266, 136] on icon "button" at bounding box center [263, 136] width 5 height 5
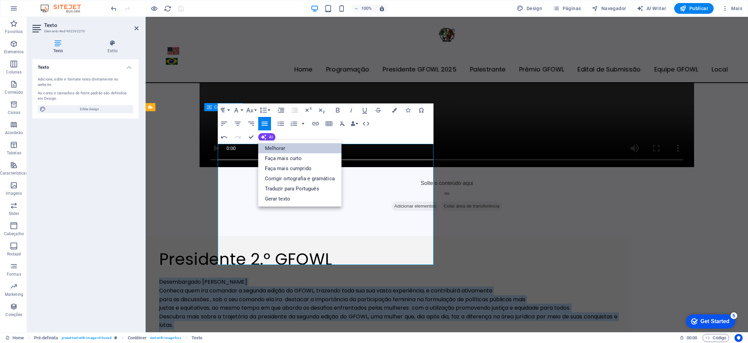
click at [279, 146] on link "Melhorar" at bounding box center [299, 148] width 83 height 10
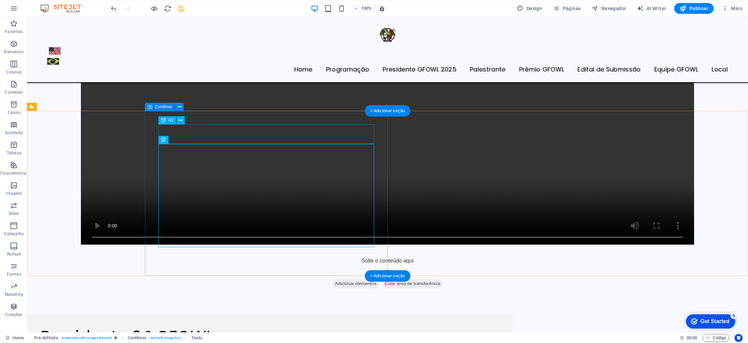
scroll to position [1006, 0]
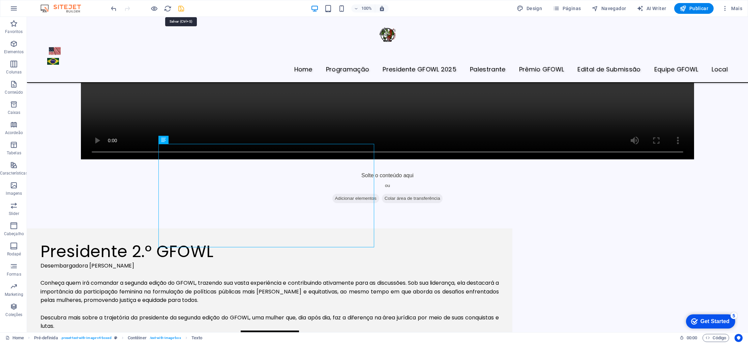
click at [181, 8] on icon "save" at bounding box center [181, 9] width 8 height 8
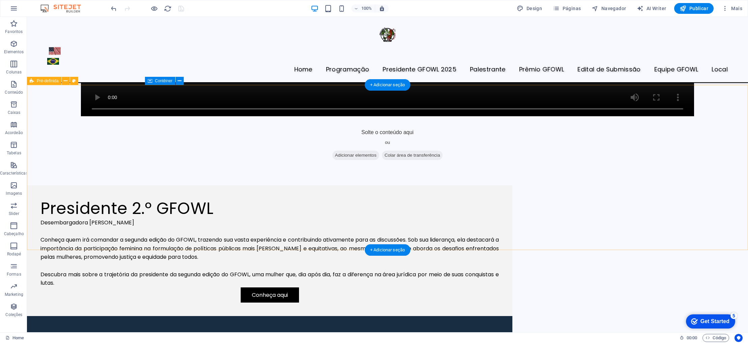
scroll to position [1050, 0]
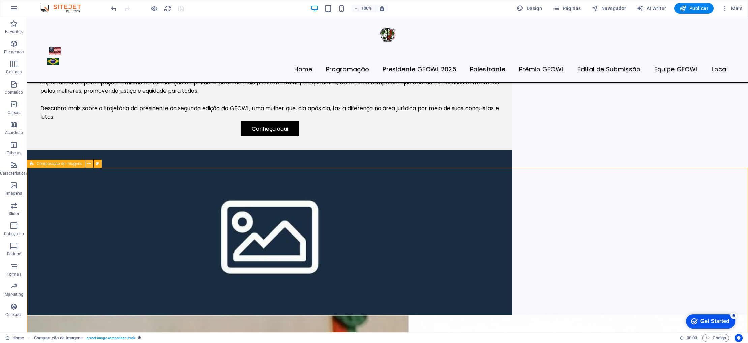
click at [88, 163] on icon at bounding box center [89, 163] width 4 height 7
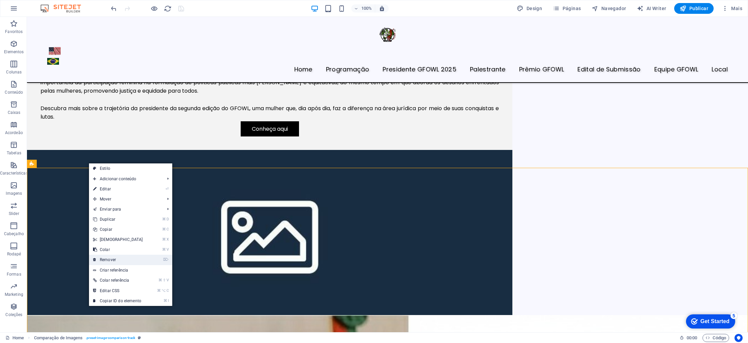
click at [116, 261] on link "⌦ Remover" at bounding box center [118, 260] width 58 height 10
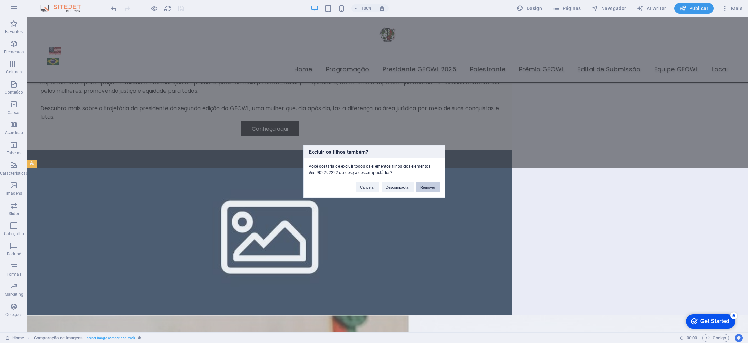
click at [424, 189] on button "Remover" at bounding box center [427, 187] width 23 height 10
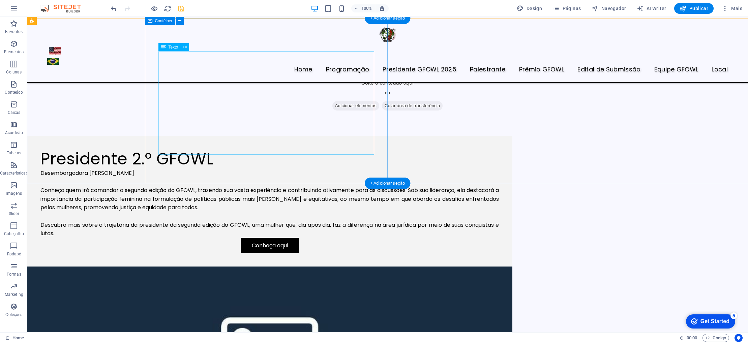
scroll to position [1093, 0]
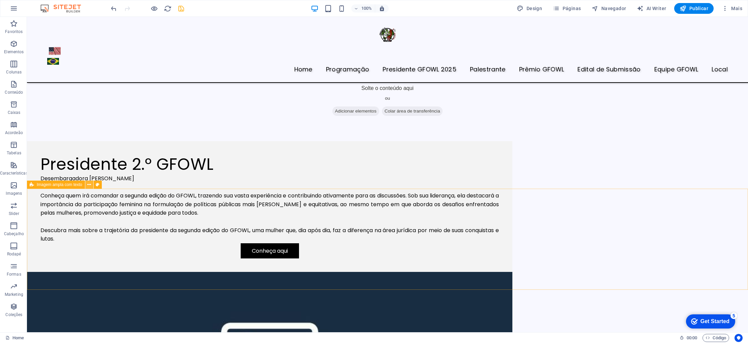
click at [87, 184] on button at bounding box center [89, 185] width 8 height 8
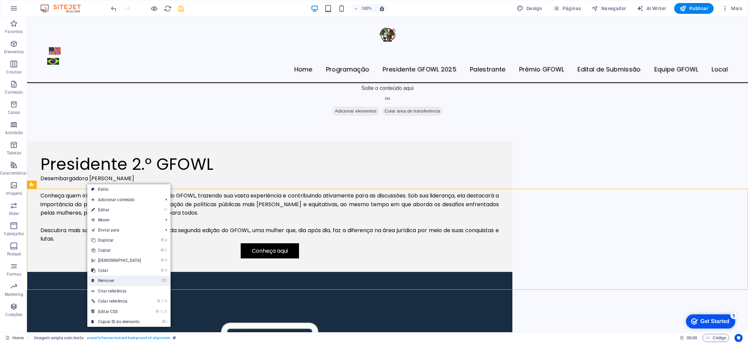
click at [109, 280] on link "⌦ Remover" at bounding box center [116, 281] width 58 height 10
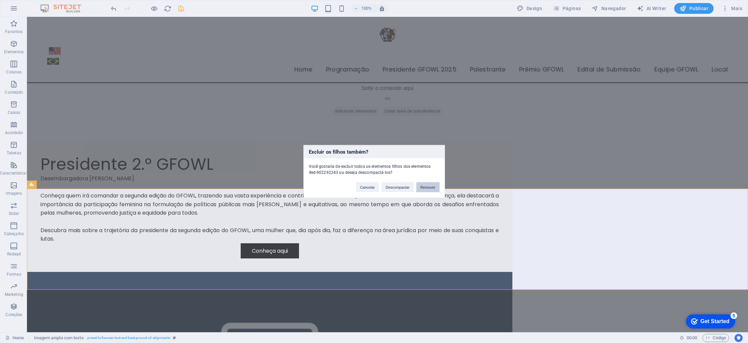
click at [429, 186] on button "Remover" at bounding box center [427, 187] width 23 height 10
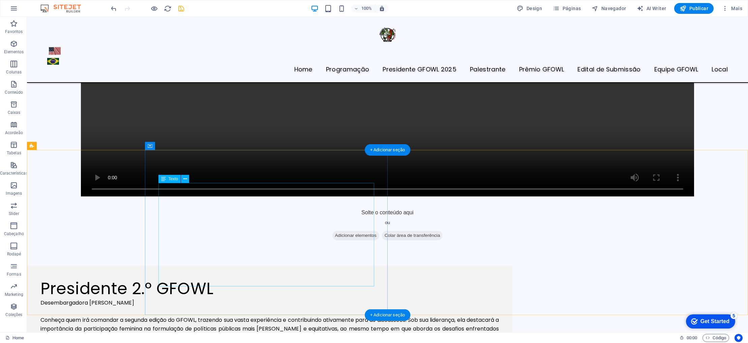
scroll to position [967, 0]
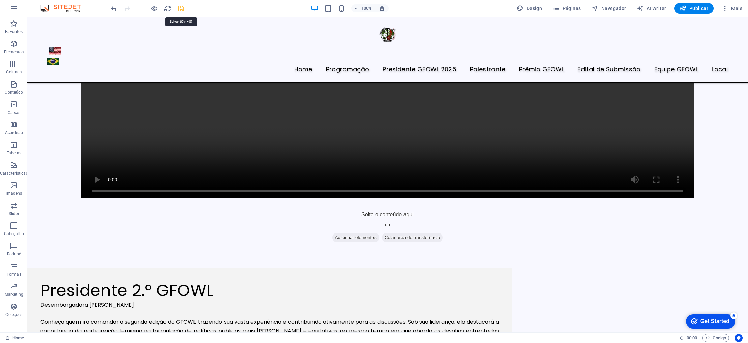
click at [181, 8] on icon "save" at bounding box center [181, 9] width 8 height 8
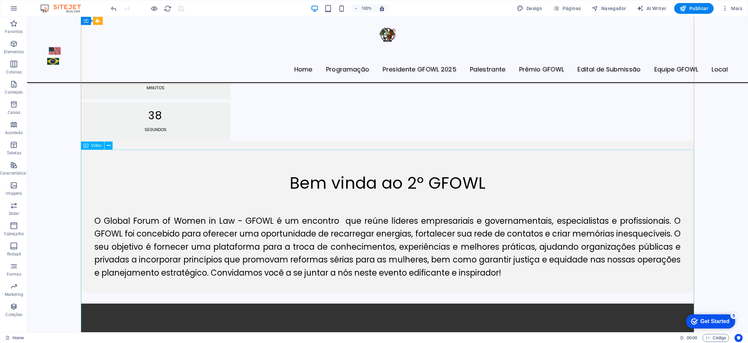
scroll to position [557, 0]
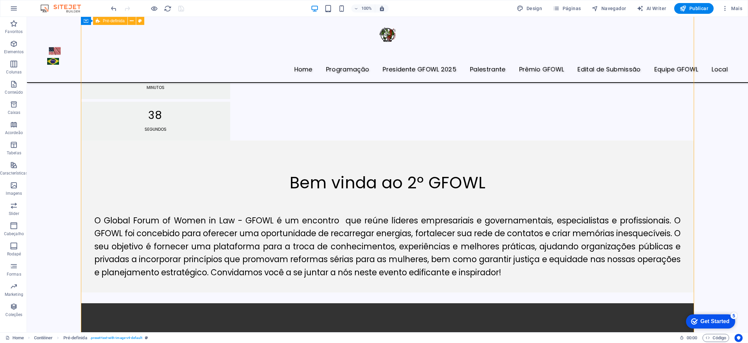
scroll to position [556, 0]
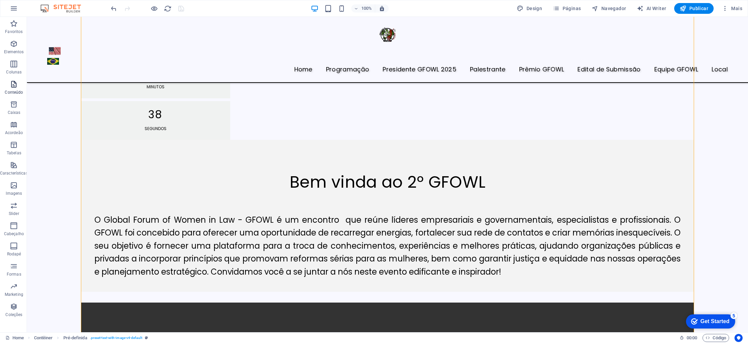
click at [17, 87] on icon "button" at bounding box center [14, 84] width 8 height 8
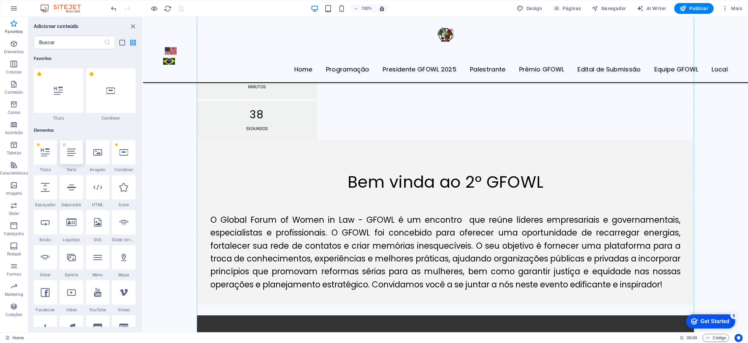
scroll to position [857, 0]
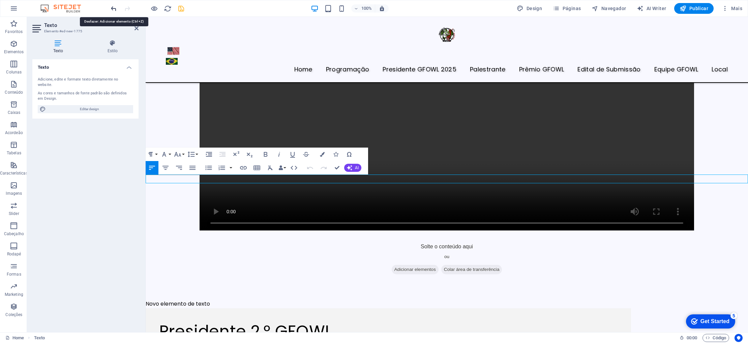
click at [115, 9] on icon "undo" at bounding box center [114, 9] width 8 height 8
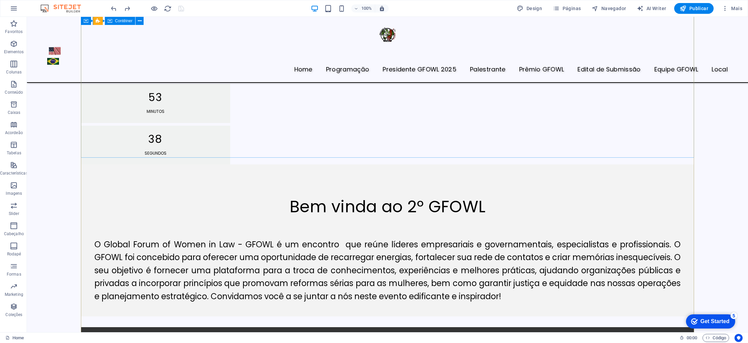
scroll to position [532, 0]
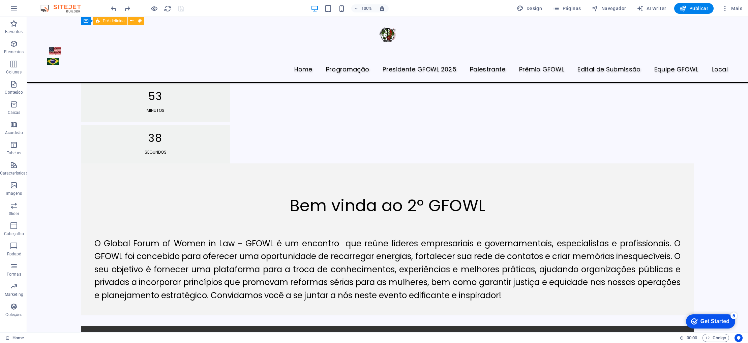
click at [515, 163] on div "‌Bem vinda ao 2º GFOWL O Global Forum of Women in Law - GFOWL é um encontro que…" at bounding box center [387, 239] width 613 height 152
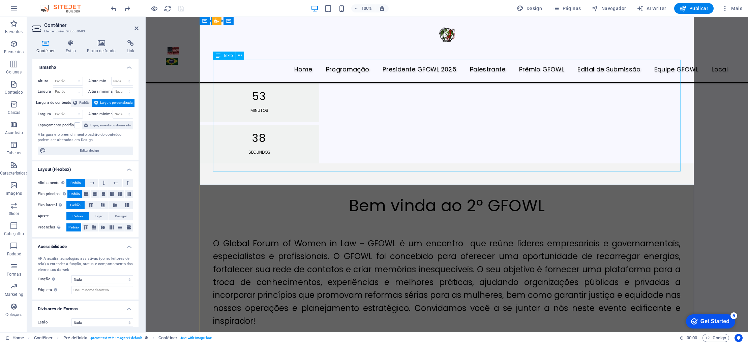
click at [275, 216] on div "O Global Forum of Women in Law - GFOWL é um encontro que reúne líderes empresar…" at bounding box center [446, 272] width 467 height 112
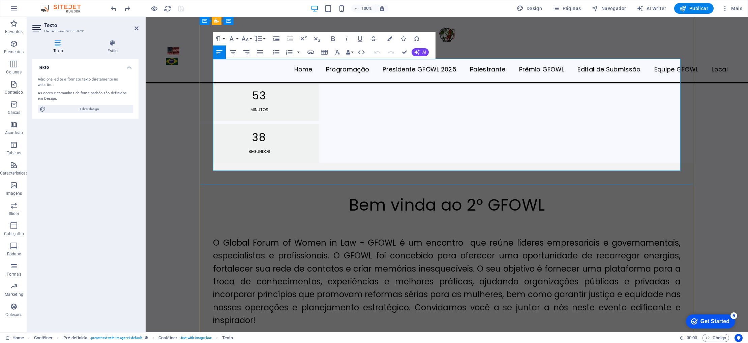
click at [269, 237] on p "O Global Forum of Women in Law - GFOWL é um encontro que reúne líderes empresar…" at bounding box center [446, 282] width 467 height 91
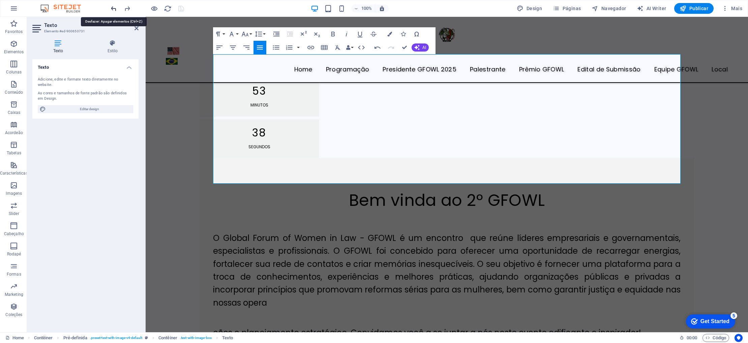
click at [111, 7] on icon "undo" at bounding box center [114, 9] width 8 height 8
click at [113, 8] on icon "undo" at bounding box center [114, 9] width 8 height 8
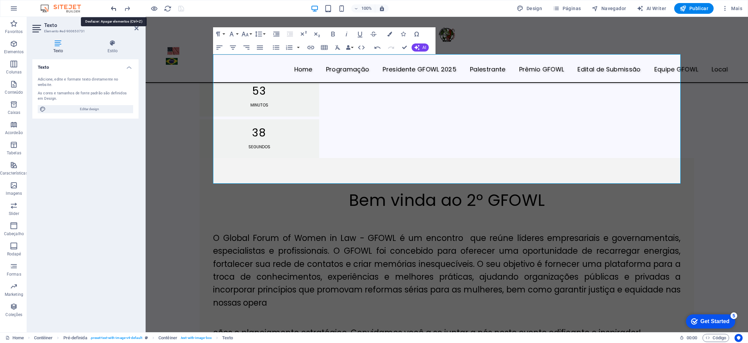
click at [113, 8] on icon "undo" at bounding box center [114, 9] width 8 height 8
drag, startPoint x: 214, startPoint y: 176, endPoint x: 239, endPoint y: 161, distance: 29.8
click at [239, 210] on div "O Global Forum of Women in Law - GFOWL é um encontro que reúne líderes empresar…" at bounding box center [446, 274] width 467 height 129
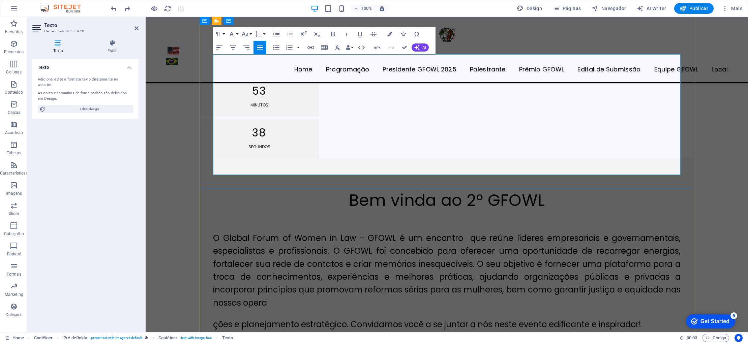
click at [213, 319] on span "ções e planejamento estratégico. Convidamos você a se juntar a nós neste evento…" at bounding box center [427, 324] width 428 height 11
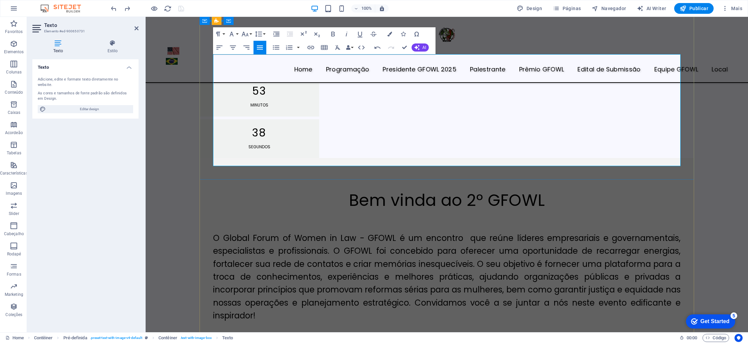
click at [260, 232] on p "O Global Forum of Women in Law - GFOWL é um encontro que reúne líderes empresar…" at bounding box center [446, 277] width 467 height 91
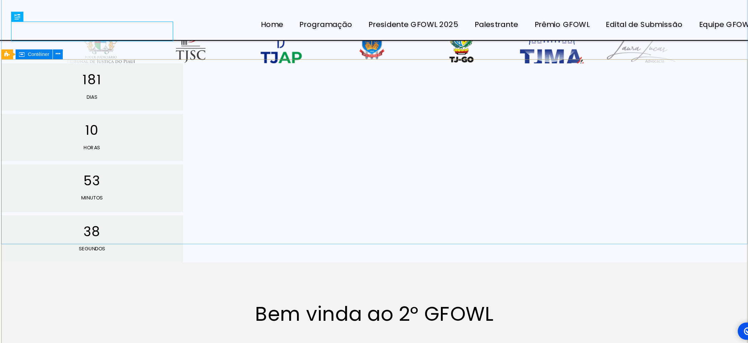
scroll to position [451, 0]
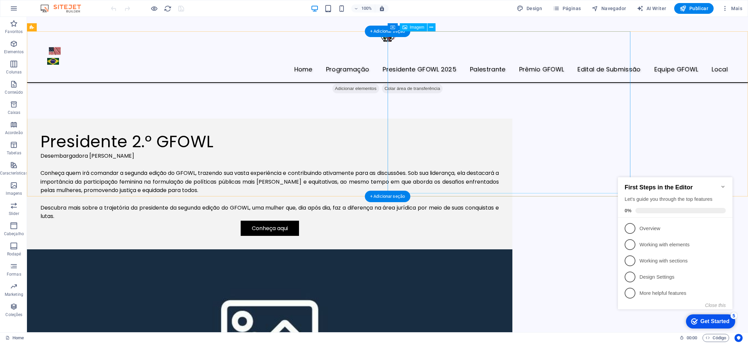
scroll to position [1119, 0]
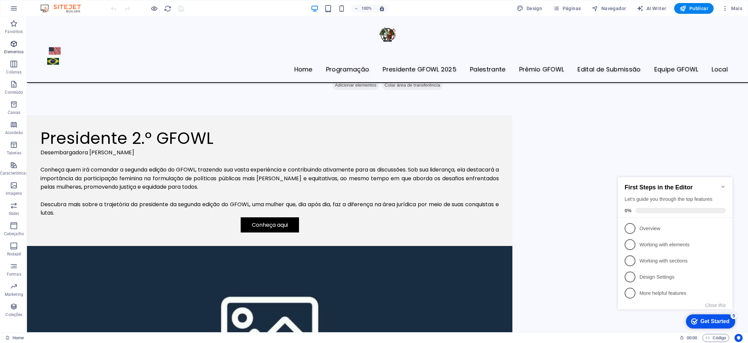
click at [17, 46] on icon "button" at bounding box center [14, 44] width 8 height 8
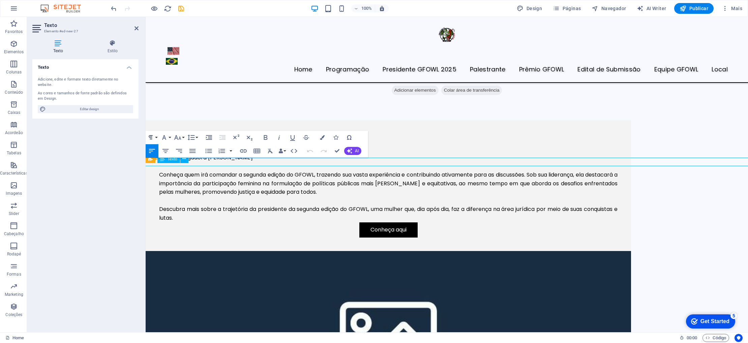
scroll to position [1034, 0]
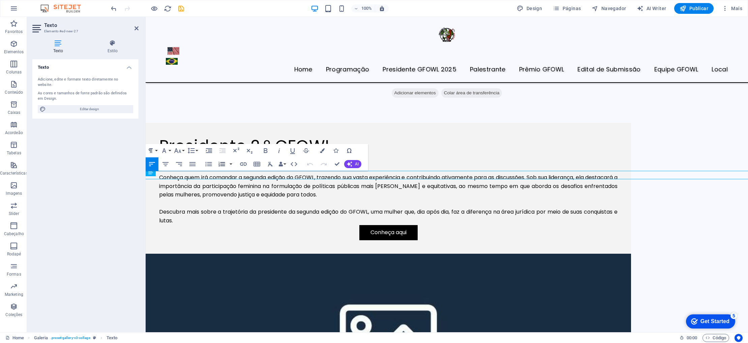
scroll to position [1007, 0]
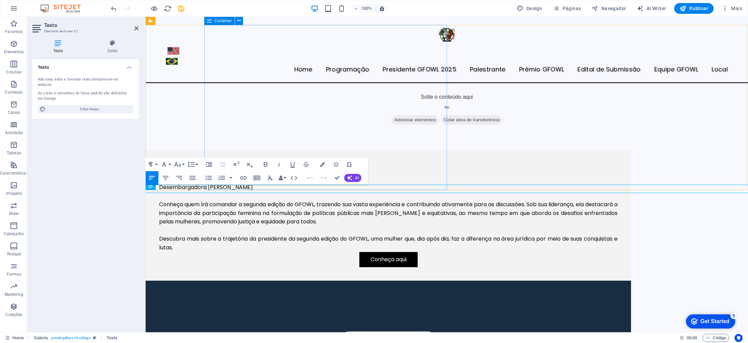
click at [236, 189] on div "Presidente 2.º GFOWL Desembargadora Jane Maria Conheça quem irá comandar a segu…" at bounding box center [388, 215] width 485 height 131
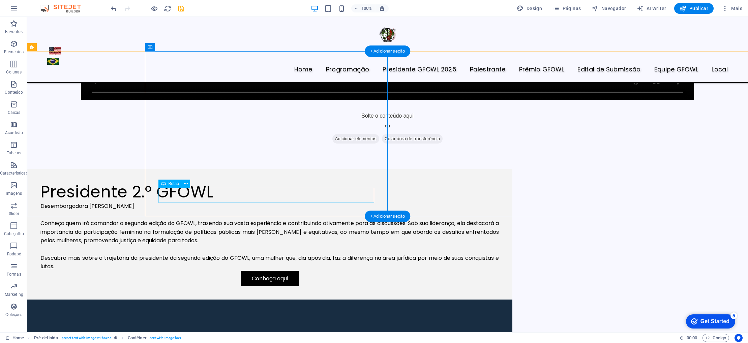
scroll to position [1065, 0]
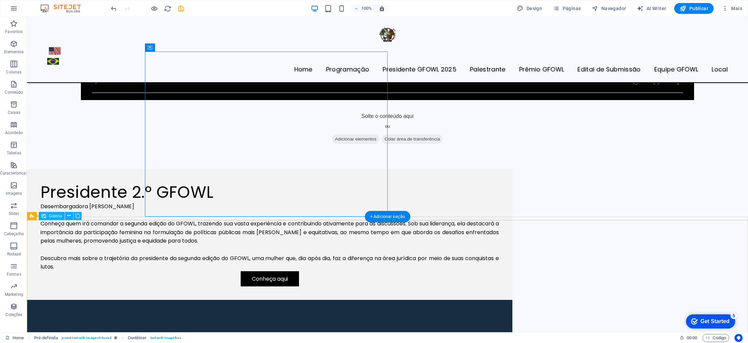
select select "4"
select select "px"
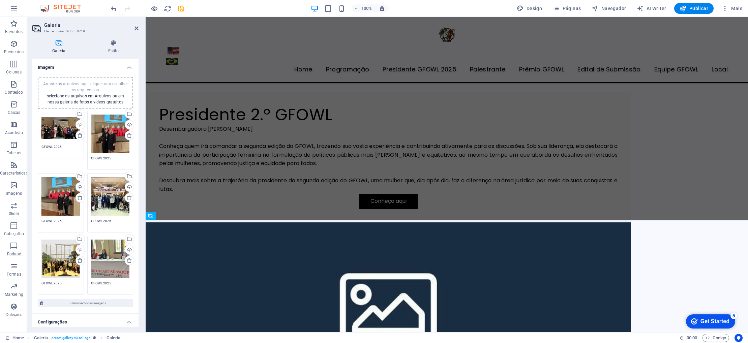
scroll to position [980, 0]
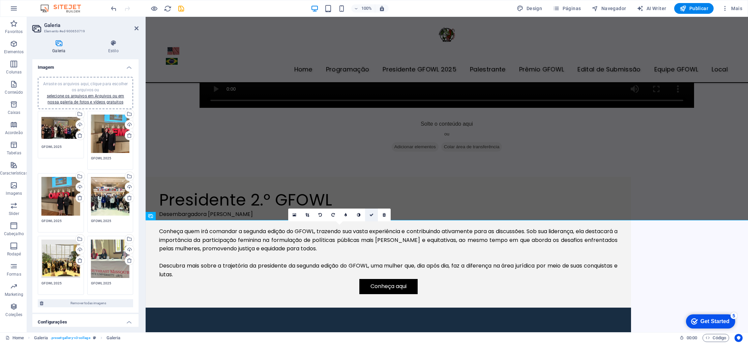
click at [369, 215] on icon at bounding box center [371, 215] width 4 height 4
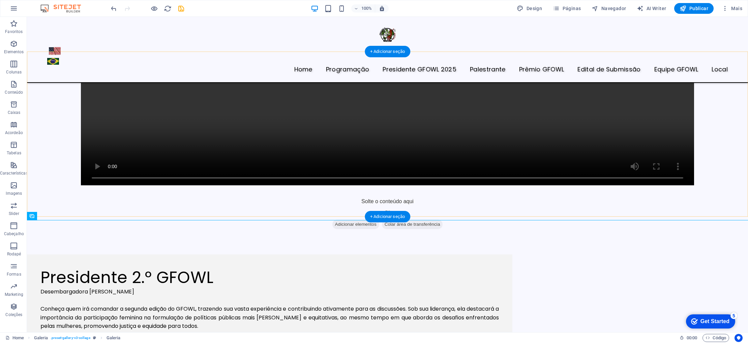
scroll to position [1065, 0]
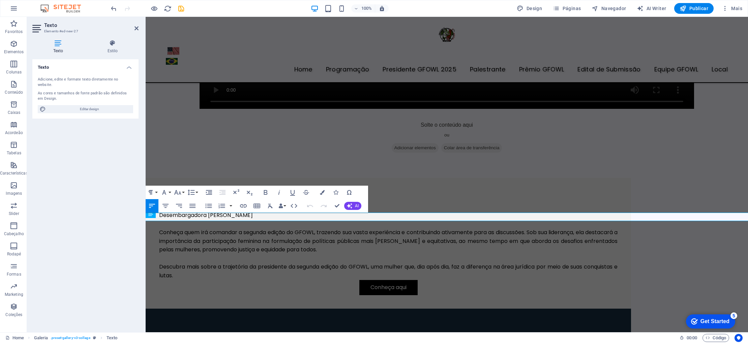
click at [93, 219] on div "Texto Adicione, edite e formate texto diretamente no website. As cores e tamanh…" at bounding box center [85, 193] width 106 height 268
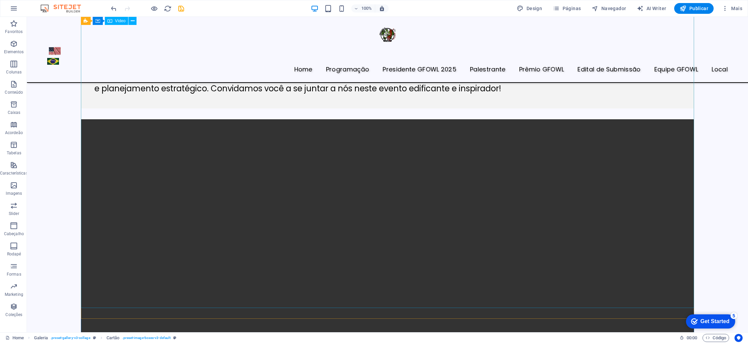
scroll to position [715, 0]
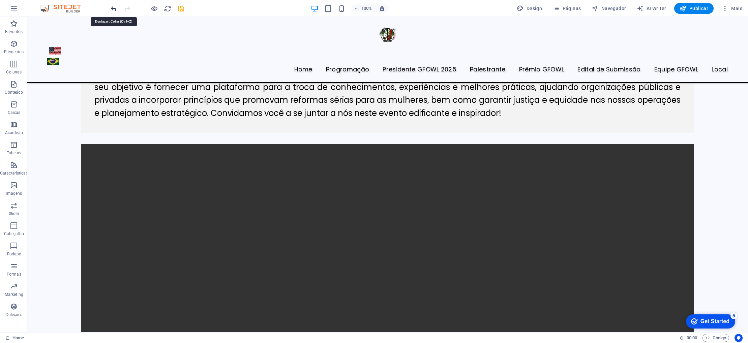
click at [116, 8] on icon "undo" at bounding box center [114, 9] width 8 height 8
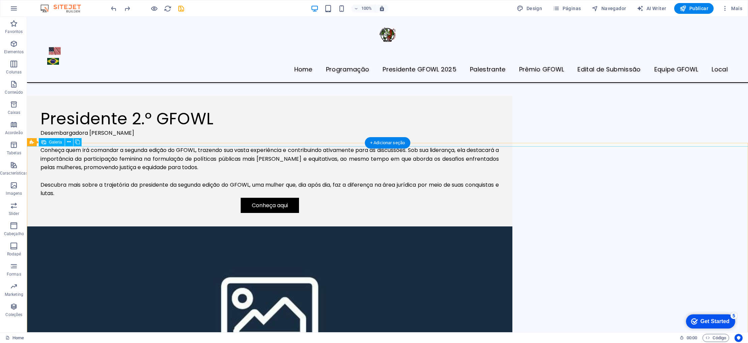
scroll to position [1137, 0]
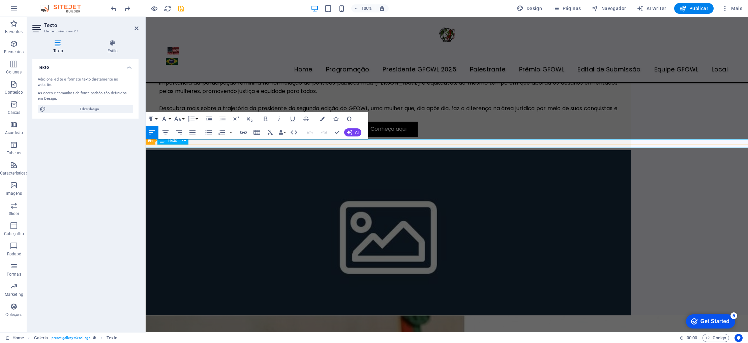
scroll to position [1052, 0]
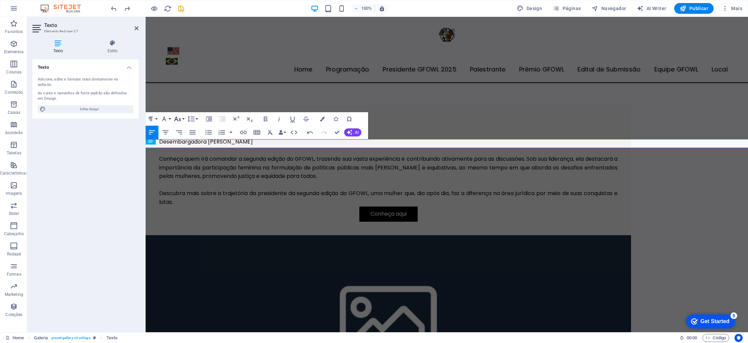
click at [185, 118] on button "Font Size" at bounding box center [179, 118] width 13 height 13
click at [184, 209] on link "30" at bounding box center [185, 213] width 24 height 10
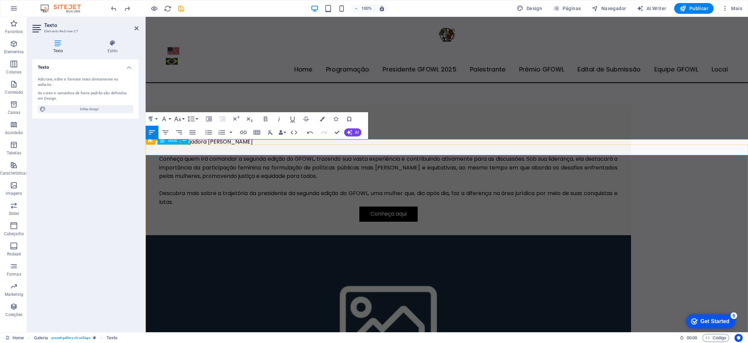
scroll to position [1053, 0]
drag, startPoint x: 222, startPoint y: 151, endPoint x: 135, endPoint y: 149, distance: 87.0
click at [164, 131] on icon "button" at bounding box center [165, 132] width 8 height 8
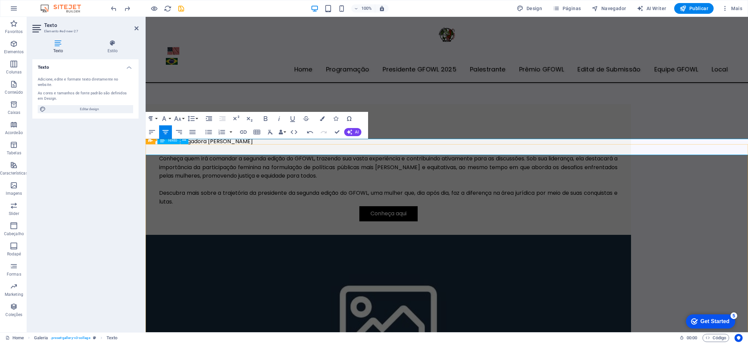
drag, startPoint x: 381, startPoint y: 148, endPoint x: 508, endPoint y: 149, distance: 126.0
click at [354, 133] on button "AI" at bounding box center [352, 132] width 17 height 8
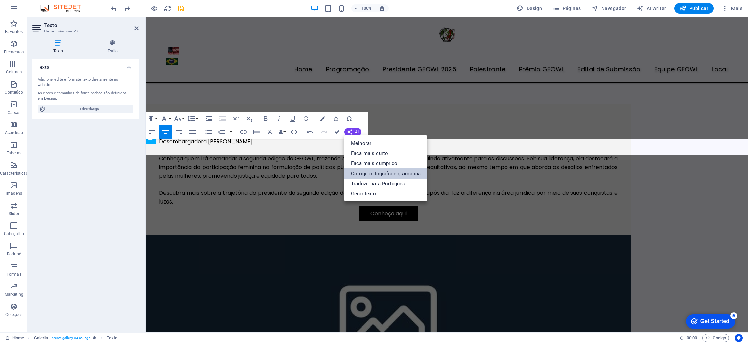
click at [362, 176] on link "Corrigir ortografia e gramática" at bounding box center [385, 173] width 83 height 10
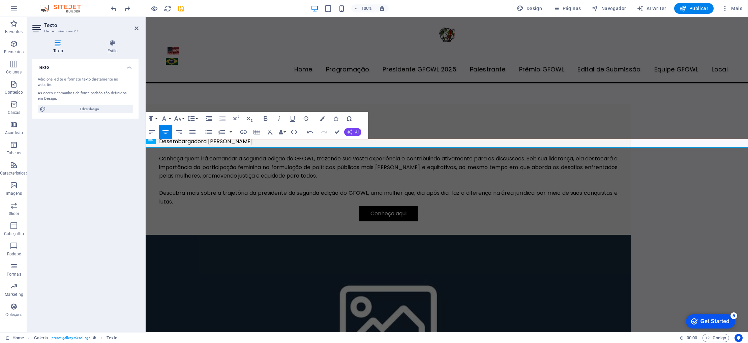
click at [349, 132] on icon "button" at bounding box center [349, 131] width 5 height 5
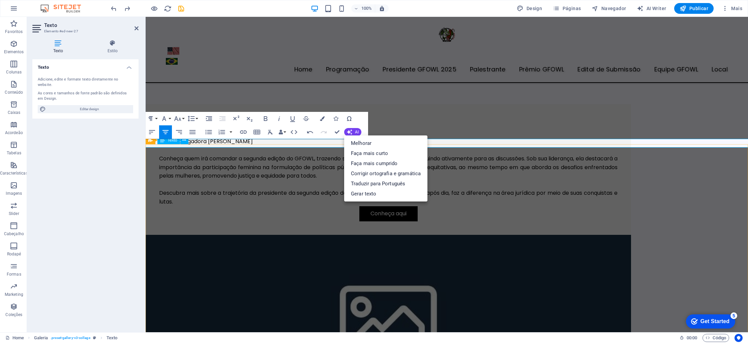
drag, startPoint x: 520, startPoint y: 147, endPoint x: 395, endPoint y: 145, distance: 125.0
click at [373, 145] on link "Melhorar" at bounding box center [385, 143] width 83 height 10
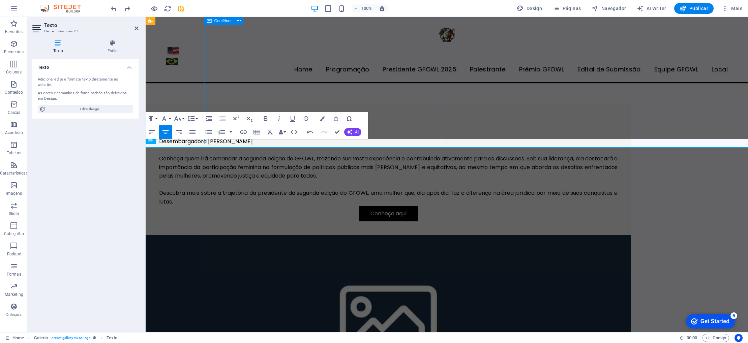
click at [378, 144] on div "Presidente 2.º GFOWL Desembargadora Jane Maria Conheça quem irá comandar a segu…" at bounding box center [388, 169] width 485 height 131
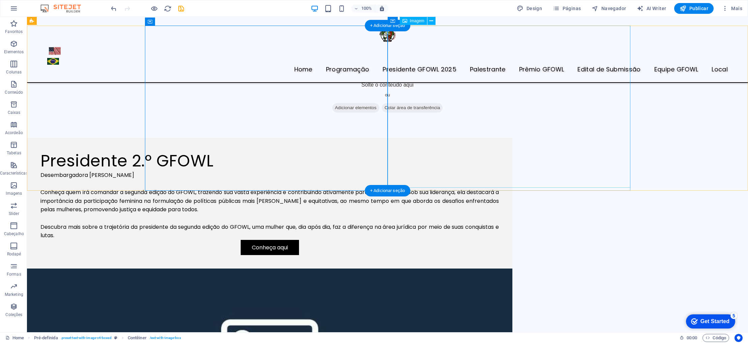
scroll to position [1084, 0]
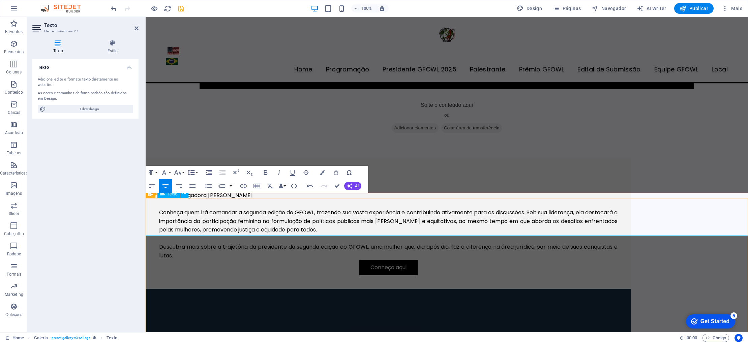
drag, startPoint x: 395, startPoint y: 212, endPoint x: 402, endPoint y: 204, distance: 11.0
click at [191, 173] on icon "button" at bounding box center [191, 172] width 8 height 8
click at [181, 175] on icon "button" at bounding box center [178, 172] width 8 height 8
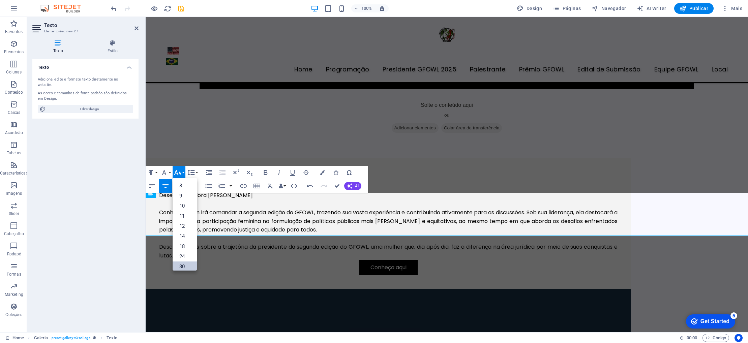
click at [185, 264] on link "30" at bounding box center [185, 267] width 24 height 10
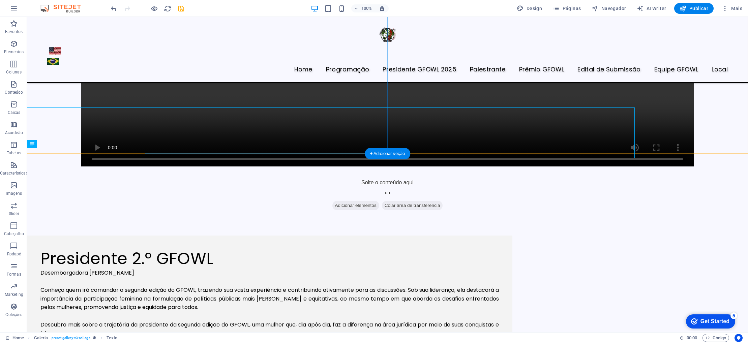
scroll to position [1084, 0]
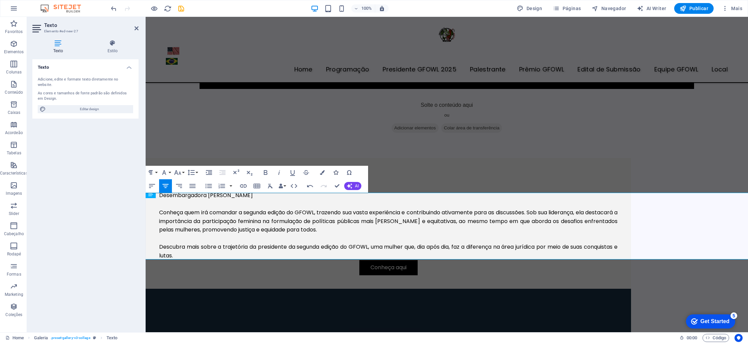
click at [337, 173] on icon "button" at bounding box center [335, 172] width 5 height 5
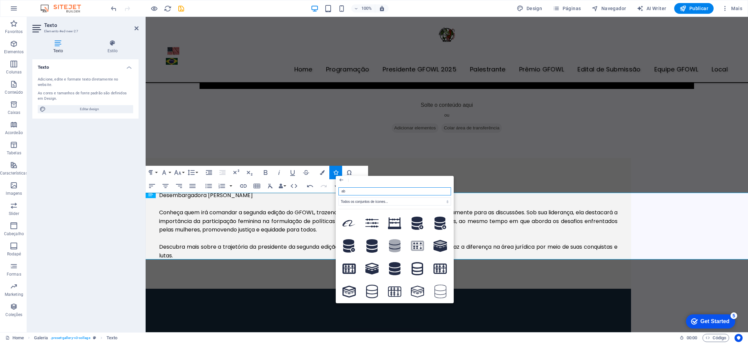
type input "a"
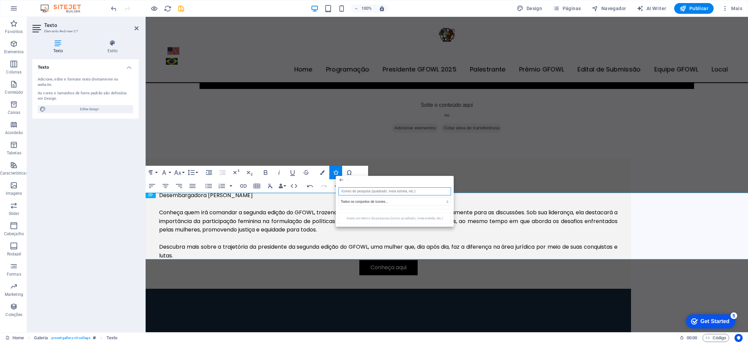
paste input "below"
type input "below"
click at [384, 202] on select "Todos os conjuntos de ícones... IcoFont Ionicons FontAwesome Brands FontAwesome…" at bounding box center [394, 201] width 113 height 8
click at [338, 197] on select "Todos os conjuntos de ícones... IcoFont Ionicons FontAwesome Brands FontAwesome…" at bounding box center [394, 201] width 113 height 8
click at [372, 203] on select "Todos os conjuntos de ícones... IcoFont Ionicons FontAwesome Brands FontAwesome…" at bounding box center [394, 201] width 113 height 8
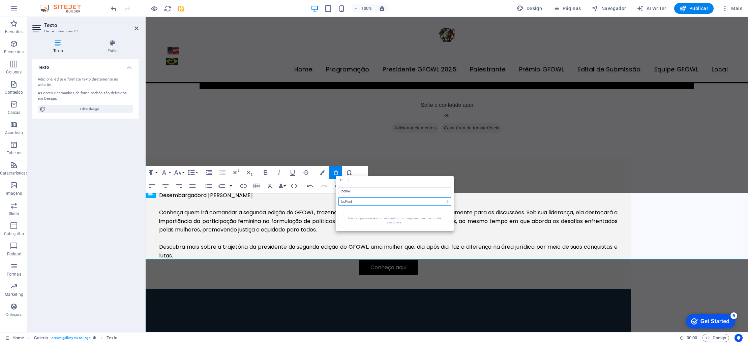
select select "font-awesome-brands"
click at [338, 197] on select "Todos os conjuntos de ícones... IcoFont Ionicons FontAwesome Brands FontAwesome…" at bounding box center [394, 201] width 113 height 8
click at [385, 199] on select "Todos os conjuntos de ícones... IcoFont Ionicons FontAwesome Brands FontAwesome…" at bounding box center [394, 201] width 113 height 8
select select
click at [338, 197] on select "Todos os conjuntos de ícones... IcoFont Ionicons FontAwesome Brands FontAwesome…" at bounding box center [394, 201] width 113 height 8
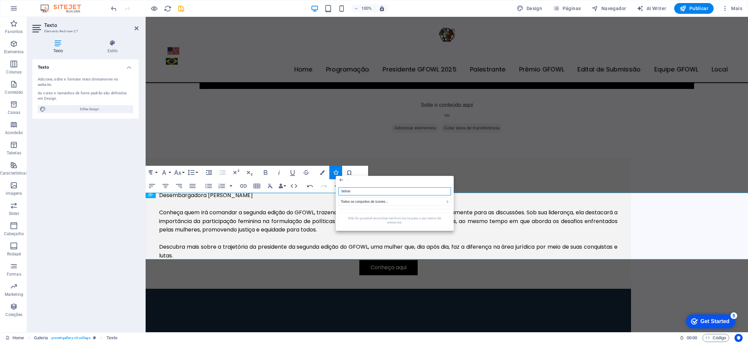
click at [371, 189] on input "below" at bounding box center [394, 191] width 113 height 8
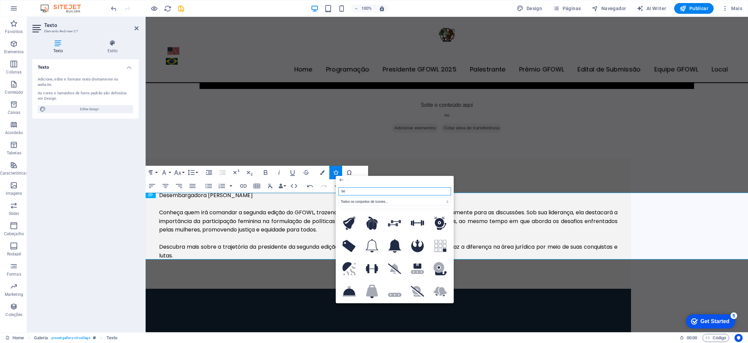
type input "b"
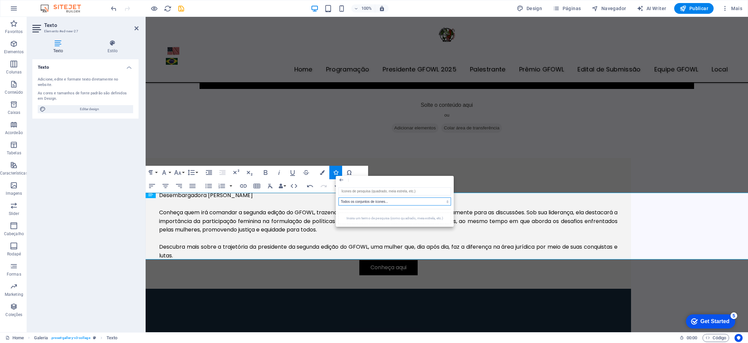
click at [392, 201] on select "Todos os conjuntos de ícones... IcoFont Ionicons FontAwesome Brands FontAwesome…" at bounding box center [394, 201] width 113 height 8
click at [386, 190] on input "search" at bounding box center [394, 191] width 113 height 8
type input "b"
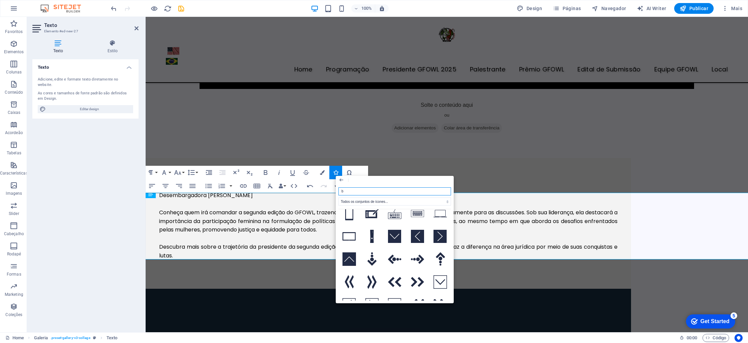
scroll to position [1195, 0]
click at [369, 252] on icon at bounding box center [371, 258] width 9 height 13
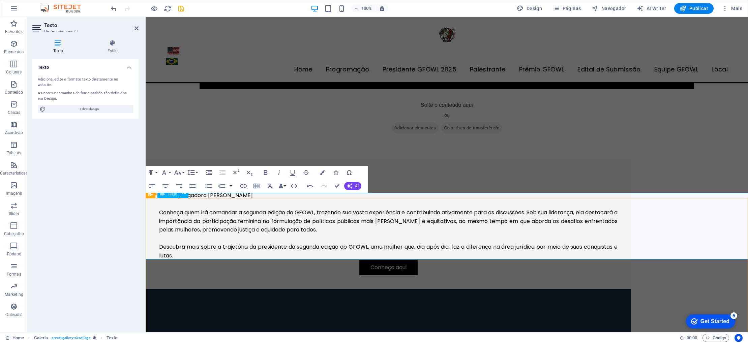
drag, startPoint x: 452, startPoint y: 234, endPoint x: 429, endPoint y: 232, distance: 23.7
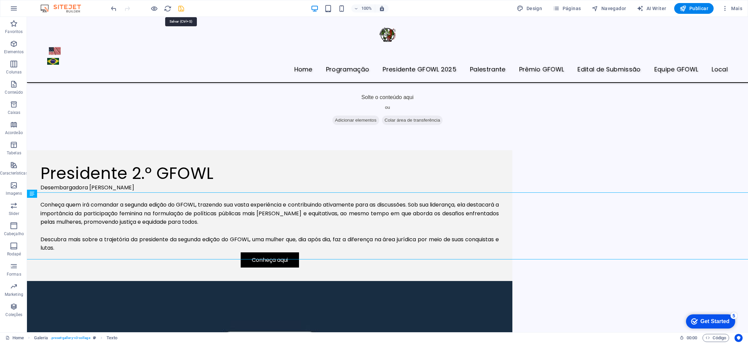
click at [180, 10] on icon "save" at bounding box center [181, 9] width 8 height 8
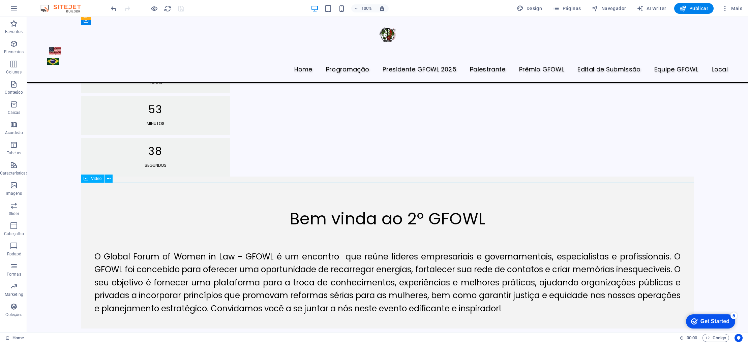
scroll to position [520, 0]
click at [553, 228] on div "O Global Forum of Women in Law - GFOWL é um encontro que reúne líderes empresar…" at bounding box center [387, 271] width 586 height 86
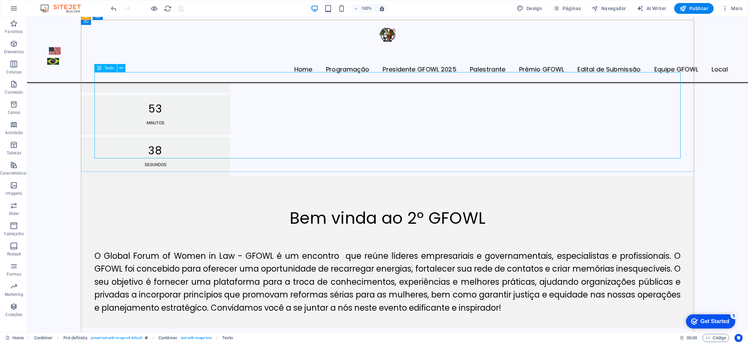
click at [550, 228] on div "O Global Forum of Women in Law - GFOWL é um encontro que reúne líderes empresar…" at bounding box center [387, 271] width 586 height 86
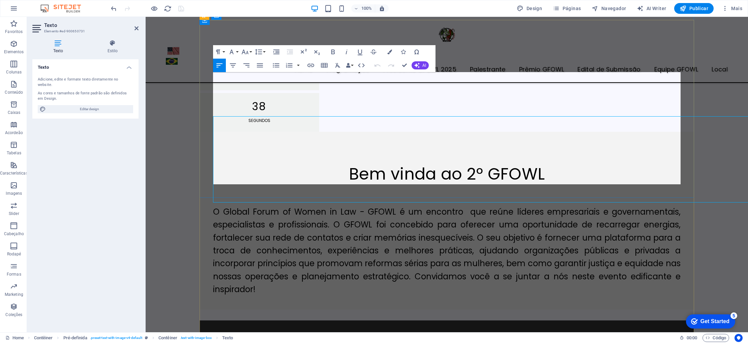
scroll to position [476, 0]
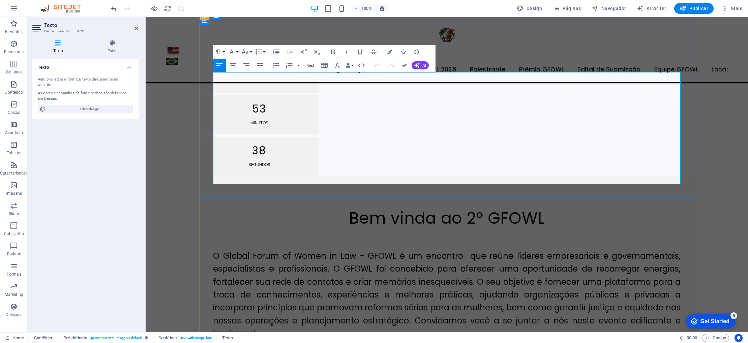
click at [283, 250] on p "O Global Forum of Women in Law - GFOWL é um encontro que reúne líderes empresar…" at bounding box center [446, 295] width 467 height 91
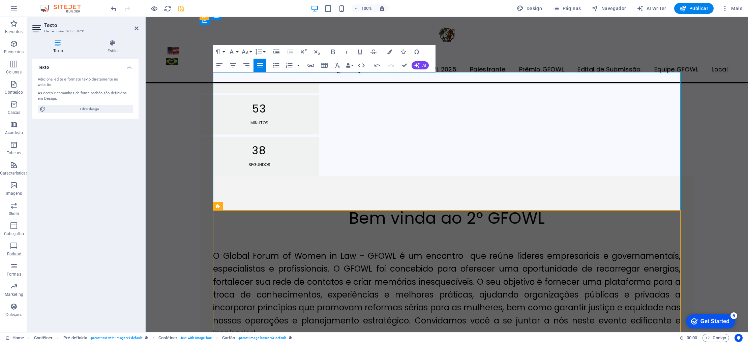
scroll to position [520, 0]
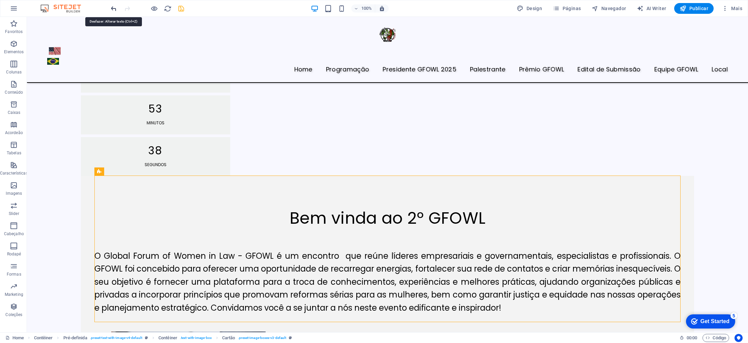
click at [114, 8] on icon "undo" at bounding box center [114, 9] width 8 height 8
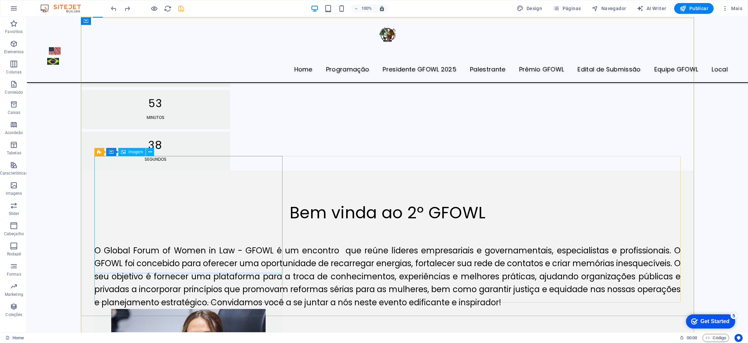
scroll to position [522, 0]
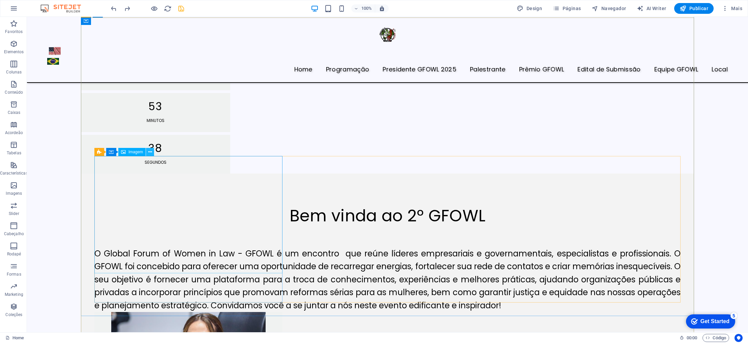
click at [150, 151] on icon at bounding box center [150, 152] width 4 height 7
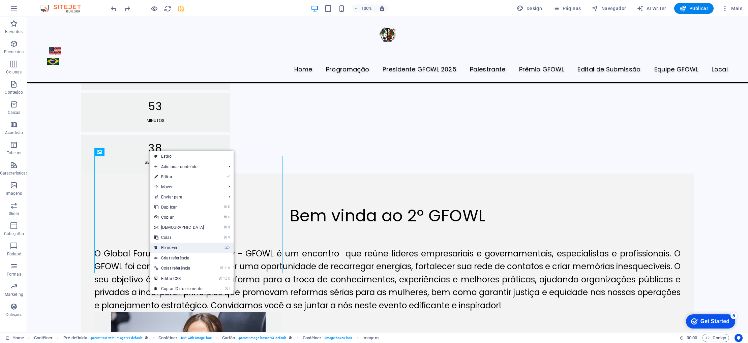
click at [175, 248] on link "⌦ Remover" at bounding box center [179, 248] width 58 height 10
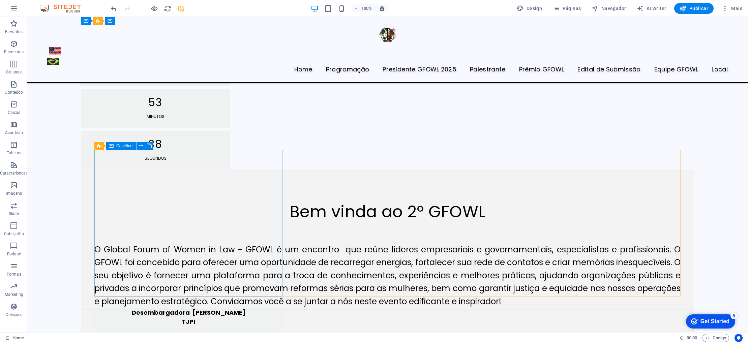
scroll to position [525, 0]
click at [122, 307] on div "Desembargadora Lucicleide Pereira Belo TJPI" at bounding box center [188, 319] width 188 height 24
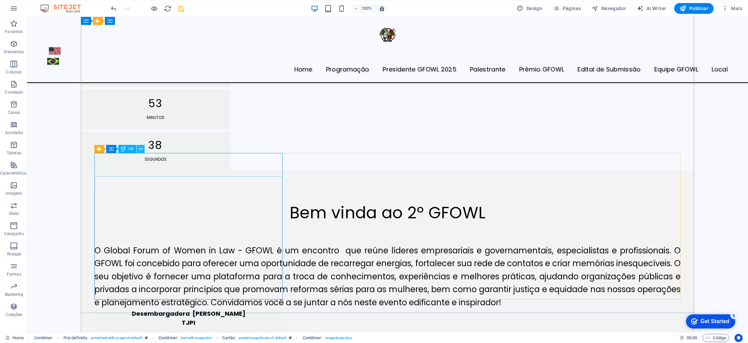
click at [139, 148] on icon at bounding box center [141, 149] width 4 height 7
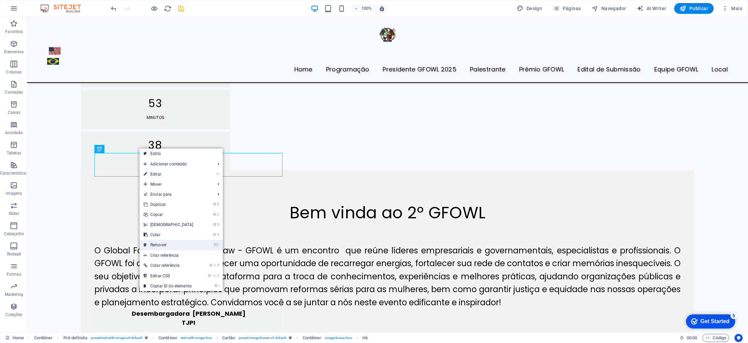
click at [162, 243] on link "⌦ Remover" at bounding box center [169, 245] width 58 height 10
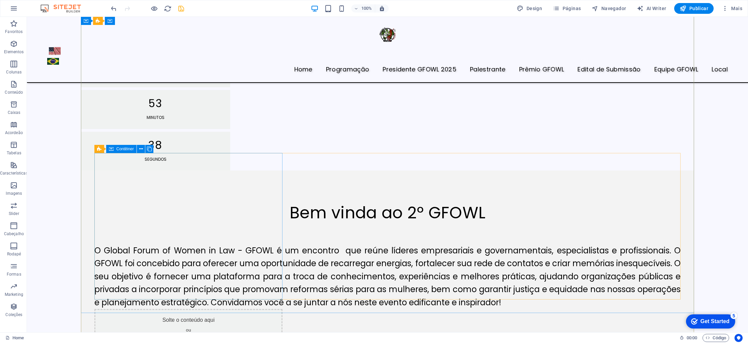
click at [104, 309] on div "Solte o conteúdo aqui ou Adicionar elementos Colar área de transferência" at bounding box center [188, 333] width 188 height 48
click at [141, 148] on icon at bounding box center [141, 149] width 4 height 7
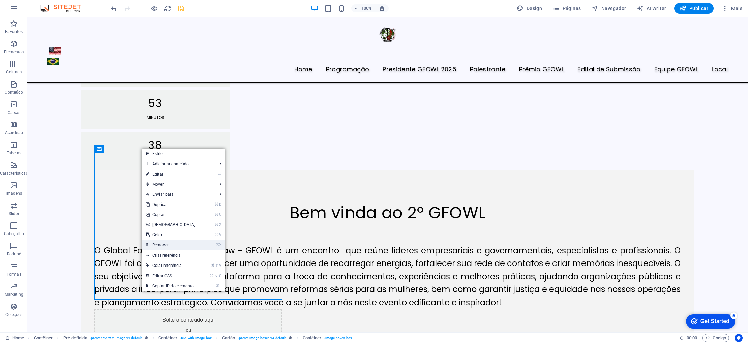
click at [172, 245] on link "⌦ Remover" at bounding box center [171, 245] width 58 height 10
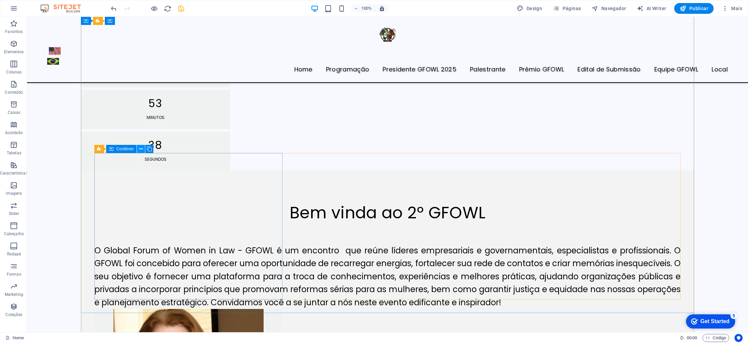
click at [140, 149] on icon at bounding box center [141, 149] width 4 height 7
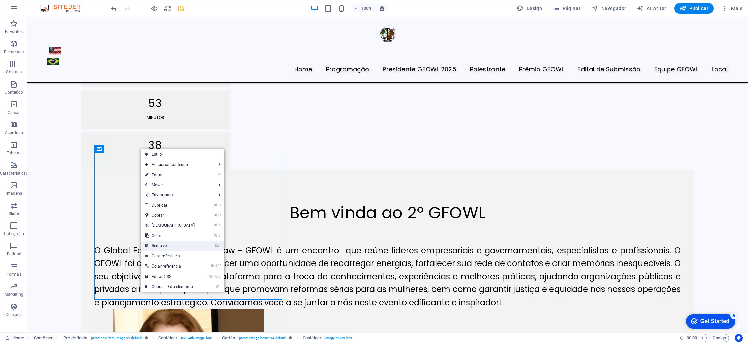
click at [167, 242] on link "⌦ Remover" at bounding box center [170, 246] width 58 height 10
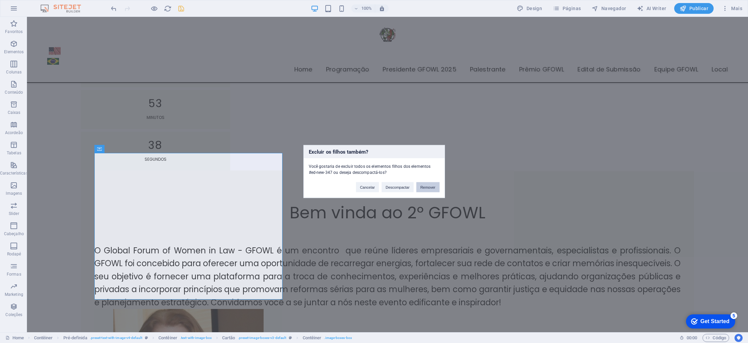
drag, startPoint x: 430, startPoint y: 189, endPoint x: 403, endPoint y: 172, distance: 31.8
click at [430, 189] on button "Remover" at bounding box center [427, 187] width 23 height 10
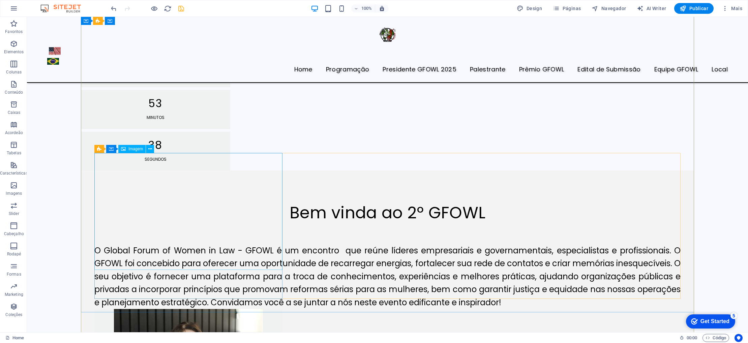
click at [124, 149] on icon at bounding box center [123, 149] width 5 height 8
click at [151, 148] on icon at bounding box center [150, 149] width 4 height 7
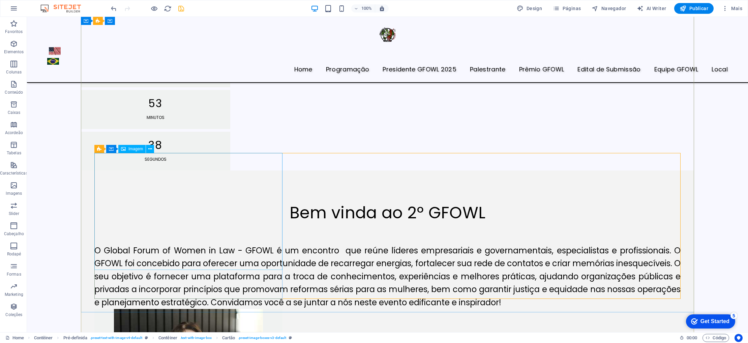
click at [152, 149] on button at bounding box center [150, 149] width 8 height 8
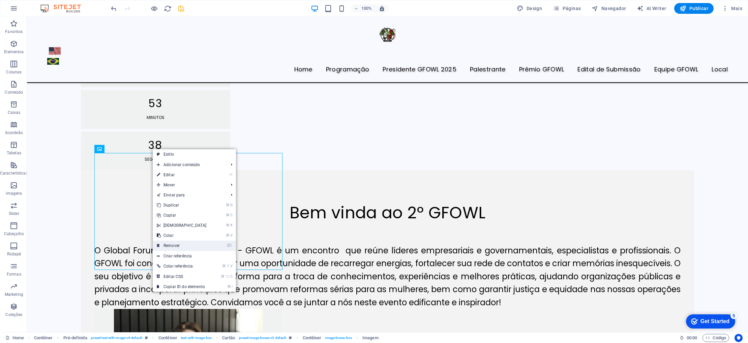
click at [179, 244] on link "⌦ Remover" at bounding box center [182, 246] width 58 height 10
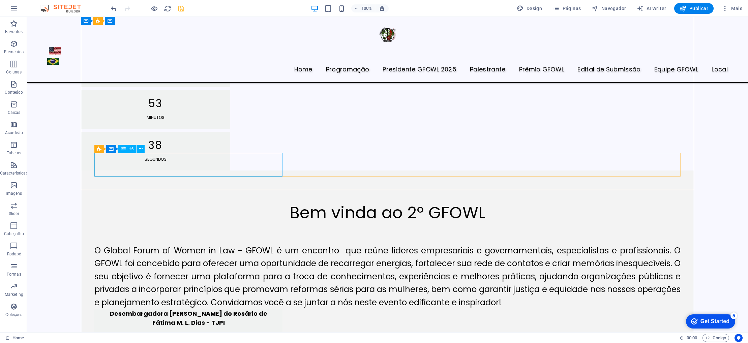
click at [180, 309] on div "Desembargadora Maria do Rosário de Fátima M. L. Dias - TJPI" at bounding box center [188, 321] width 188 height 24
click at [219, 309] on div "Desembargadora Maria do Rosário de Fátima M. L. Dias - TJPI" at bounding box center [188, 321] width 188 height 24
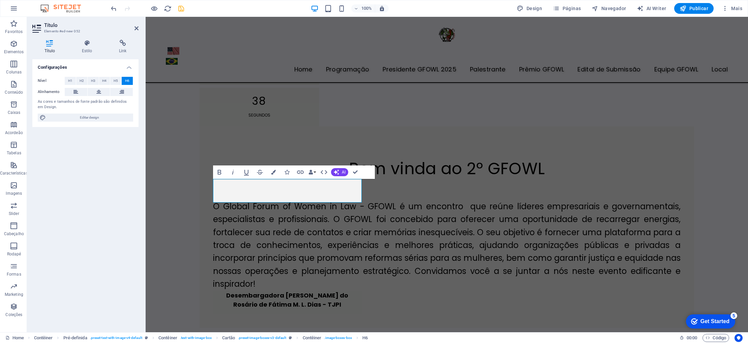
scroll to position [481, 0]
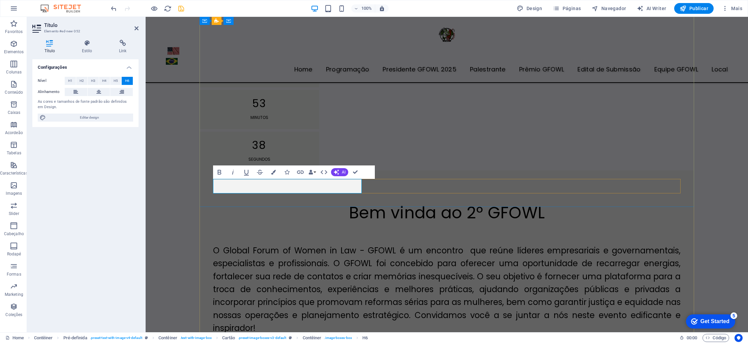
drag, startPoint x: 346, startPoint y: 185, endPoint x: 222, endPoint y: 182, distance: 123.7
click at [222, 335] on h6 "Confira o video da 1 edicao do GFOWL" at bounding box center [287, 339] width 138 height 9
click at [101, 92] on icon at bounding box center [98, 92] width 5 height 8
click at [342, 172] on span "AI" at bounding box center [344, 172] width 4 height 4
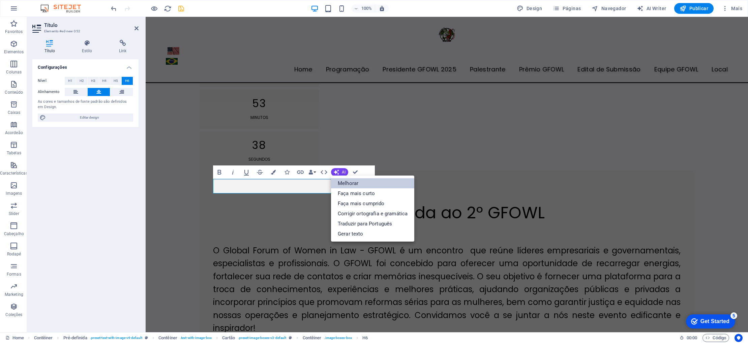
click at [348, 185] on link "Melhorar" at bounding box center [372, 183] width 83 height 10
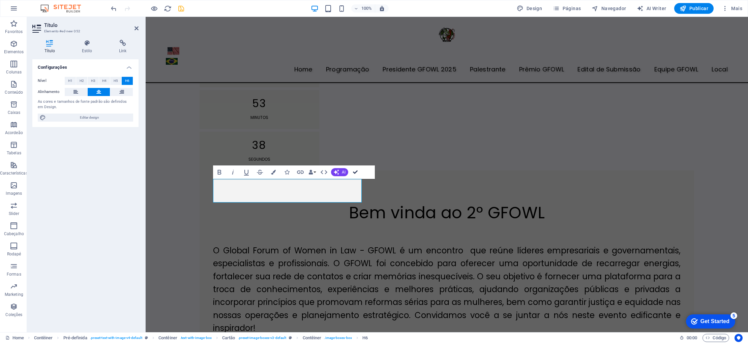
drag, startPoint x: 355, startPoint y: 175, endPoint x: 328, endPoint y: 158, distance: 32.1
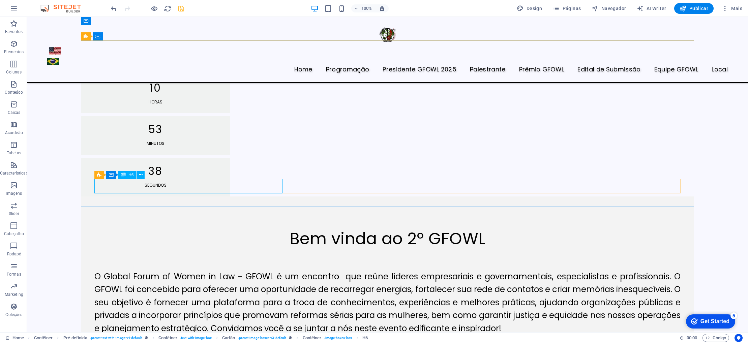
click at [227, 335] on div "Confira o vídeo da primeira edição do GFOWL." at bounding box center [188, 342] width 188 height 14
click at [549, 249] on div "O Global Forum of Women in Law - GFOWL é um encontro que reúne líderes empresar…" at bounding box center [387, 292] width 586 height 86
click at [272, 335] on div "Confira o vídeo da primeira edição do GFOWL." at bounding box center [188, 342] width 188 height 14
drag, startPoint x: 272, startPoint y: 183, endPoint x: 271, endPoint y: 207, distance: 23.9
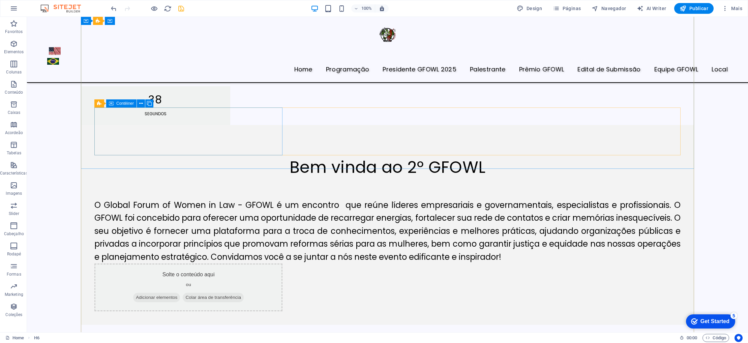
scroll to position [581, 0]
click at [113, 9] on icon "undo" at bounding box center [114, 9] width 8 height 8
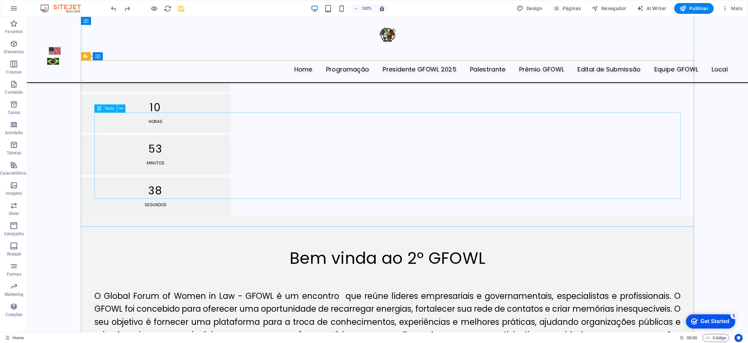
scroll to position [480, 0]
click at [17, 69] on p "Colunas" at bounding box center [14, 71] width 16 height 5
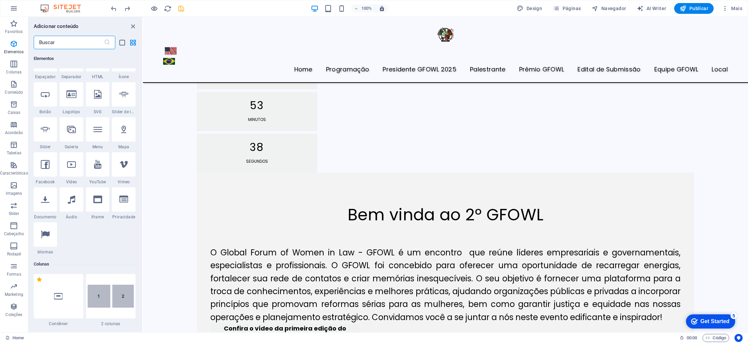
scroll to position [95, 0]
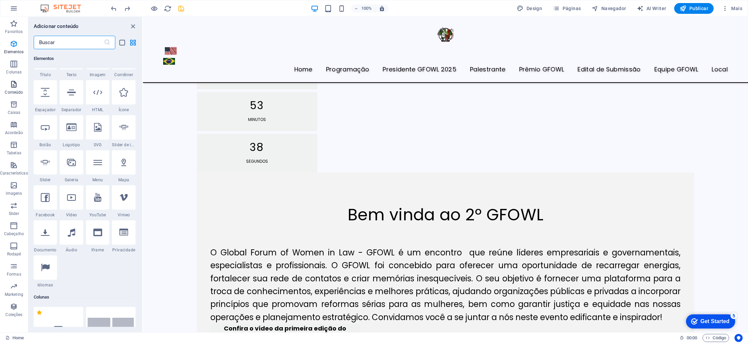
click at [14, 89] on span "Conteúdo" at bounding box center [14, 88] width 28 height 16
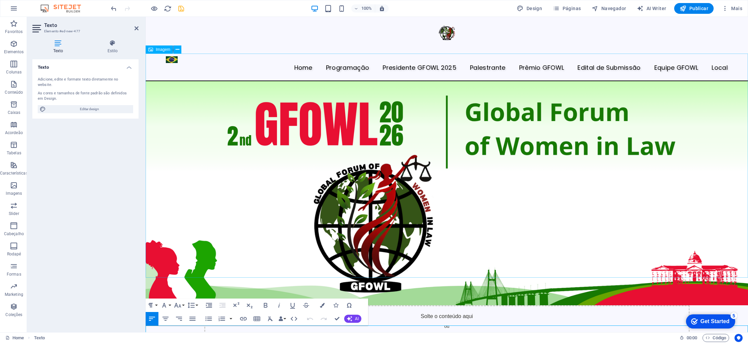
scroll to position [0, 0]
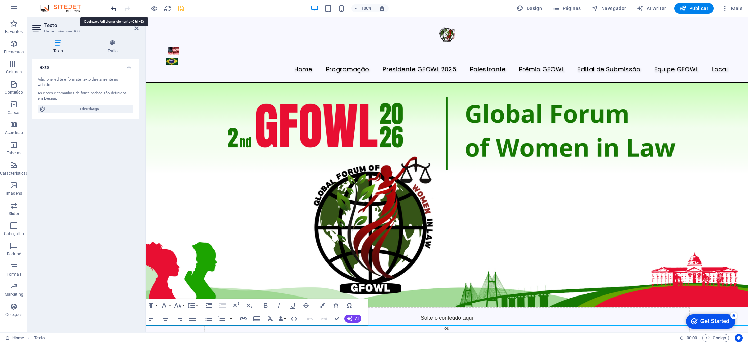
click at [113, 8] on icon "undo" at bounding box center [114, 9] width 8 height 8
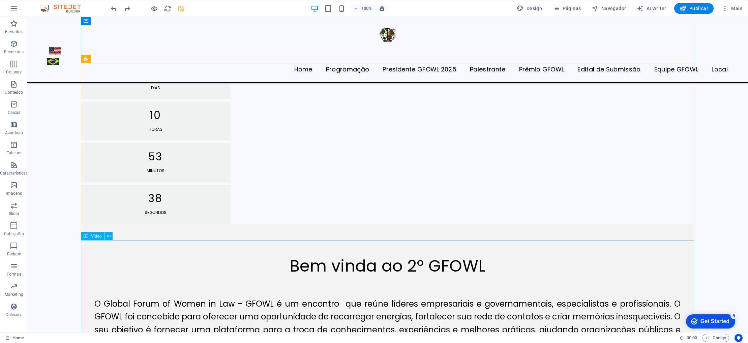
scroll to position [477, 0]
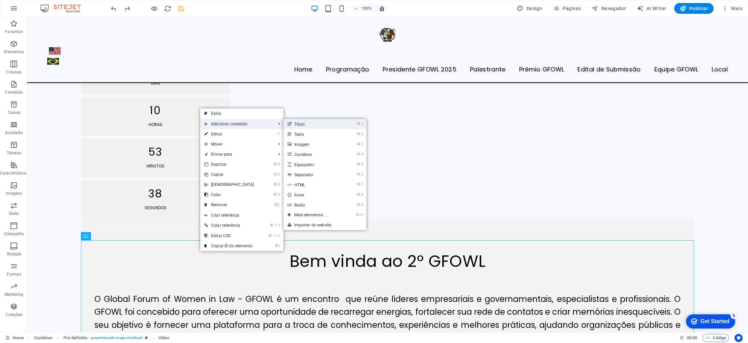
click at [311, 125] on link "⌘ 1 Título" at bounding box center [312, 124] width 58 height 10
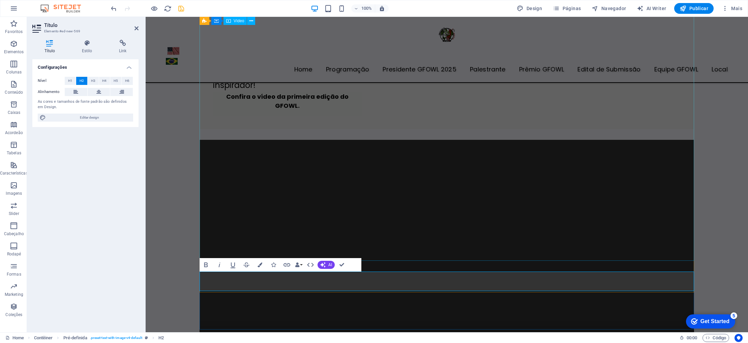
scroll to position [725, 0]
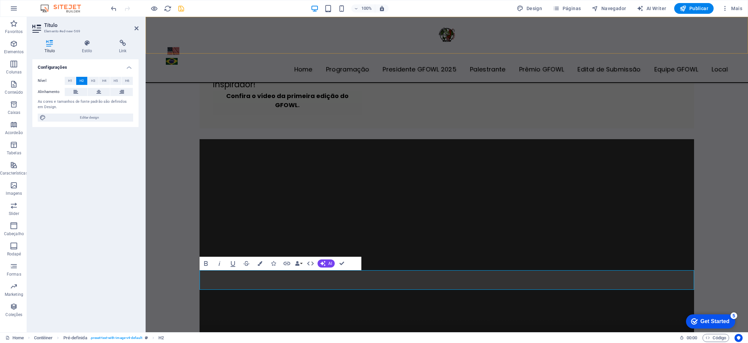
drag, startPoint x: 349, startPoint y: 286, endPoint x: 310, endPoint y: 50, distance: 239.8
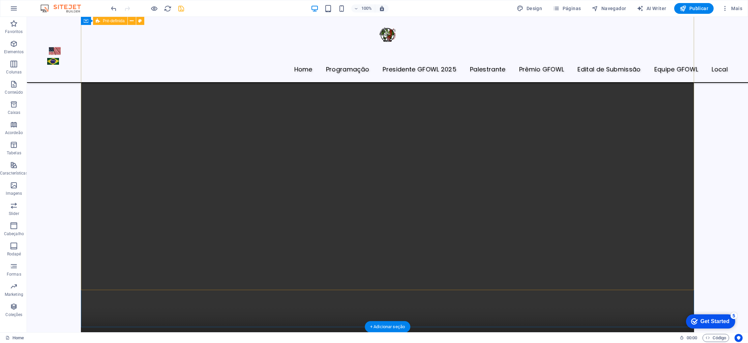
scroll to position [802, 0]
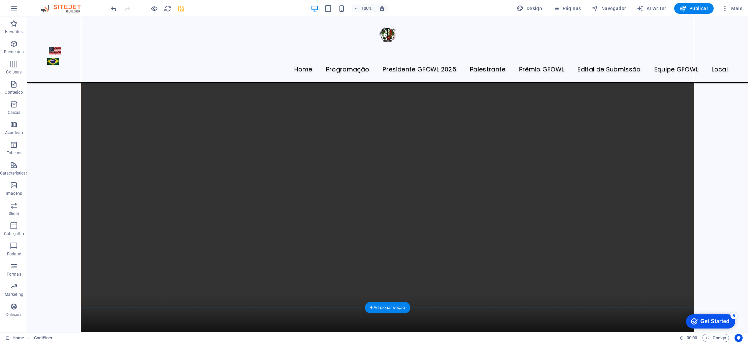
drag, startPoint x: 226, startPoint y: 310, endPoint x: 229, endPoint y: 62, distance: 247.7
click at [229, 62] on div "3 a 7 de março de 2026 Southeast Missouri State University | SEMO Inscriçāo GFO…" at bounding box center [387, 3] width 613 height 856
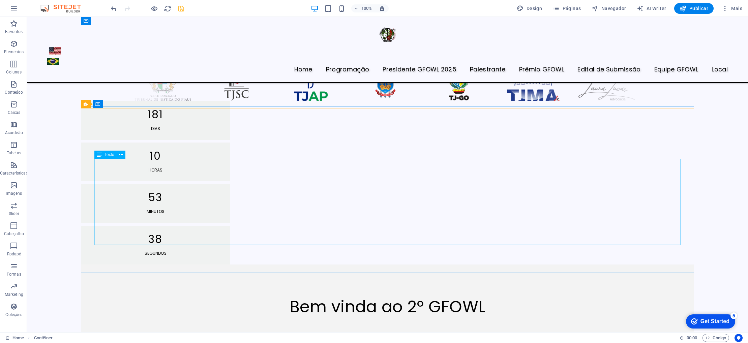
scroll to position [432, 0]
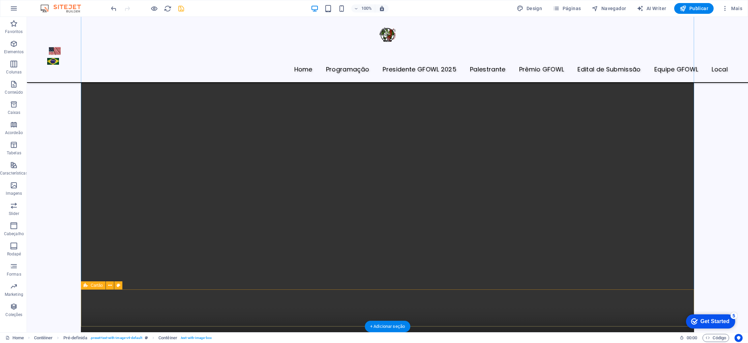
scroll to position [806, 0]
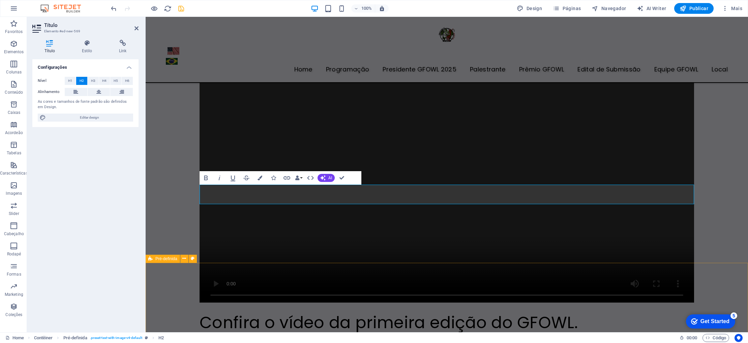
scroll to position [812, 0]
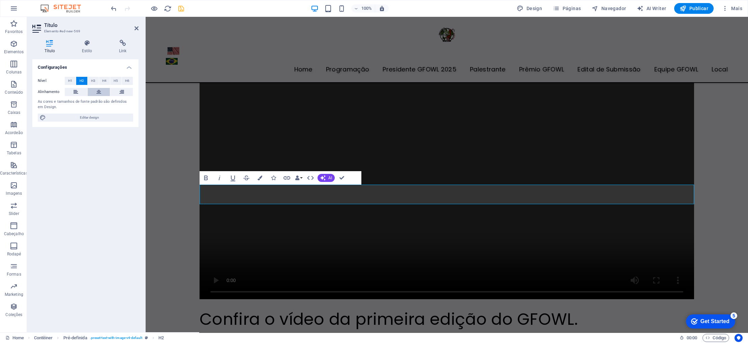
click at [100, 94] on icon at bounding box center [98, 92] width 5 height 8
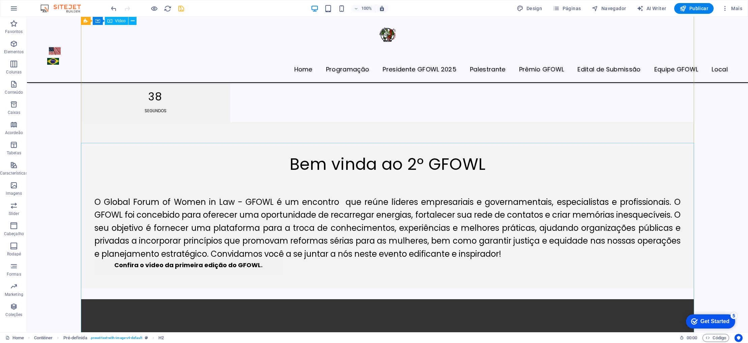
scroll to position [573, 0]
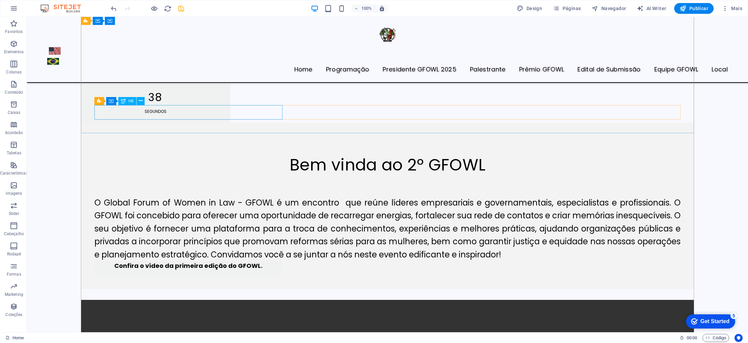
click at [252, 261] on div "Confira o vídeo da primeira edição do GFOWL." at bounding box center [188, 268] width 188 height 14
click at [142, 100] on icon at bounding box center [141, 100] width 4 height 7
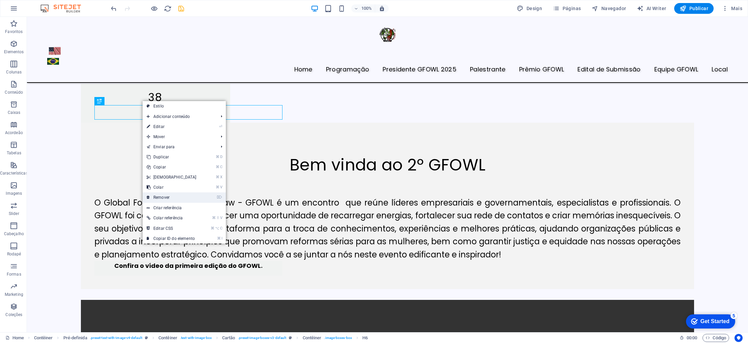
click at [175, 196] on link "⌦ Remover" at bounding box center [172, 197] width 58 height 10
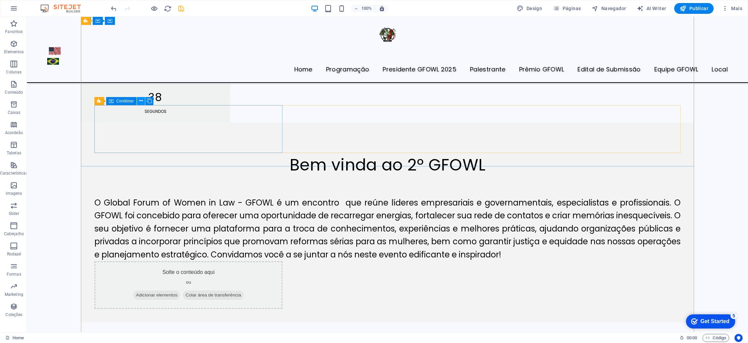
click at [143, 100] on button at bounding box center [141, 101] width 8 height 8
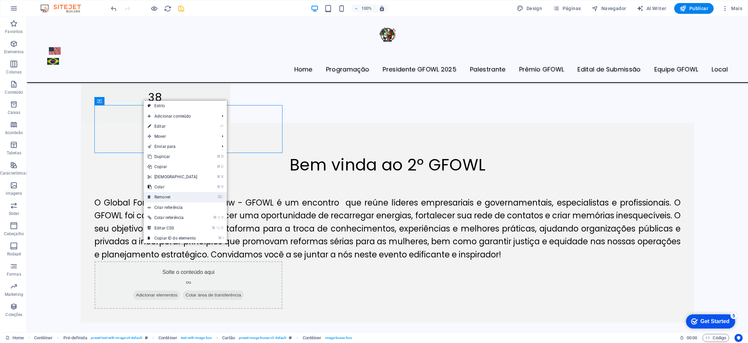
click at [176, 196] on link "⌦ Remover" at bounding box center [173, 197] width 58 height 10
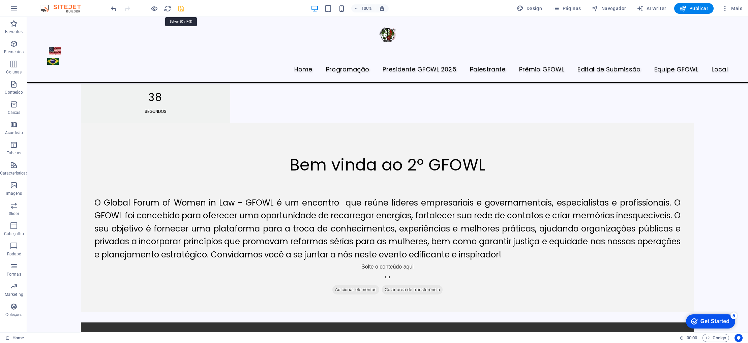
click at [177, 7] on icon "save" at bounding box center [181, 9] width 8 height 8
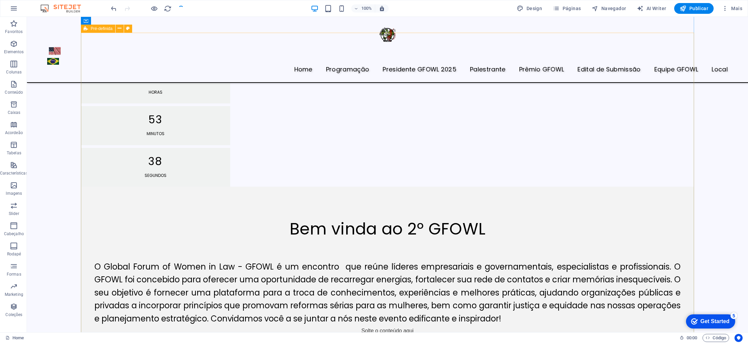
scroll to position [504, 0]
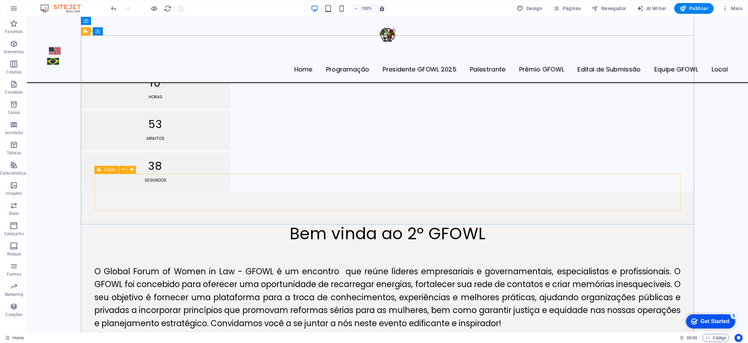
click at [418, 325] on div "Solte o conteúdo aqui ou Adicionar elementos Colar área de transferência" at bounding box center [387, 349] width 597 height 48
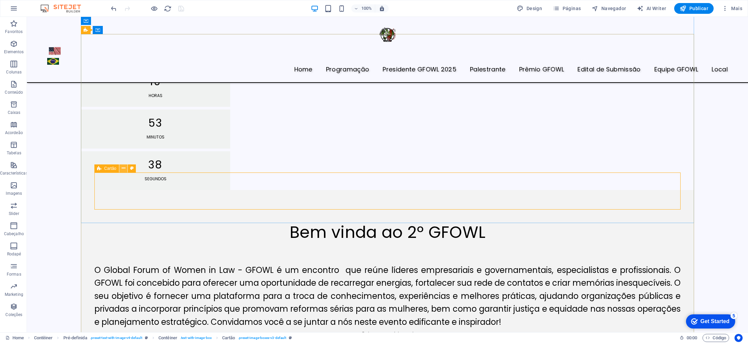
scroll to position [508, 0]
click at [124, 168] on icon at bounding box center [124, 168] width 4 height 7
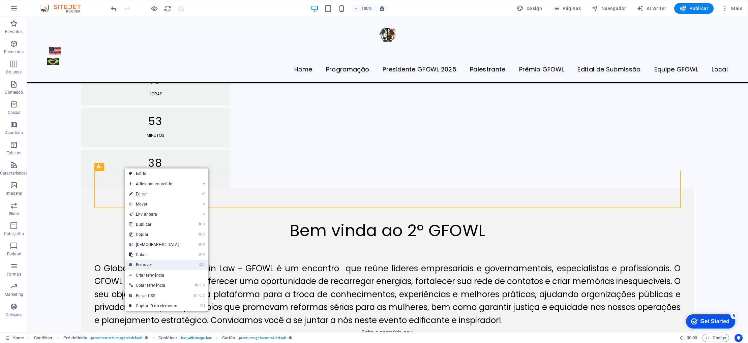
click at [173, 265] on link "⌦ Remover" at bounding box center [154, 265] width 58 height 10
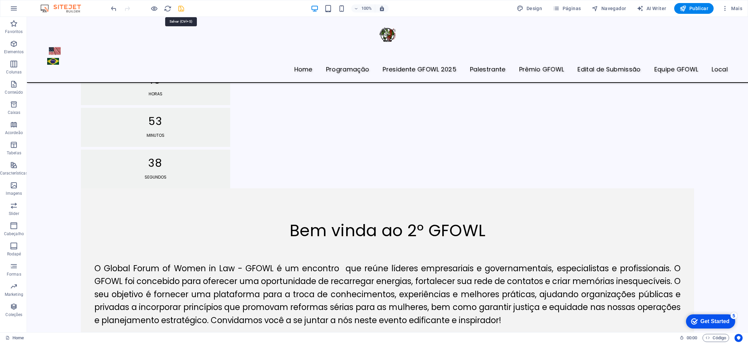
click at [182, 11] on icon "save" at bounding box center [181, 9] width 8 height 8
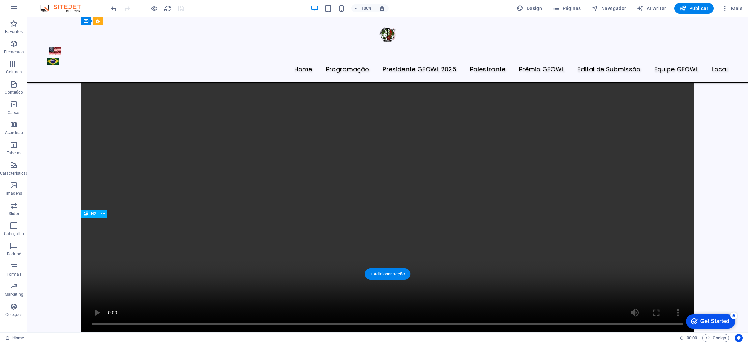
scroll to position [840, 0]
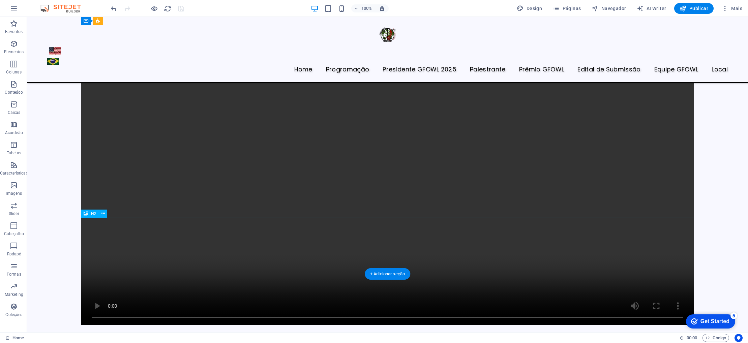
click at [579, 335] on div "Confira o vídeo da primeira edição do GFOWL." at bounding box center [387, 345] width 613 height 20
click at [199, 335] on div "Confira o vídeo da primeira edição do GFOWL." at bounding box center [387, 345] width 613 height 20
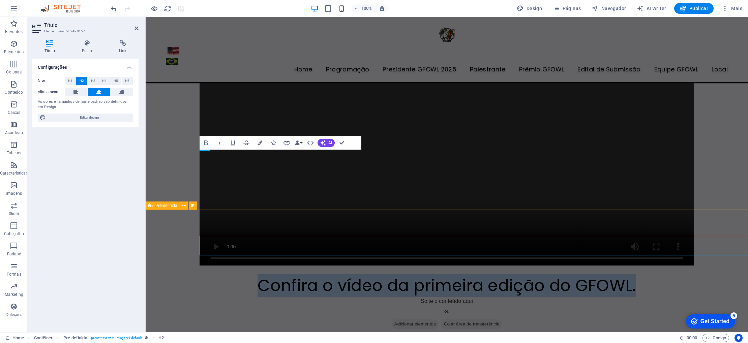
scroll to position [1, 0]
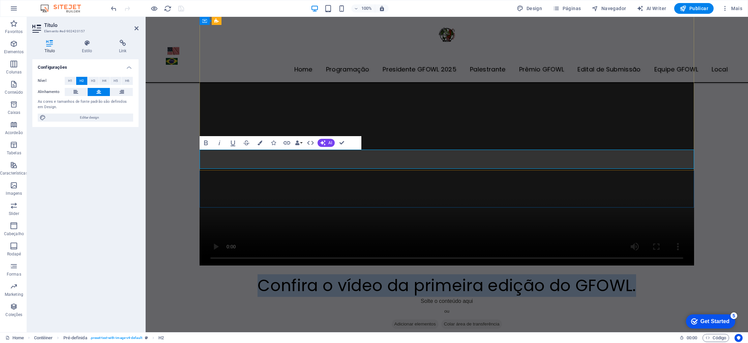
click at [259, 276] on h2 "Confira o vídeo da primeira edição do GFOWL." at bounding box center [446, 286] width 494 height 20
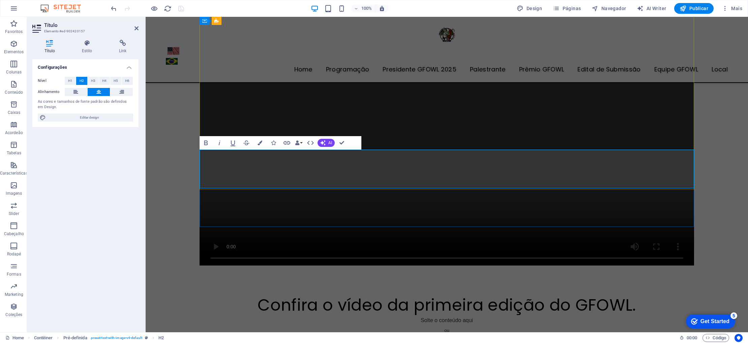
click at [412, 276] on h2 "‌Confira o vídeo da primeira edição do GFOWL." at bounding box center [446, 295] width 494 height 39
click at [275, 143] on icon "button" at bounding box center [273, 143] width 5 height 5
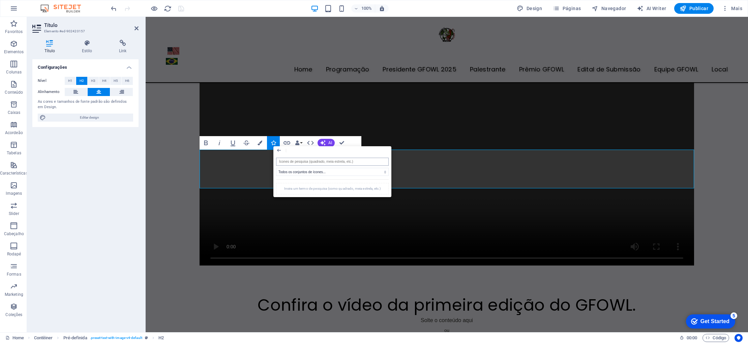
click at [304, 161] on input "search" at bounding box center [332, 162] width 113 height 8
type input "a"
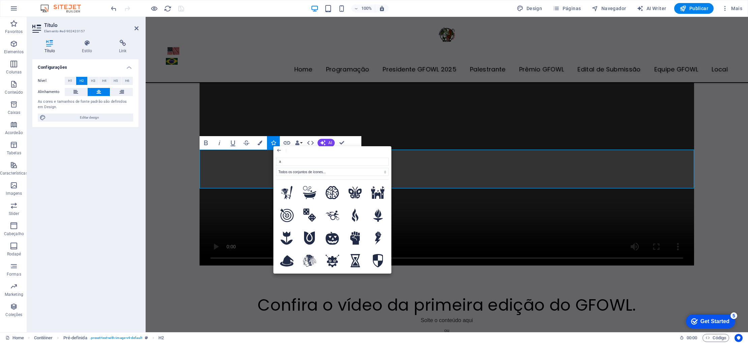
scroll to position [0, 0]
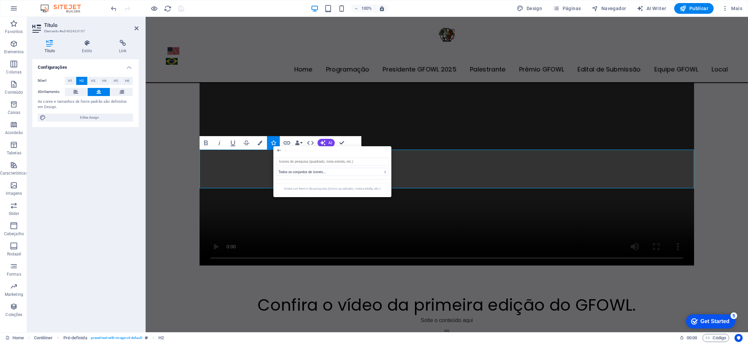
type input "A"
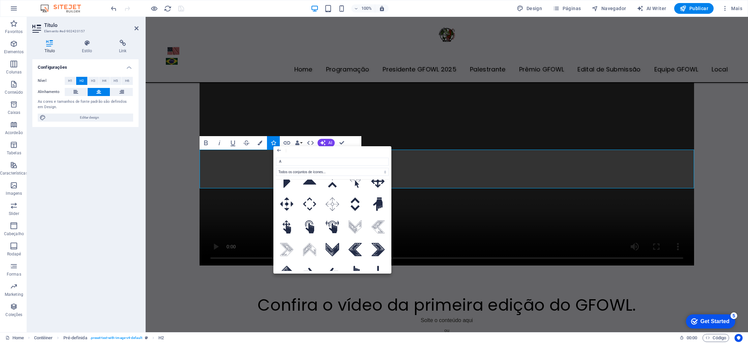
scroll to position [2134, 0]
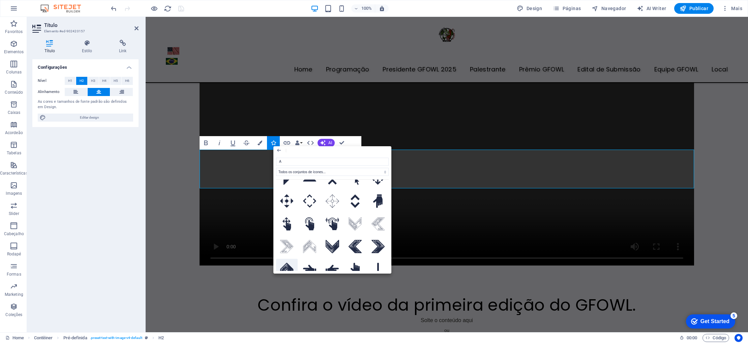
click at [285, 263] on icon at bounding box center [286, 269] width 13 height 13
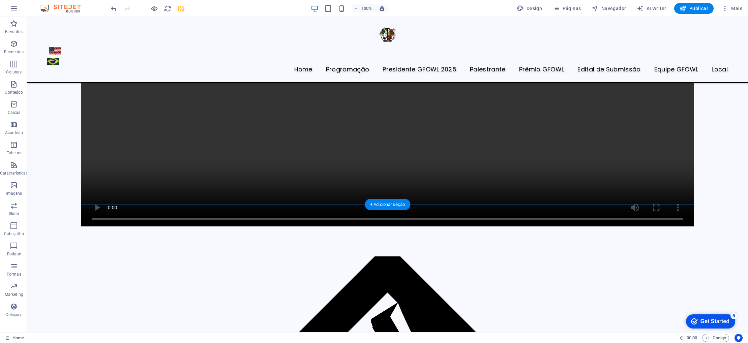
scroll to position [928, 0]
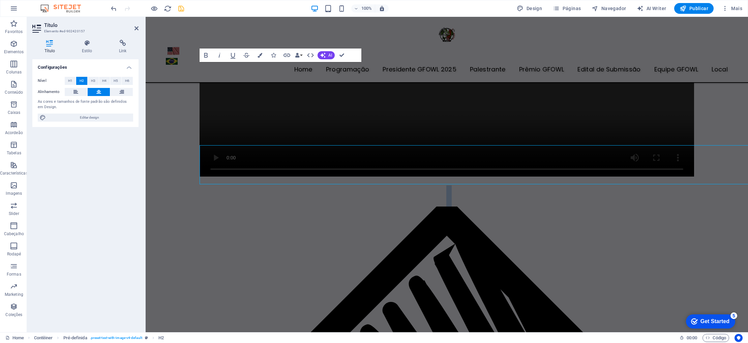
scroll to position [0, 0]
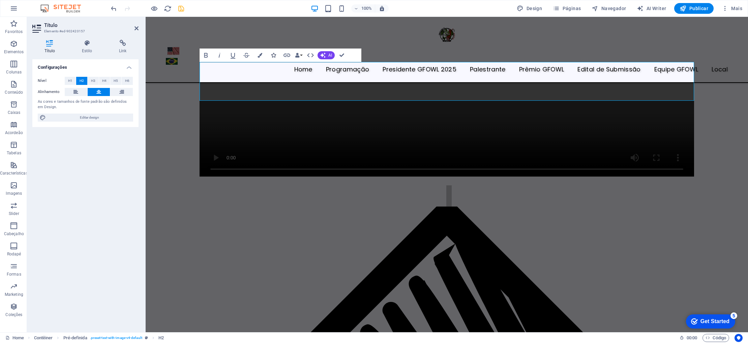
click at [275, 57] on icon "button" at bounding box center [273, 55] width 5 height 5
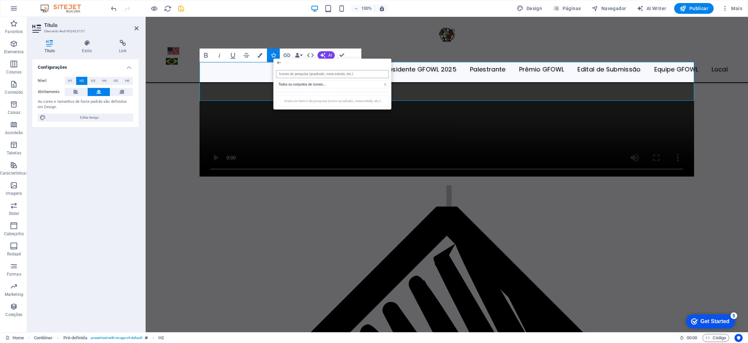
type input "A"
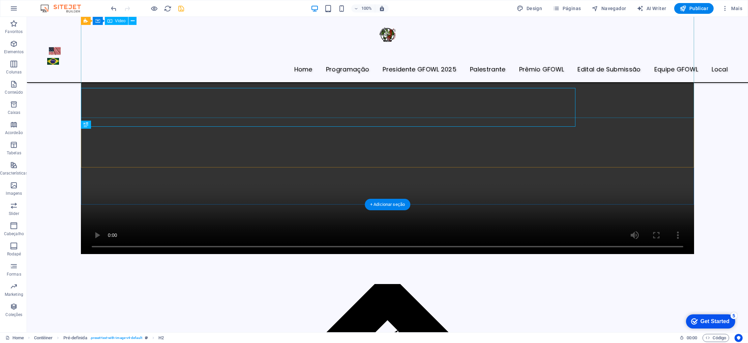
scroll to position [930, 0]
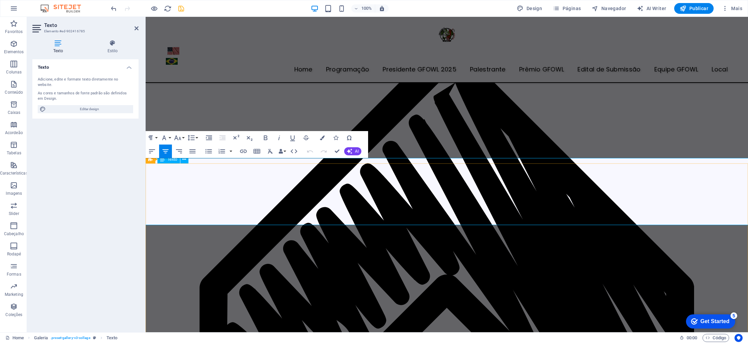
drag, startPoint x: 451, startPoint y: 197, endPoint x: 441, endPoint y: 199, distance: 9.9
click at [334, 138] on icon "button" at bounding box center [335, 137] width 5 height 5
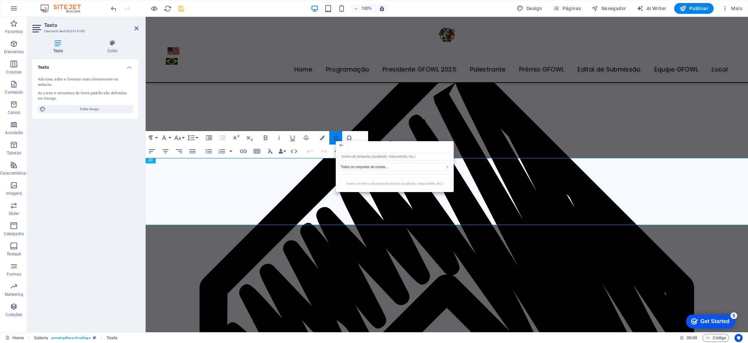
type input "a"
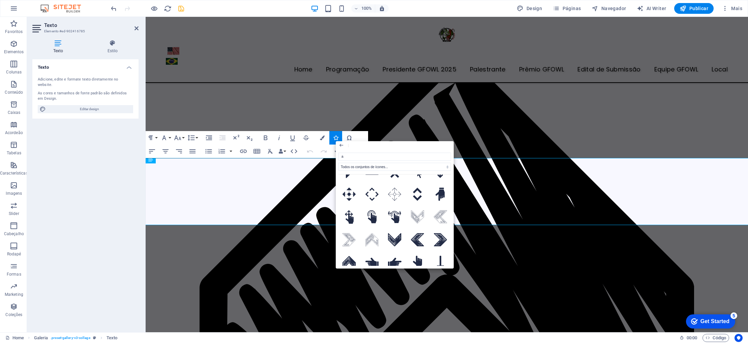
scroll to position [2136, 0]
click at [395, 234] on icon at bounding box center [394, 240] width 13 height 13
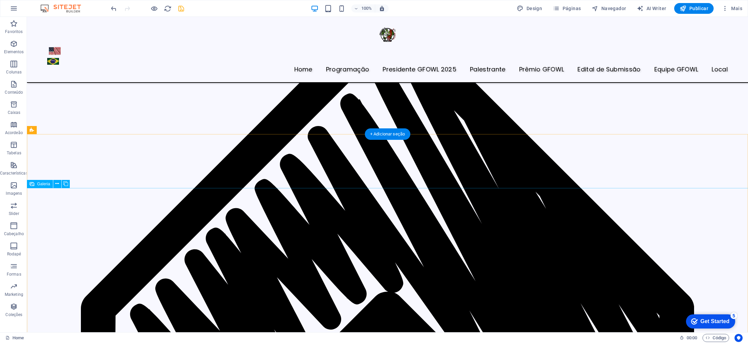
scroll to position [1188, 0]
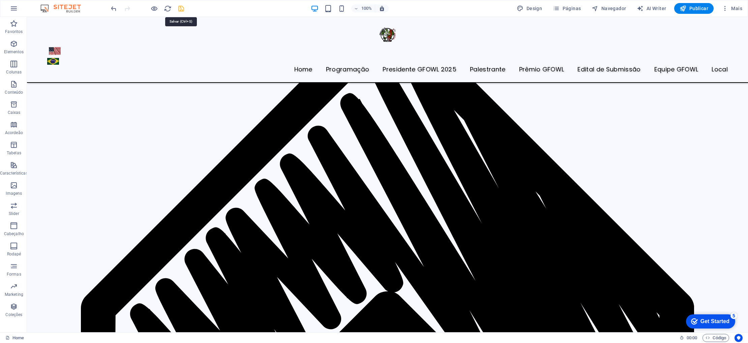
click at [183, 8] on icon "save" at bounding box center [181, 9] width 8 height 8
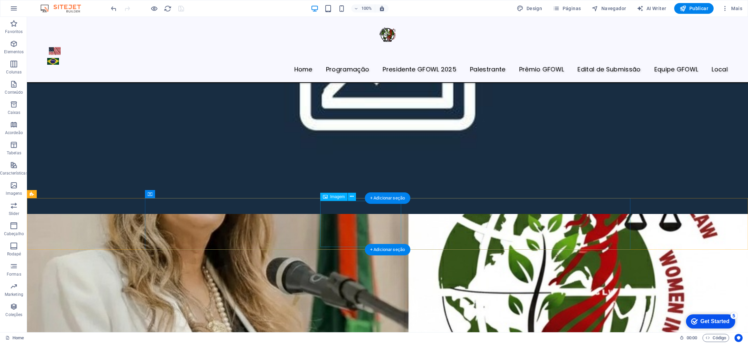
scroll to position [2170, 0]
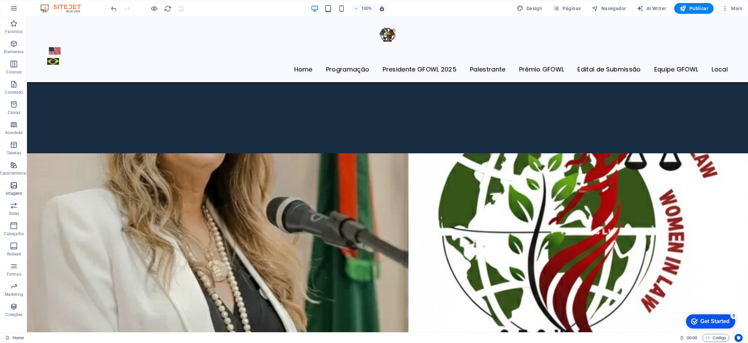
click at [20, 186] on span "Imagens" at bounding box center [14, 189] width 28 height 16
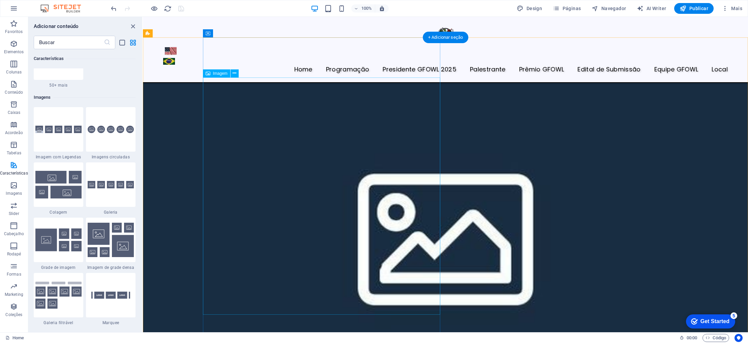
scroll to position [1763, 0]
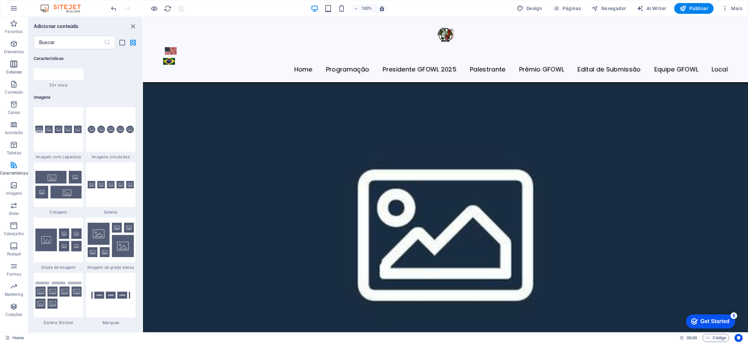
click at [18, 67] on span "Colunas" at bounding box center [14, 68] width 28 height 16
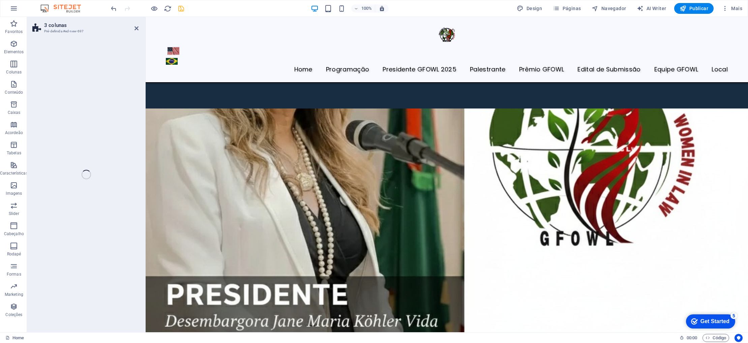
scroll to position [2043, 0]
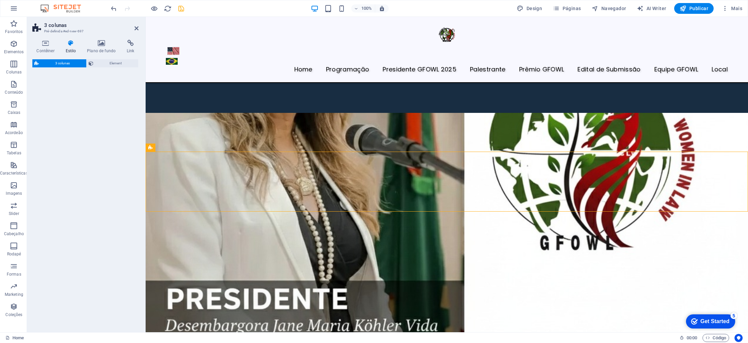
select select "rem"
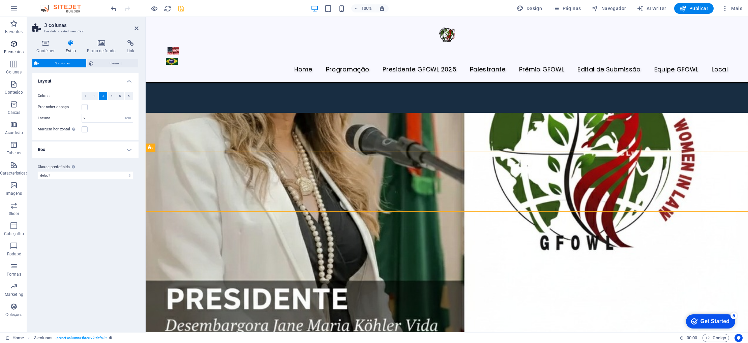
click at [13, 45] on icon "button" at bounding box center [14, 44] width 8 height 8
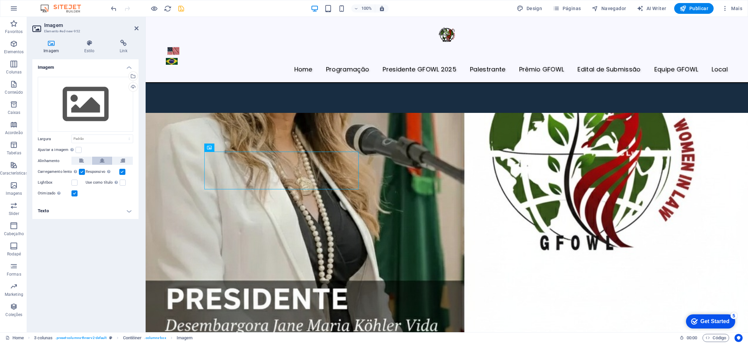
click at [103, 164] on icon at bounding box center [102, 161] width 5 height 8
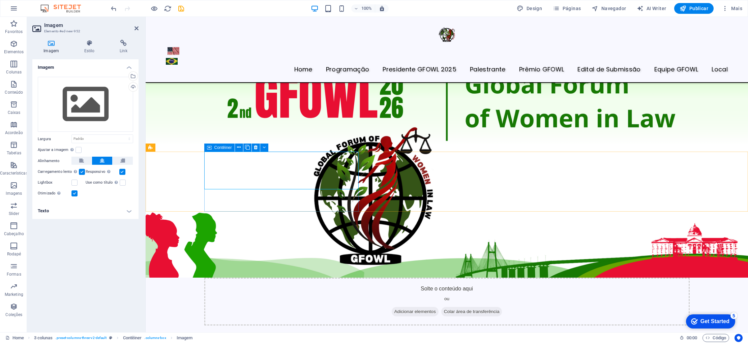
scroll to position [2043, 0]
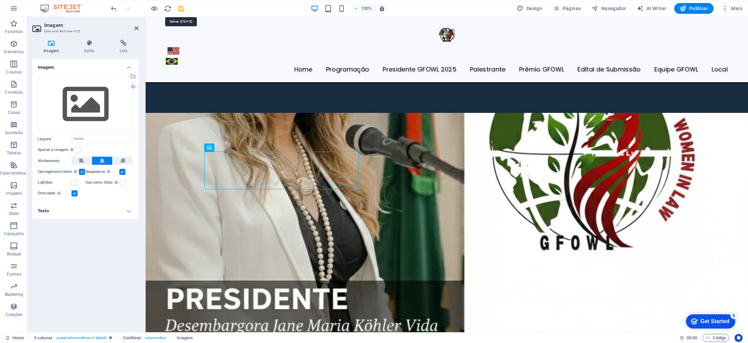
click at [182, 10] on icon "save" at bounding box center [181, 9] width 8 height 8
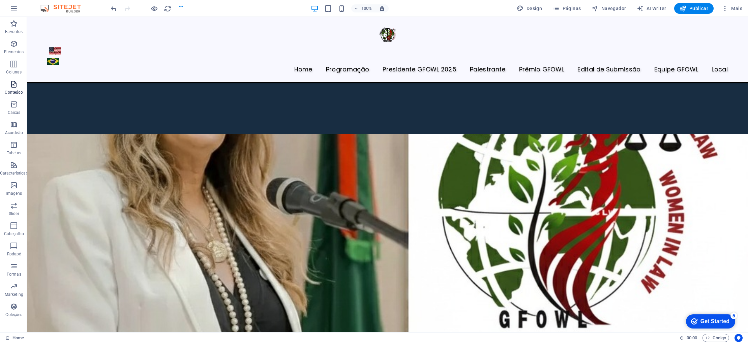
click at [14, 85] on icon "button" at bounding box center [14, 84] width 8 height 8
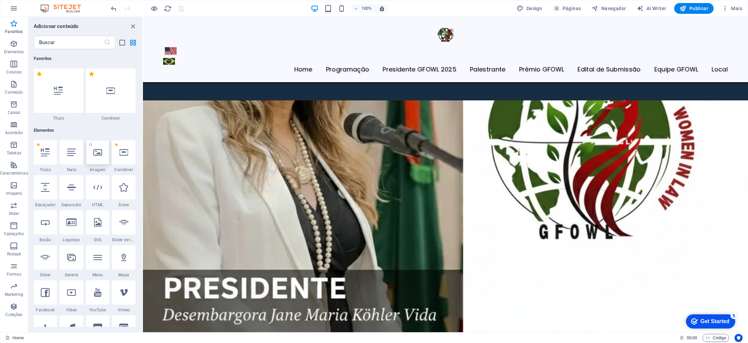
scroll to position [2043, 0]
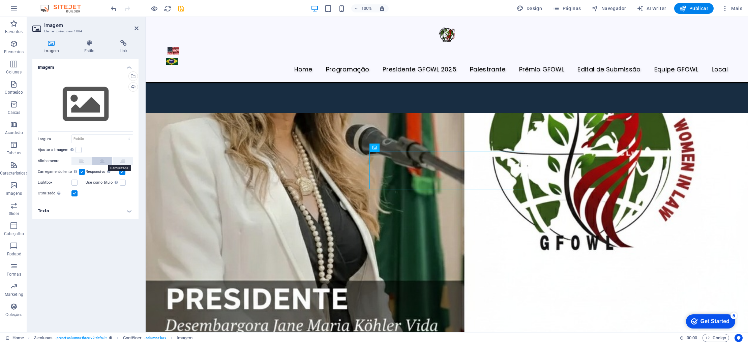
click at [98, 160] on button at bounding box center [102, 161] width 20 height 8
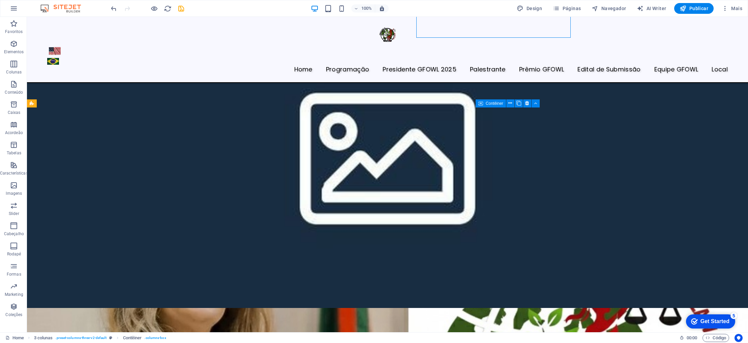
scroll to position [2217, 0]
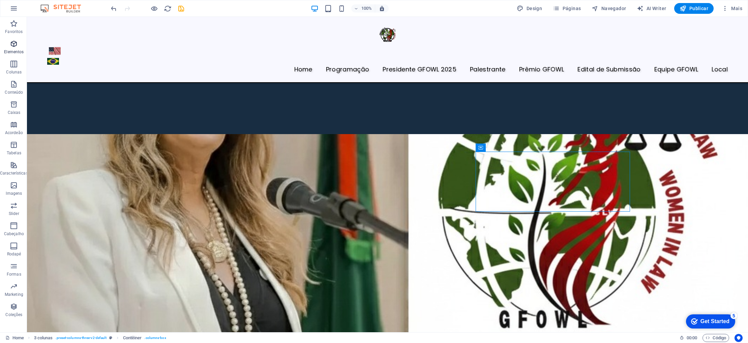
click at [17, 47] on icon "button" at bounding box center [14, 44] width 8 height 8
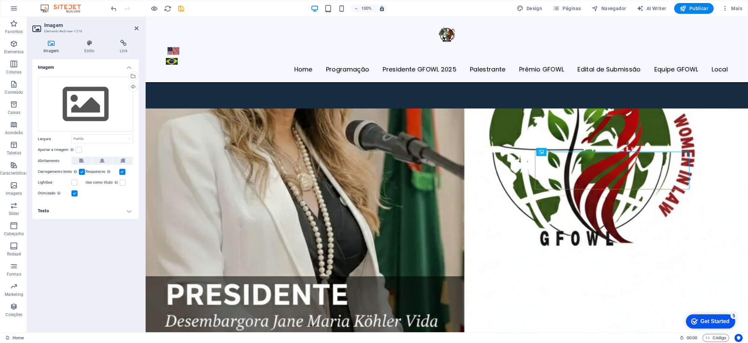
scroll to position [2043, 0]
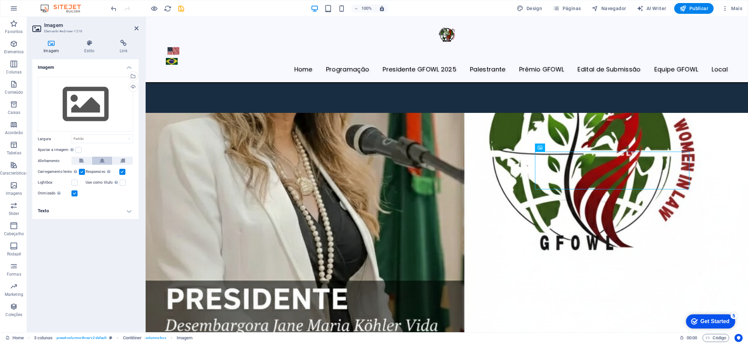
click at [102, 161] on icon at bounding box center [102, 161] width 5 height 8
click at [96, 111] on div "Arraste os arquivos aqui, clique para escolher os arquivos ou selecione os arqu…" at bounding box center [85, 104] width 95 height 55
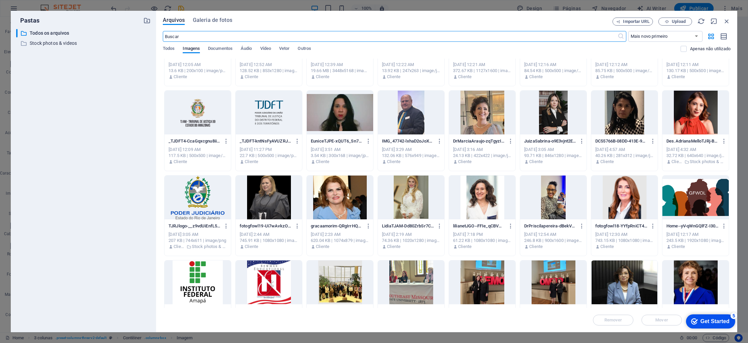
scroll to position [140, 0]
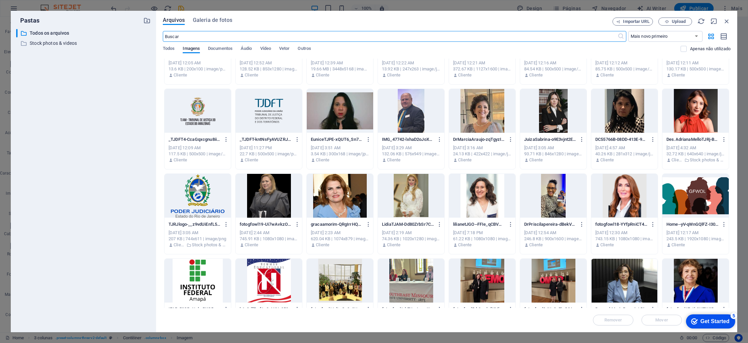
click at [287, 276] on div at bounding box center [269, 281] width 66 height 44
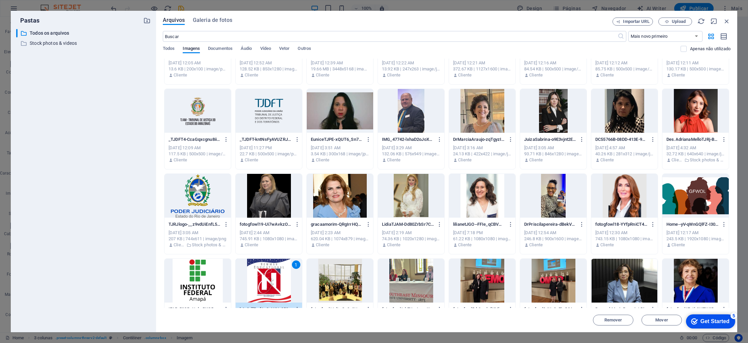
click at [287, 276] on div "1" at bounding box center [269, 281] width 66 height 44
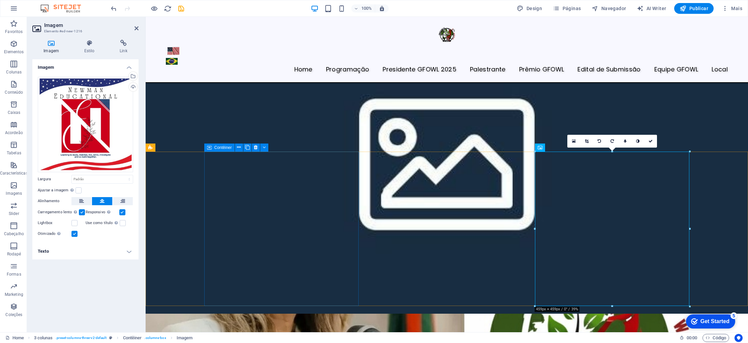
scroll to position [2043, 0]
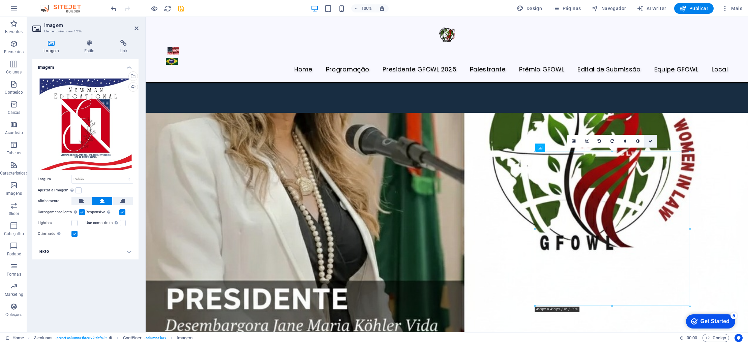
click at [649, 142] on icon at bounding box center [650, 141] width 4 height 4
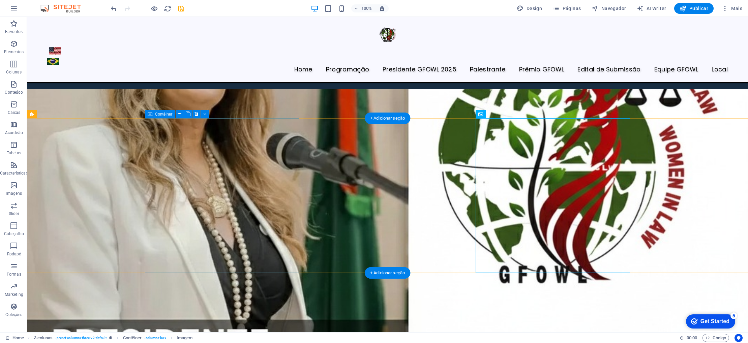
scroll to position [2264, 0]
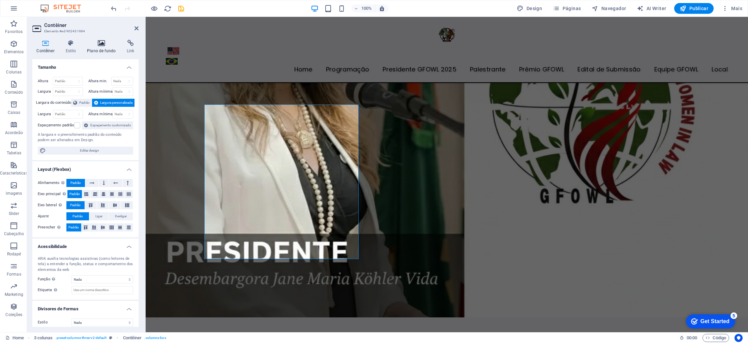
click at [101, 49] on h4 "Plano de fundo" at bounding box center [103, 47] width 40 height 14
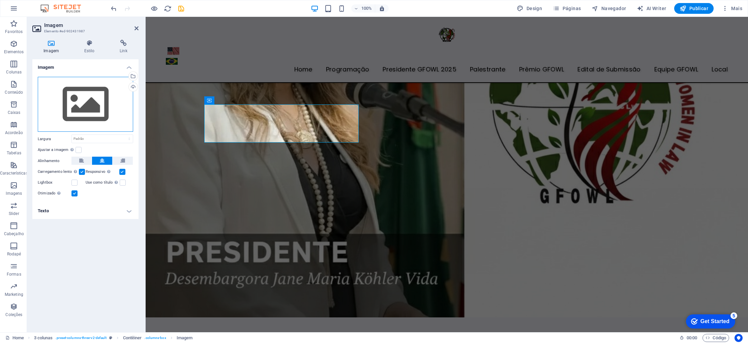
click at [69, 112] on div "Arraste os arquivos aqui, clique para escolher os arquivos ou selecione os arqu…" at bounding box center [85, 104] width 95 height 55
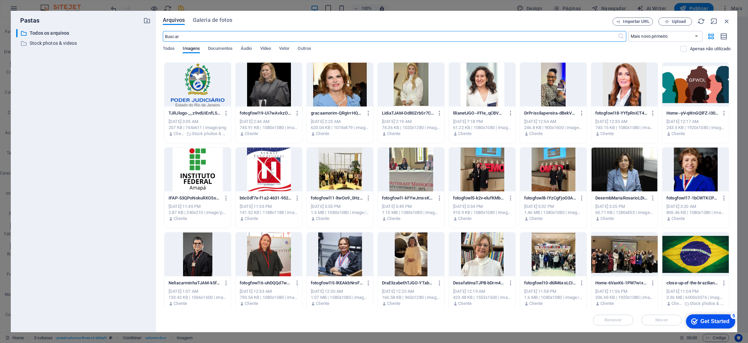
scroll to position [260, 0]
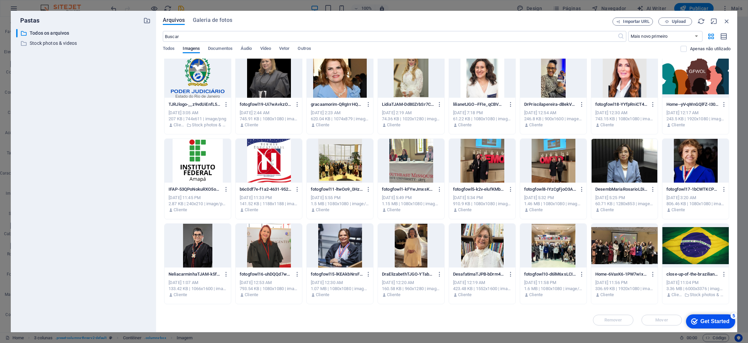
click at [267, 169] on div at bounding box center [269, 161] width 66 height 44
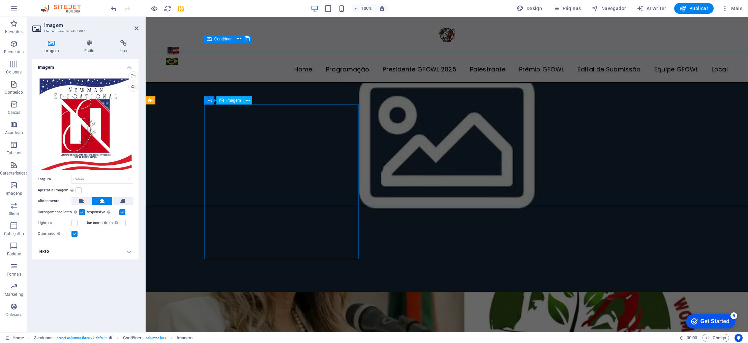
scroll to position [2090, 0]
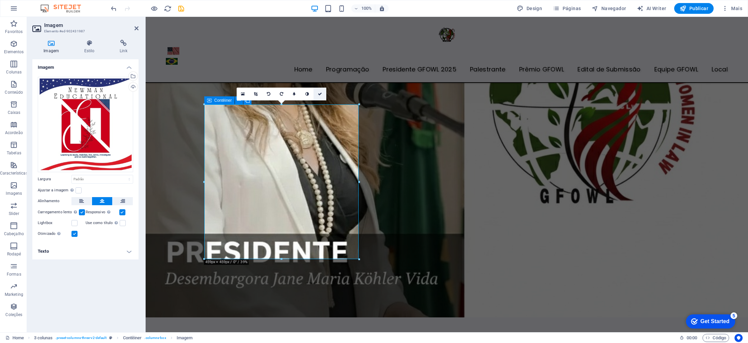
click at [321, 94] on icon at bounding box center [320, 94] width 4 height 4
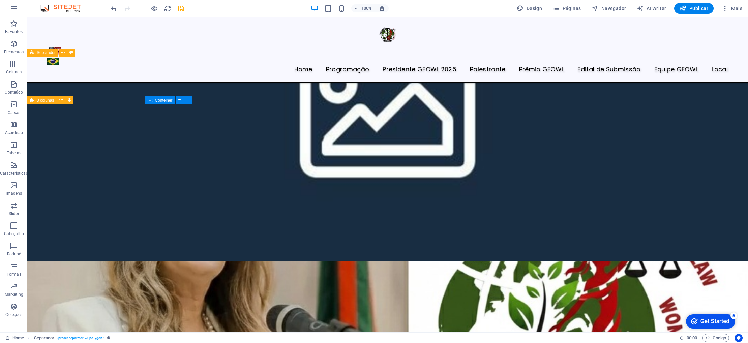
scroll to position [2264, 0]
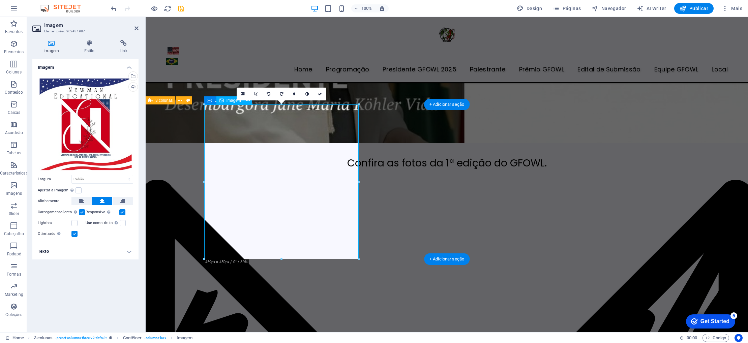
scroll to position [2090, 0]
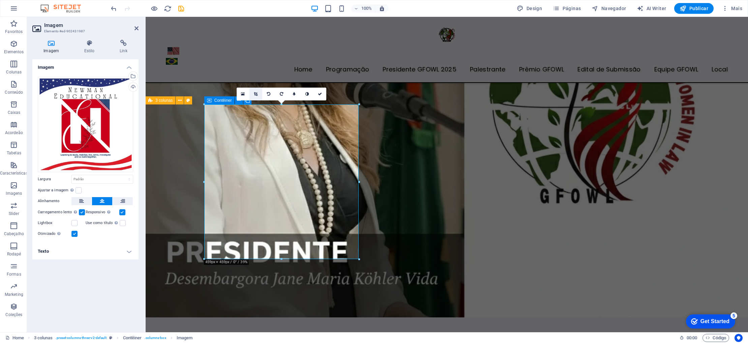
click at [256, 95] on icon at bounding box center [256, 94] width 4 height 4
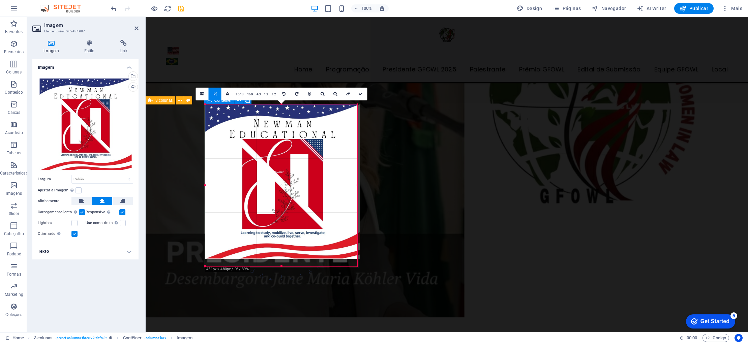
drag, startPoint x: 358, startPoint y: 260, endPoint x: 361, endPoint y: 266, distance: 6.0
click at [357, 266] on div "180 170 160 150 140 130 120 110 100 90 80 70 60 50 40 30 20 10 0 -10 -20 -30 -4…" at bounding box center [281, 185] width 152 height 162
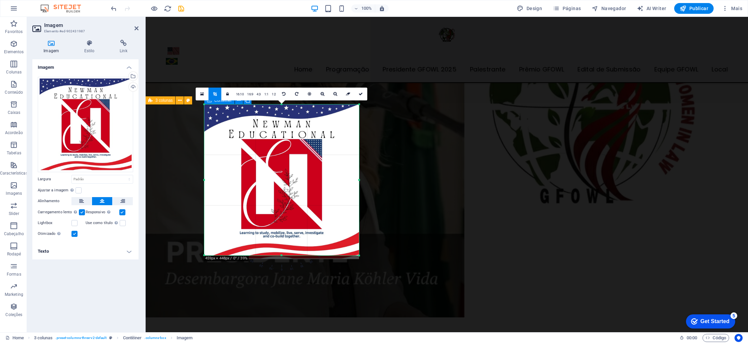
drag, startPoint x: 205, startPoint y: 257, endPoint x: 194, endPoint y: 255, distance: 11.0
click at [361, 93] on icon at bounding box center [361, 94] width 4 height 4
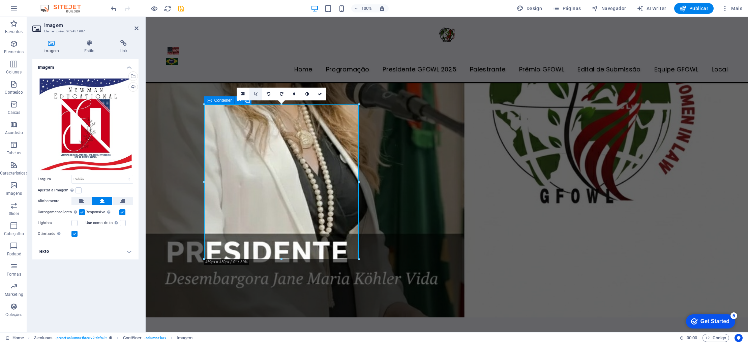
click at [255, 95] on icon at bounding box center [256, 94] width 4 height 4
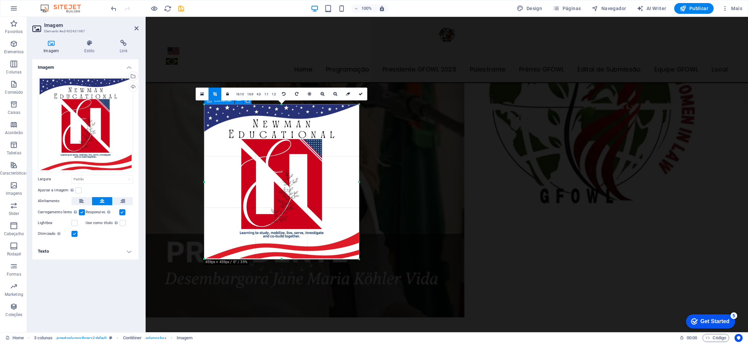
drag, startPoint x: 359, startPoint y: 255, endPoint x: 360, endPoint y: 259, distance: 4.3
click at [360, 259] on div at bounding box center [359, 259] width 4 height 4
click at [358, 97] on link at bounding box center [361, 94] width 13 height 13
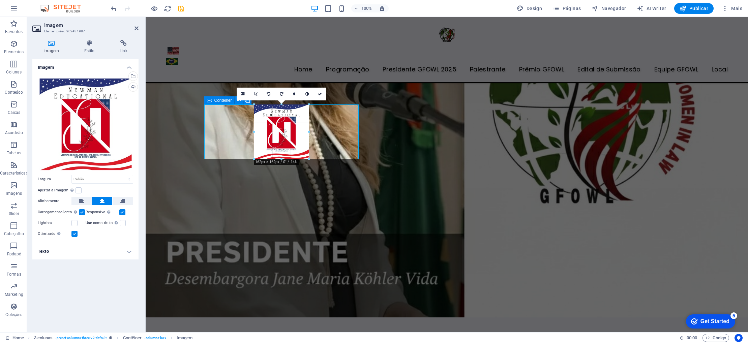
drag, startPoint x: 204, startPoint y: 259, endPoint x: 306, endPoint y: 156, distance: 144.9
type input "162"
select select "px"
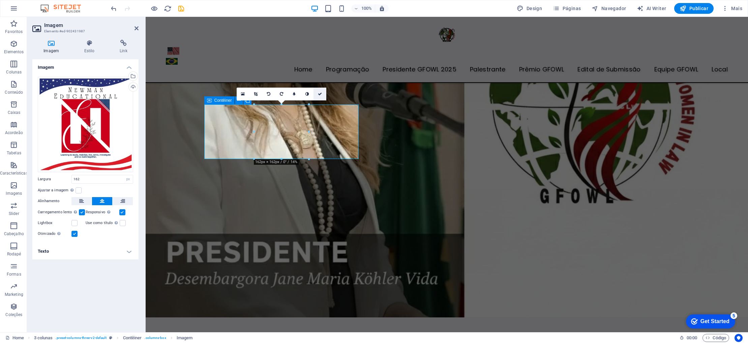
click at [318, 93] on icon at bounding box center [320, 94] width 4 height 4
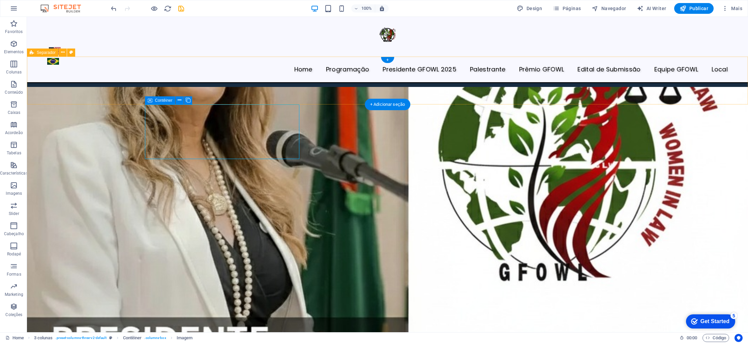
scroll to position [2266, 0]
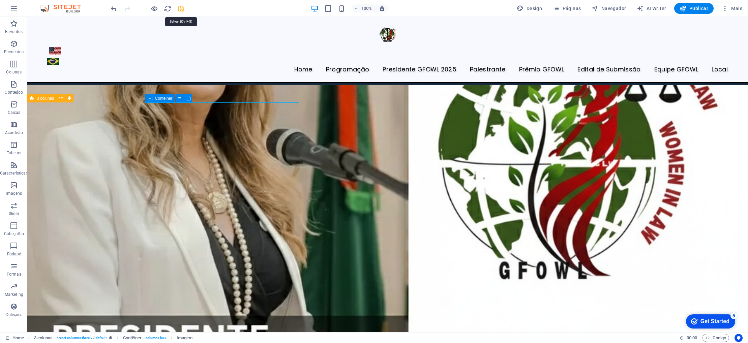
click at [181, 11] on icon "save" at bounding box center [181, 9] width 8 height 8
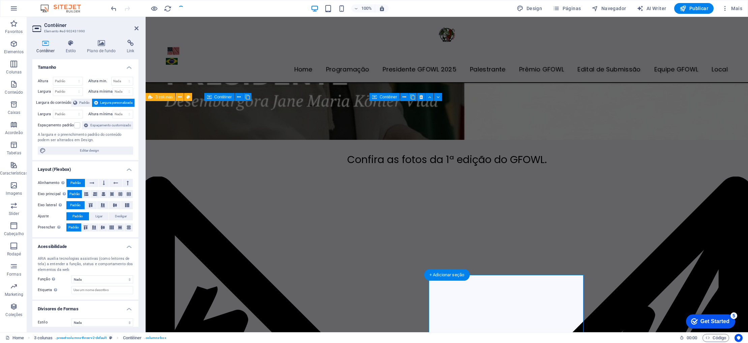
scroll to position [2093, 0]
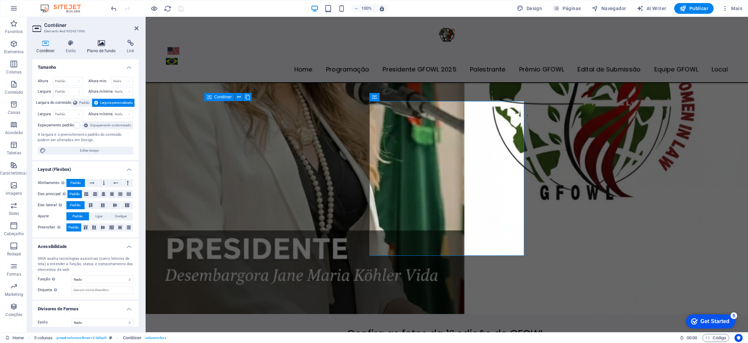
click at [101, 43] on icon at bounding box center [101, 43] width 37 height 7
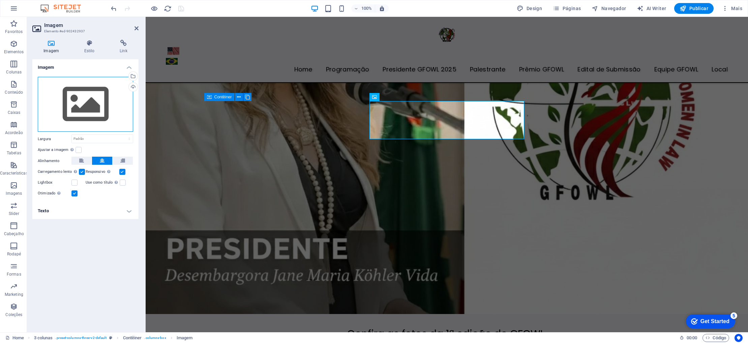
click at [54, 112] on div "Arraste os arquivos aqui, clique para escolher os arquivos ou selecione os arqu…" at bounding box center [85, 104] width 95 height 55
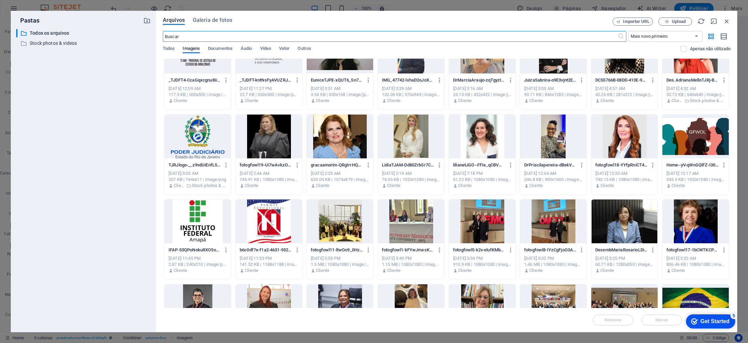
scroll to position [217, 0]
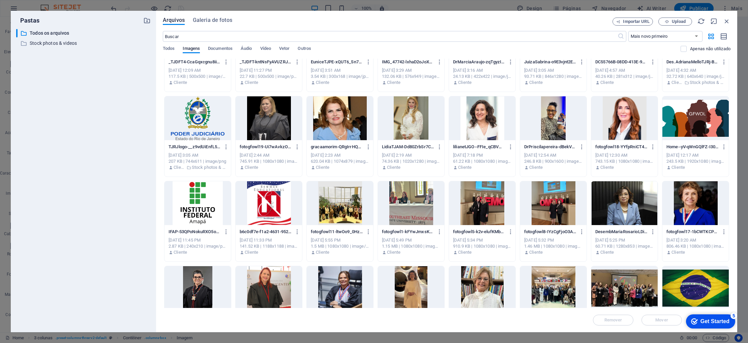
click at [205, 204] on div at bounding box center [197, 203] width 66 height 44
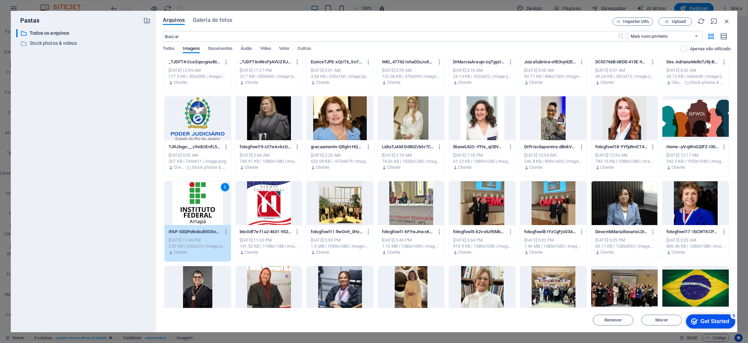
click at [205, 204] on div "1" at bounding box center [197, 203] width 66 height 44
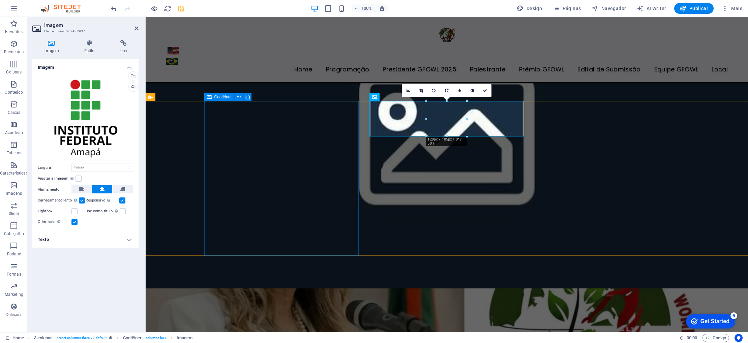
scroll to position [2093, 0]
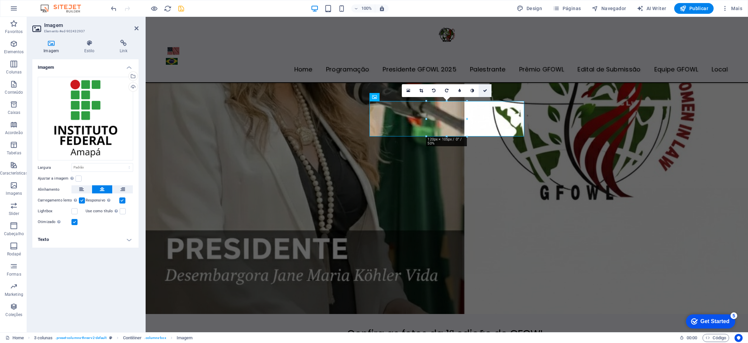
click at [485, 90] on icon at bounding box center [485, 91] width 4 height 4
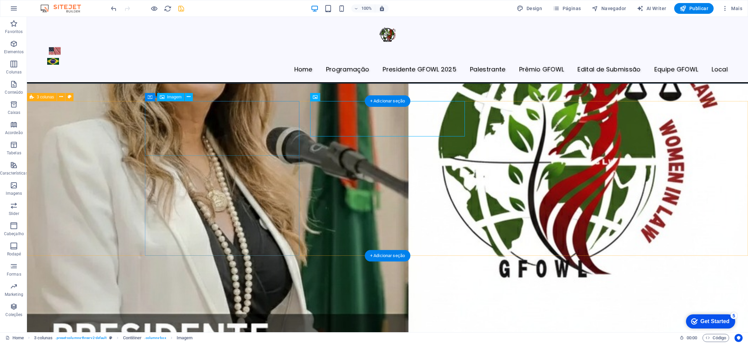
select select "px"
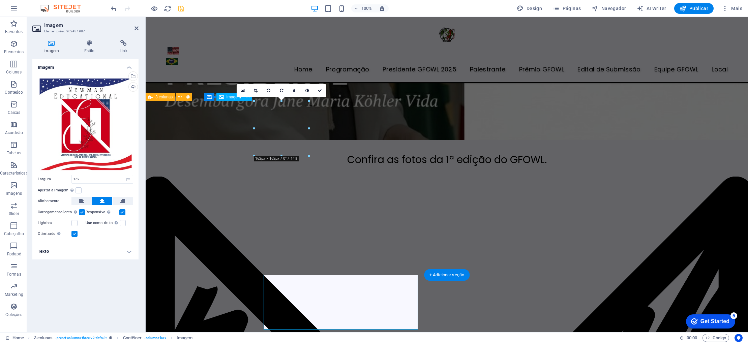
scroll to position [2093, 0]
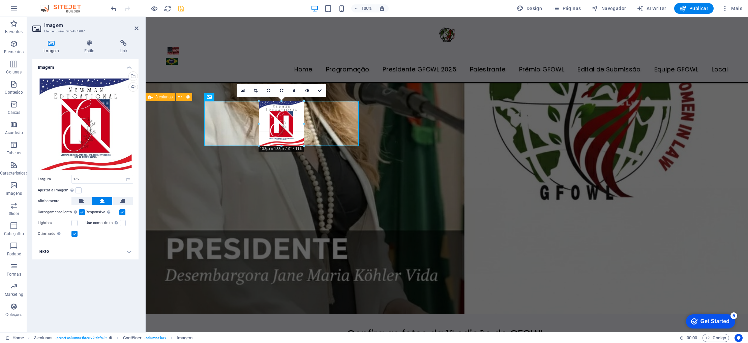
drag, startPoint x: 253, startPoint y: 154, endPoint x: 267, endPoint y: 144, distance: 17.0
type input "133"
click at [318, 89] on icon at bounding box center [320, 91] width 4 height 4
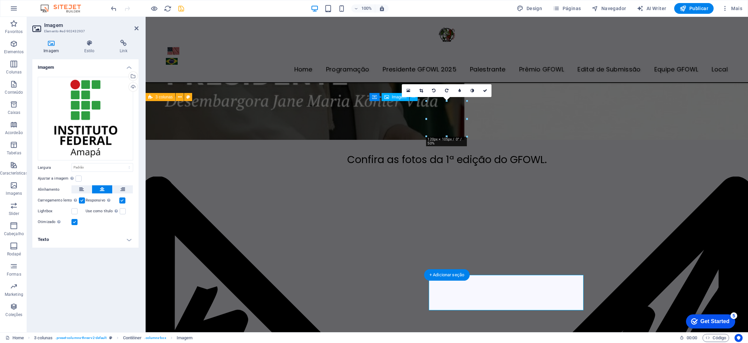
scroll to position [2093, 0]
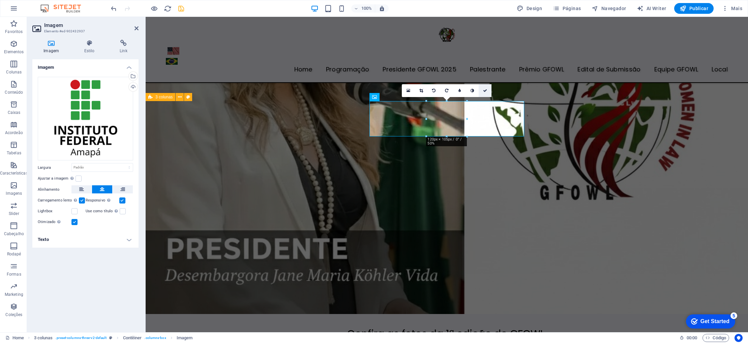
click at [485, 90] on icon at bounding box center [485, 91] width 4 height 4
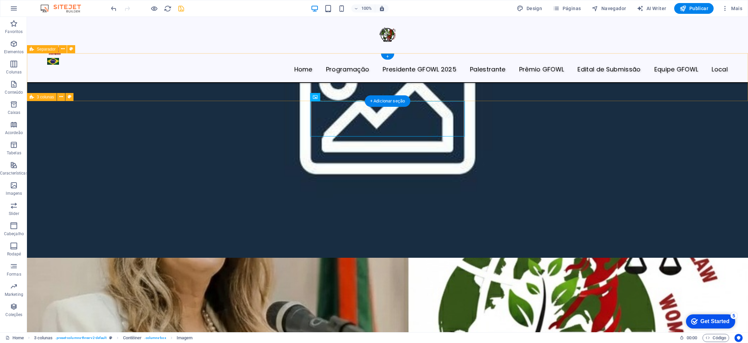
scroll to position [2267, 0]
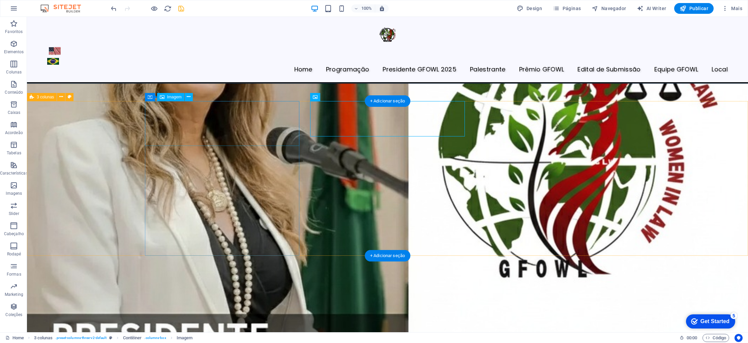
select select "px"
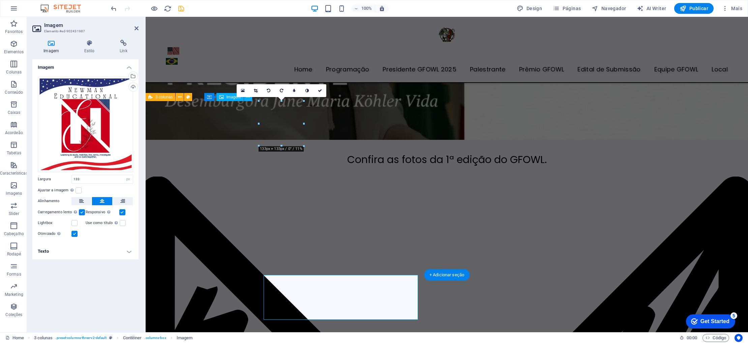
scroll to position [2093, 0]
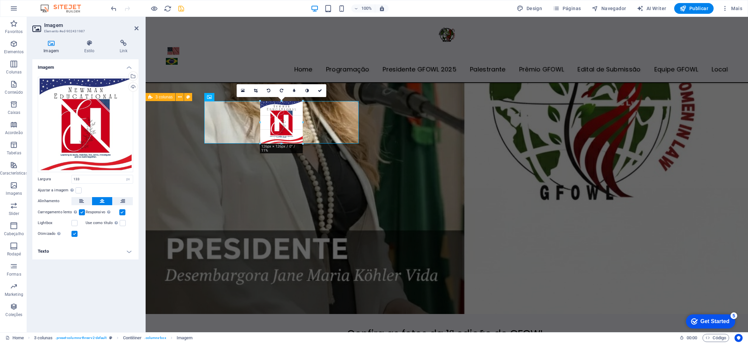
drag, startPoint x: 304, startPoint y: 144, endPoint x: 300, endPoint y: 140, distance: 5.3
drag, startPoint x: 302, startPoint y: 143, endPoint x: 298, endPoint y: 137, distance: 6.6
type input "119"
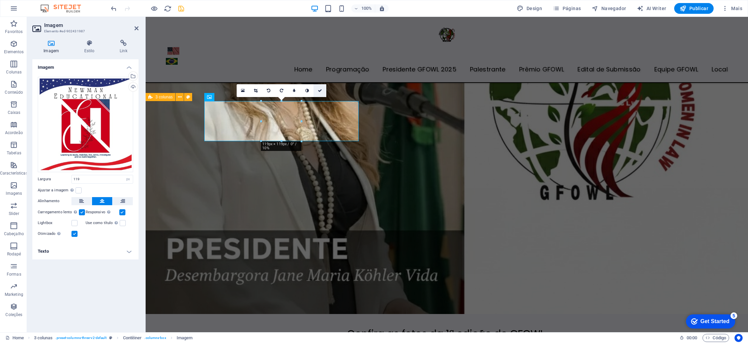
click at [317, 91] on link at bounding box center [319, 90] width 13 height 13
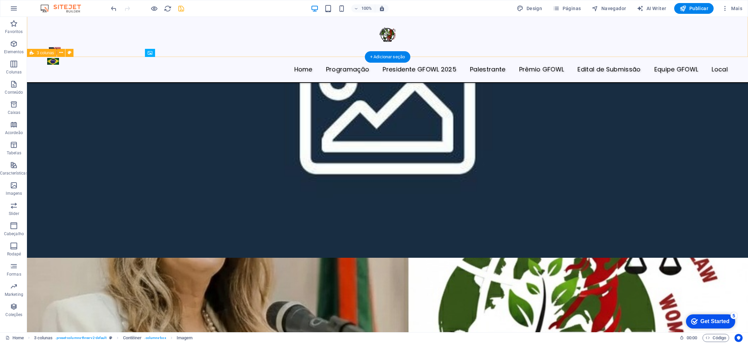
scroll to position [2267, 0]
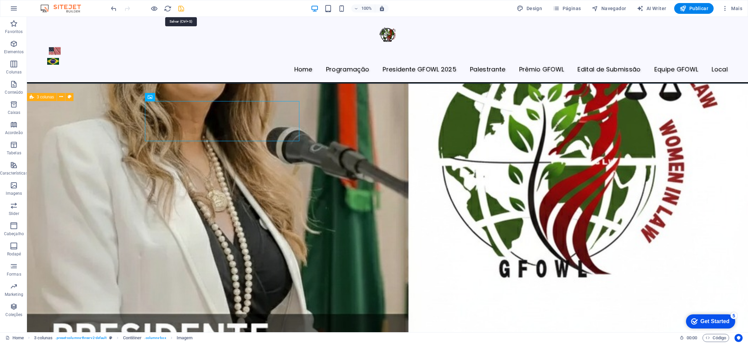
click at [183, 10] on icon "save" at bounding box center [181, 9] width 8 height 8
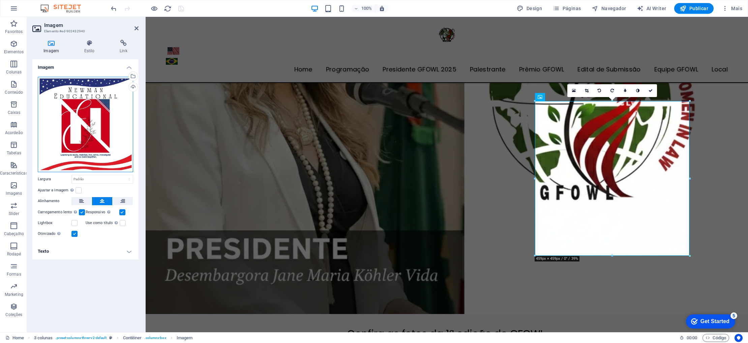
click at [73, 139] on div "Arraste os arquivos aqui, clique para escolher os arquivos ou selecione os arqu…" at bounding box center [85, 124] width 95 height 95
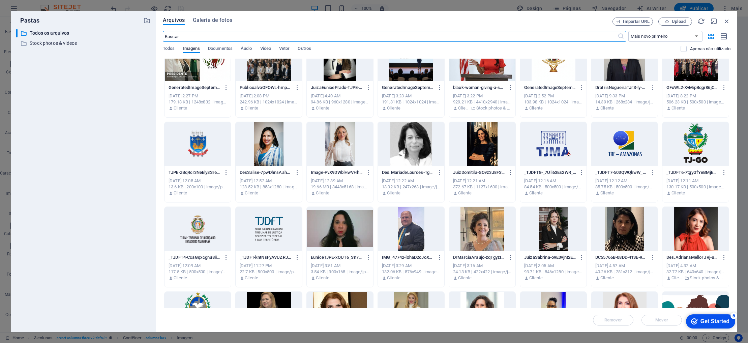
scroll to position [0, 0]
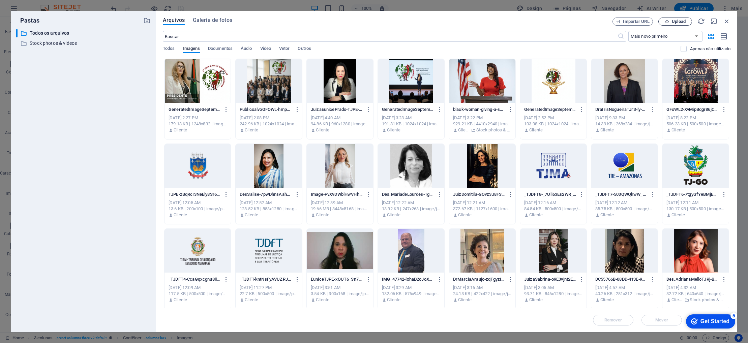
click at [678, 20] on span "Upload" at bounding box center [679, 22] width 14 height 4
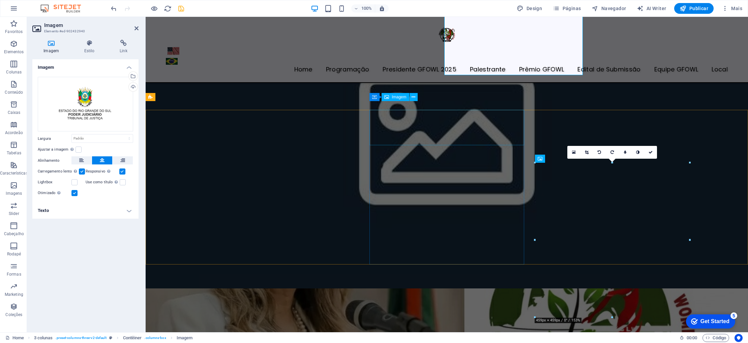
scroll to position [2093, 0]
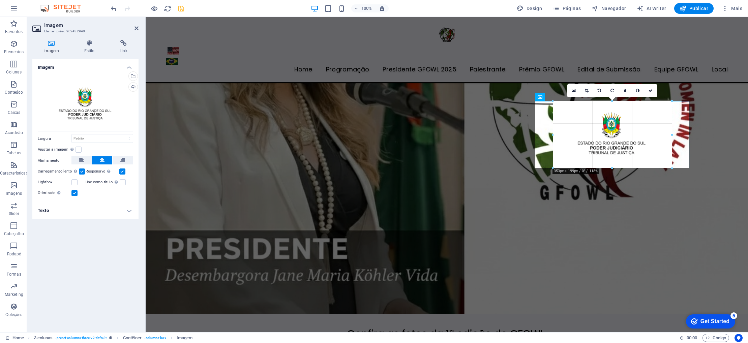
drag, startPoint x: 689, startPoint y: 144, endPoint x: 653, endPoint y: 145, distance: 36.4
type input "353"
select select "px"
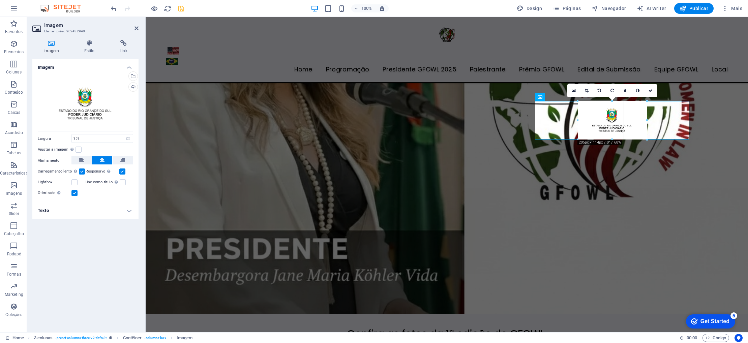
drag, startPoint x: 554, startPoint y: 167, endPoint x: 604, endPoint y: 136, distance: 58.4
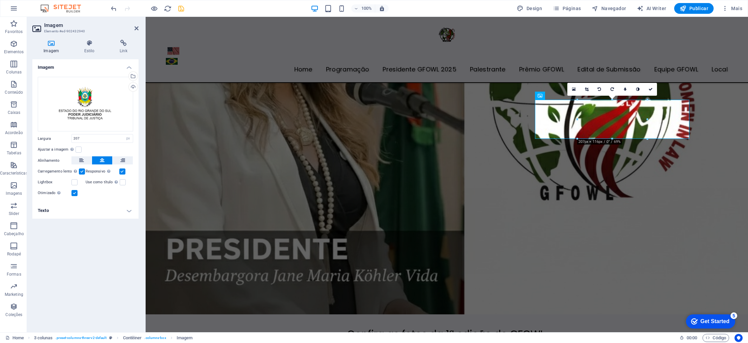
scroll to position [2097, 0]
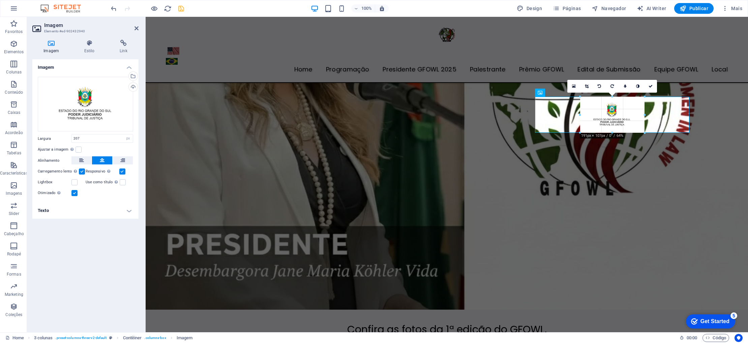
drag, startPoint x: 647, startPoint y: 121, endPoint x: 477, endPoint y: 96, distance: 171.6
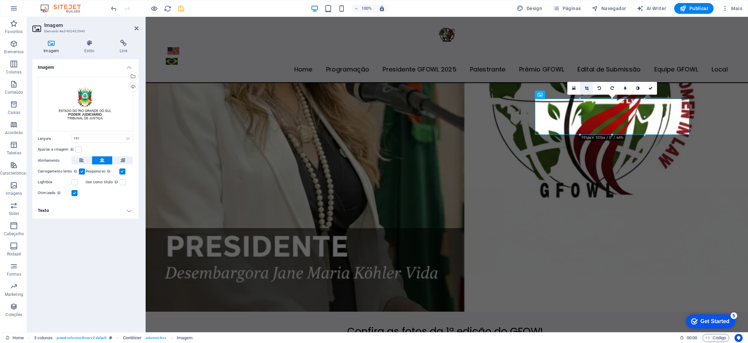
click at [585, 88] on icon at bounding box center [587, 88] width 4 height 4
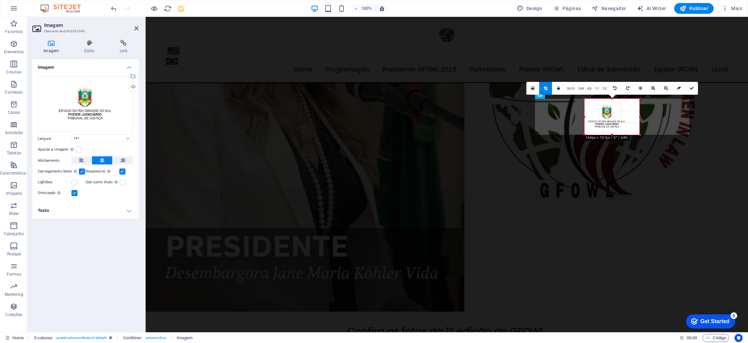
drag, startPoint x: 580, startPoint y: 118, endPoint x: 589, endPoint y: 118, distance: 9.4
click at [589, 118] on div "180 170 160 150 140 130 120 110 100 90 80 70 60 50 40 30 20 10 0 -10 -20 -30 -4…" at bounding box center [611, 117] width 55 height 36
drag, startPoint x: 640, startPoint y: 117, endPoint x: 632, endPoint y: 117, distance: 7.8
click at [632, 117] on div "180 170 160 150 140 130 120 110 100 90 80 70 60 50 40 30 20 10 0 -10 -20 -30 -4…" at bounding box center [611, 117] width 47 height 36
click at [691, 87] on icon at bounding box center [691, 88] width 4 height 4
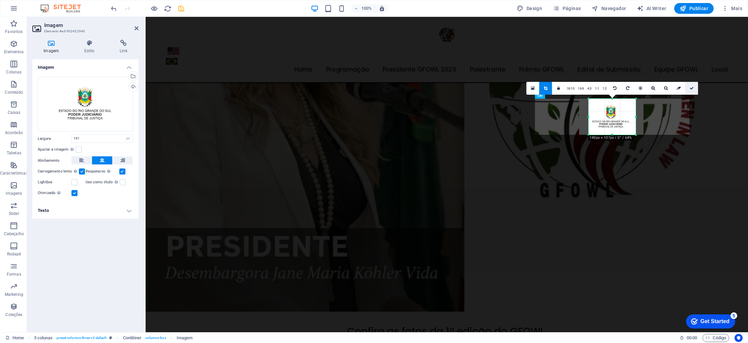
type input "140"
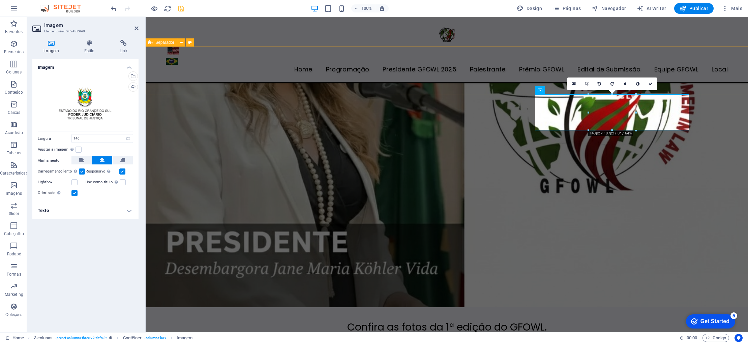
scroll to position [2101, 0]
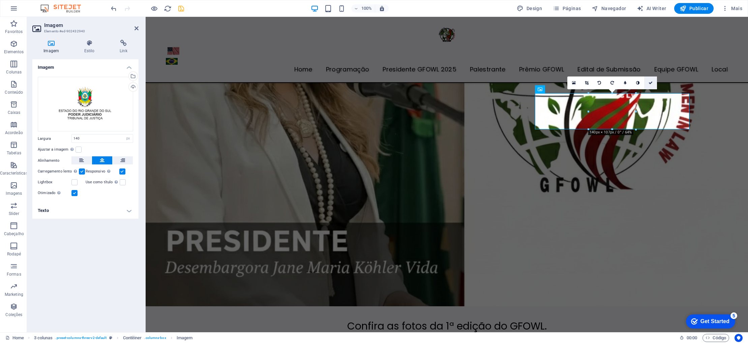
click at [649, 83] on icon at bounding box center [650, 83] width 4 height 4
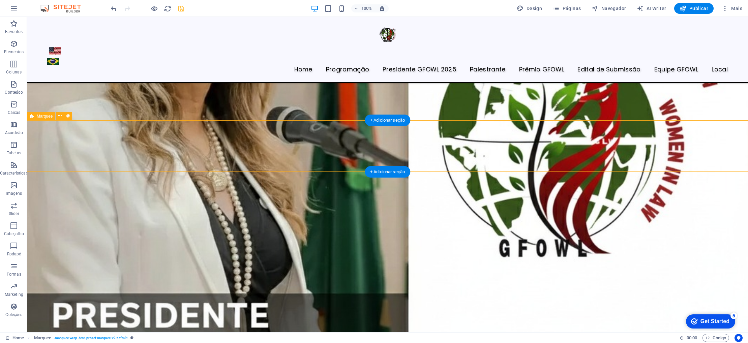
scroll to position [2289, 0]
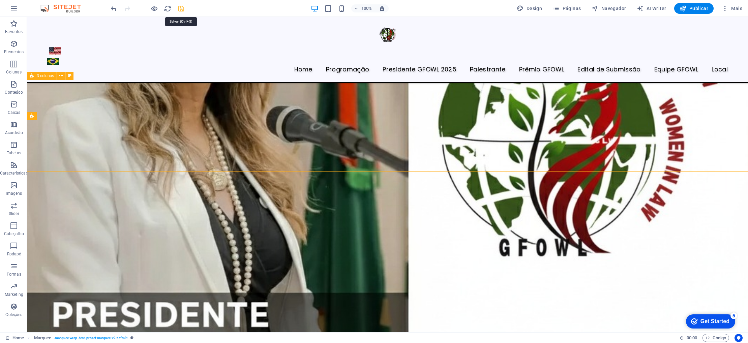
click at [180, 11] on icon "save" at bounding box center [181, 9] width 8 height 8
click at [62, 116] on button at bounding box center [60, 116] width 8 height 8
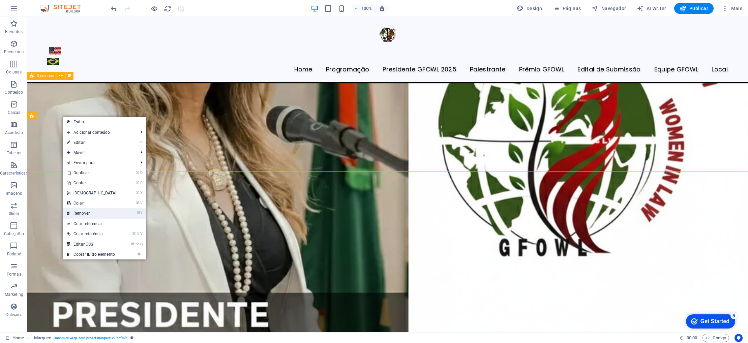
click at [91, 214] on link "⌦ Remover" at bounding box center [92, 213] width 58 height 10
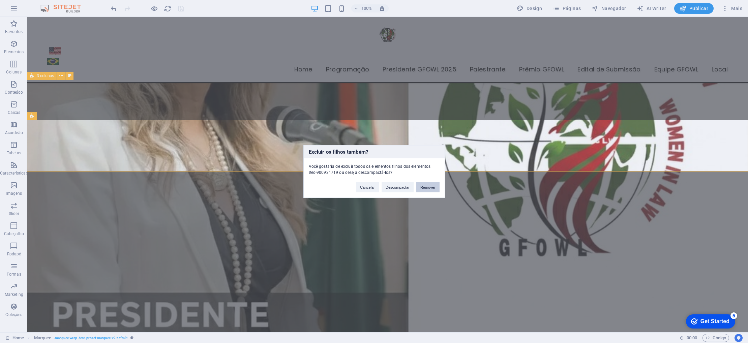
click at [434, 186] on button "Remover" at bounding box center [427, 187] width 23 height 10
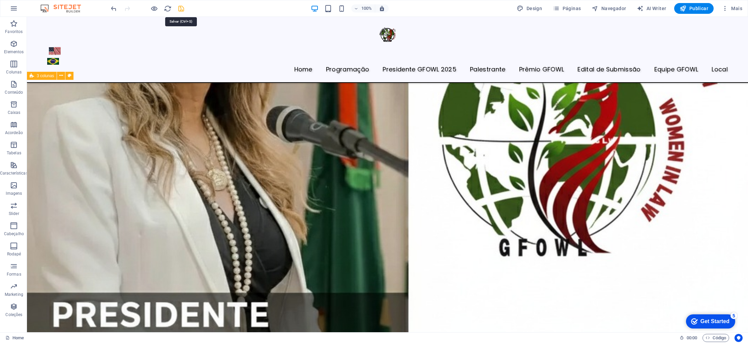
click at [183, 9] on icon "save" at bounding box center [181, 9] width 8 height 8
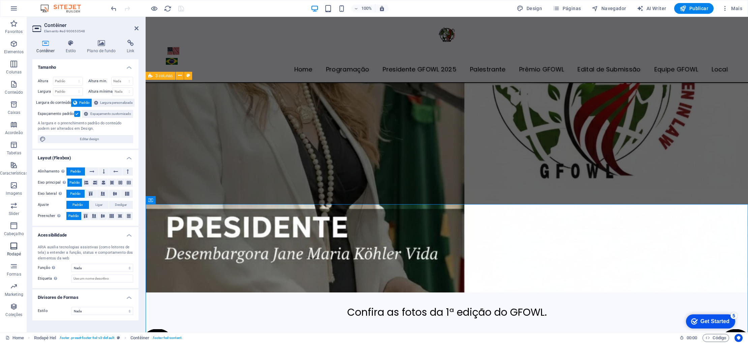
click at [18, 247] on span "Rodapé" at bounding box center [14, 250] width 28 height 16
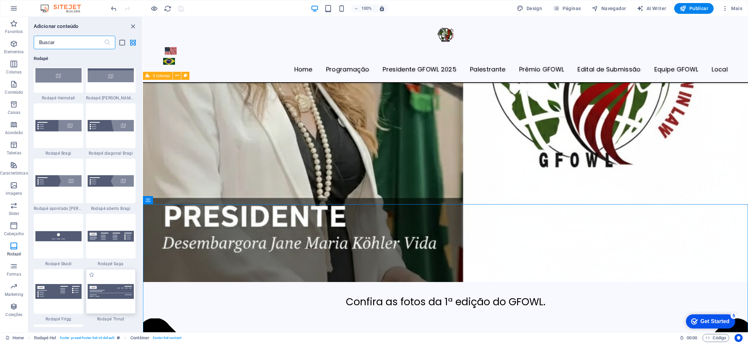
scroll to position [4587, 0]
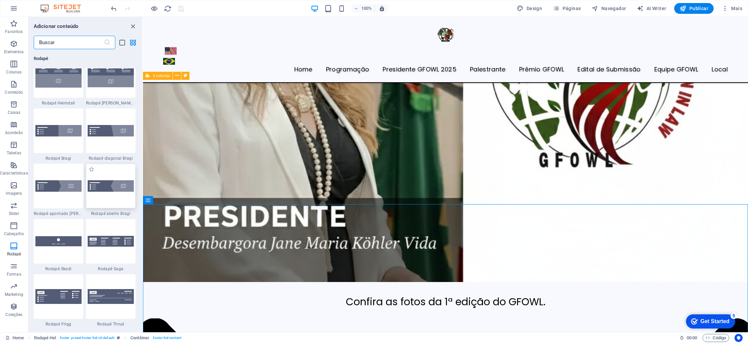
click at [111, 185] on img at bounding box center [111, 185] width 46 height 11
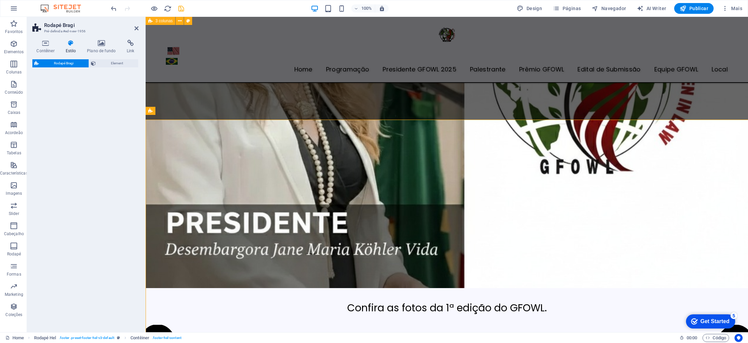
scroll to position [3748, 0]
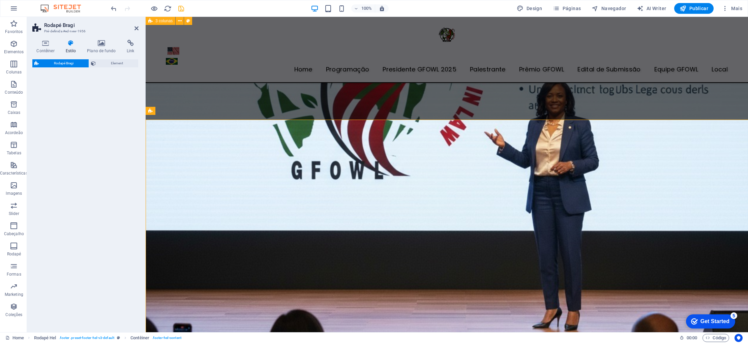
select select "%"
select select "rem"
select select "px"
select select "rem"
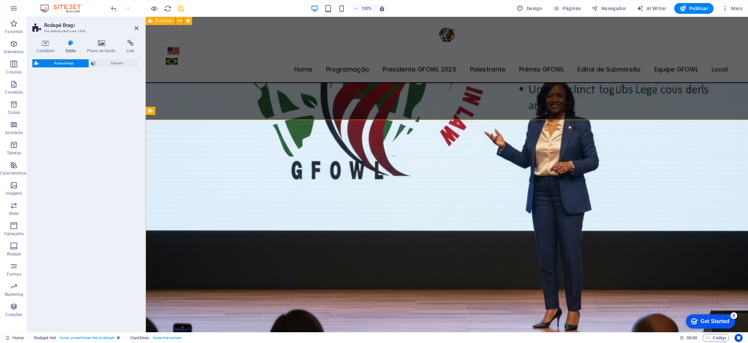
select select "rem"
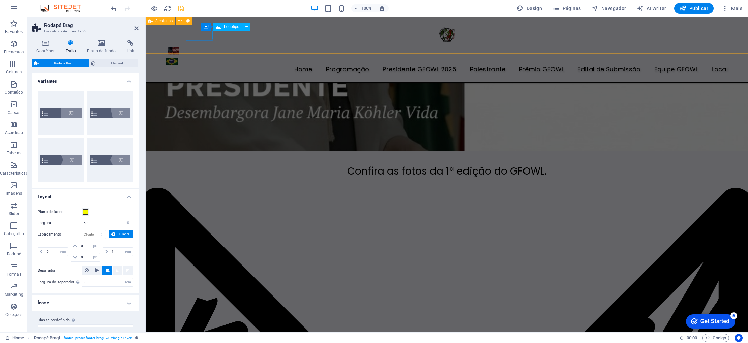
scroll to position [2254, 0]
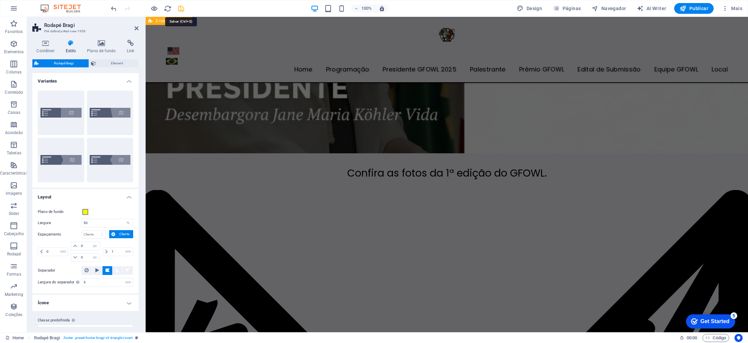
click at [183, 10] on icon "save" at bounding box center [181, 9] width 8 height 8
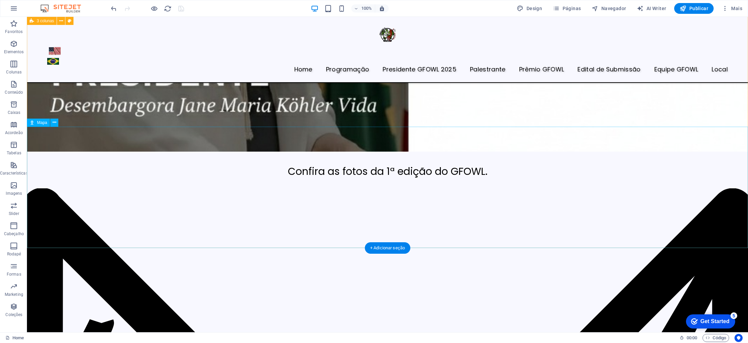
scroll to position [2529, 0]
click at [557, 8] on icon "button" at bounding box center [556, 8] width 7 height 7
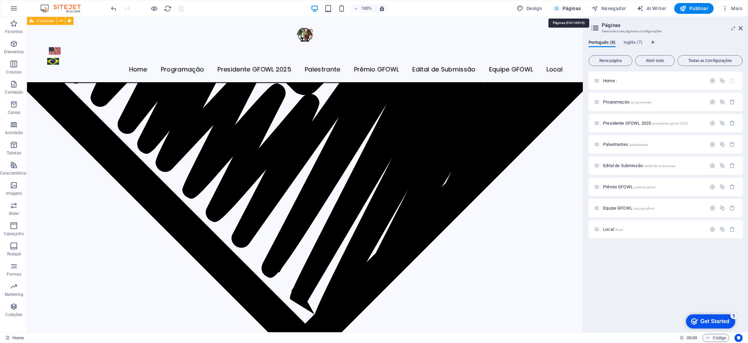
scroll to position [2277, 0]
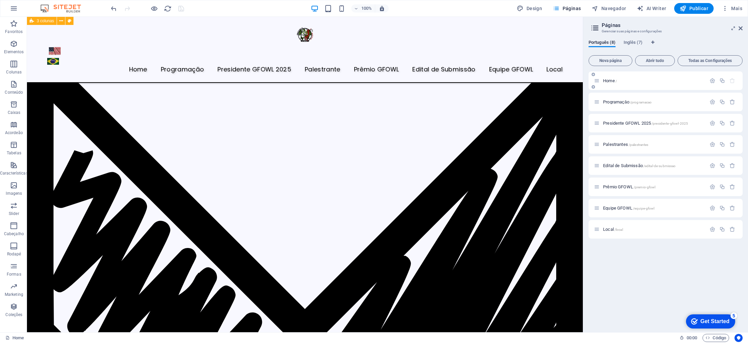
click at [608, 83] on div "Home /" at bounding box center [650, 81] width 112 height 8
click at [606, 79] on span "Home /" at bounding box center [610, 80] width 14 height 5
click at [609, 79] on span "Home /" at bounding box center [610, 80] width 14 height 5
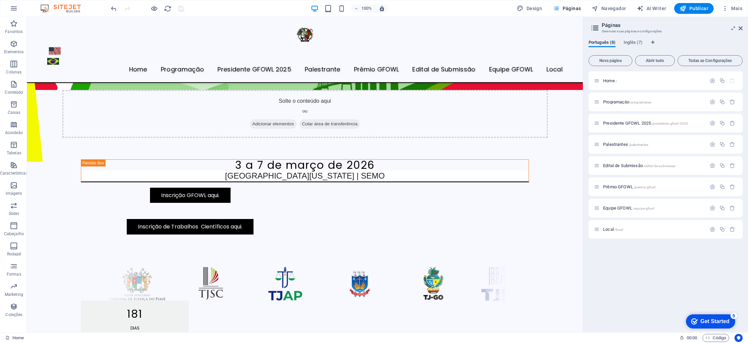
scroll to position [171, 0]
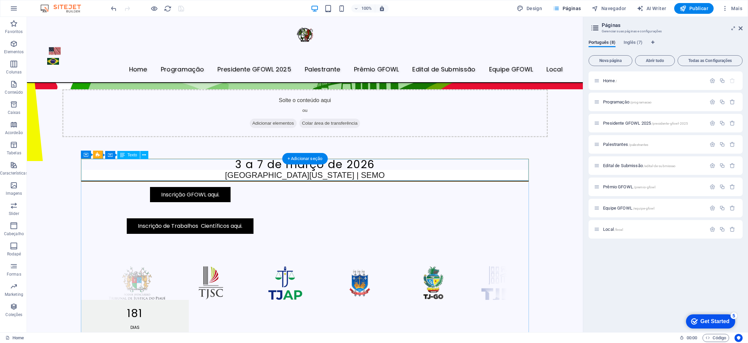
click at [373, 163] on div "[DATE] a [DATE] [GEOGRAPHIC_DATA][US_STATE] | SEMO" at bounding box center [304, 170] width 447 height 22
click at [374, 163] on div "[DATE] a [DATE] [GEOGRAPHIC_DATA][US_STATE] | SEMO" at bounding box center [304, 170] width 447 height 22
click at [370, 166] on div "[DATE] a [DATE] [GEOGRAPHIC_DATA][US_STATE] | SEMO" at bounding box center [304, 170] width 447 height 22
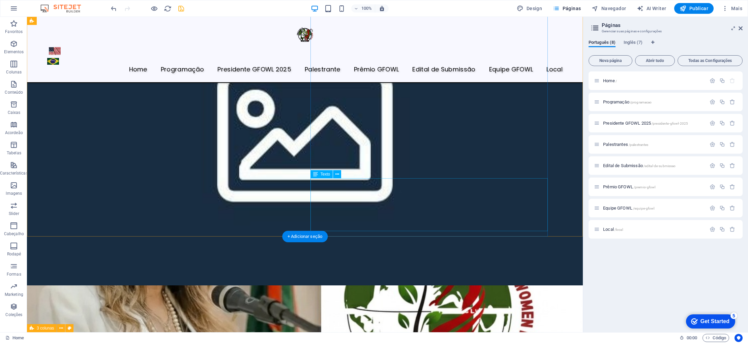
scroll to position [1798, 0]
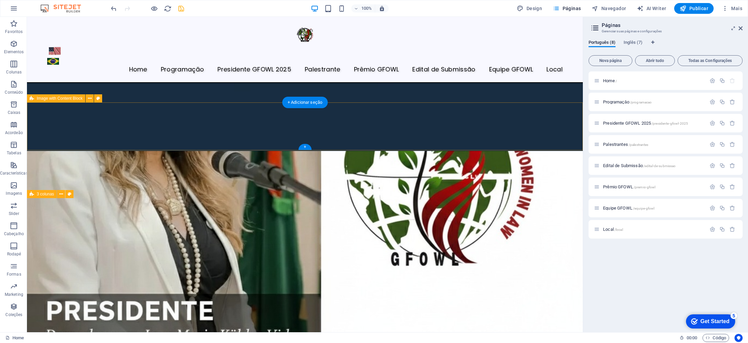
scroll to position [1917, 0]
